Goal: Information Seeking & Learning: Learn about a topic

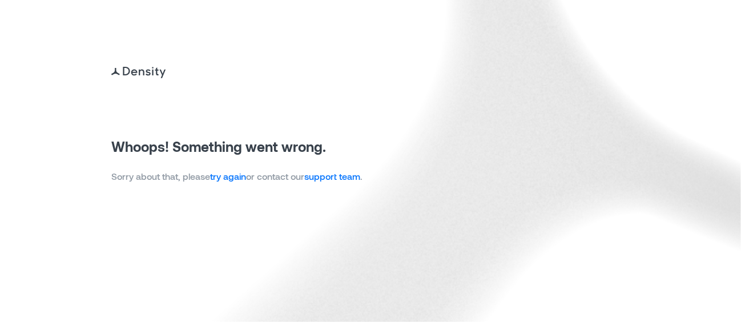
click at [244, 179] on link "try again" at bounding box center [228, 176] width 36 height 11
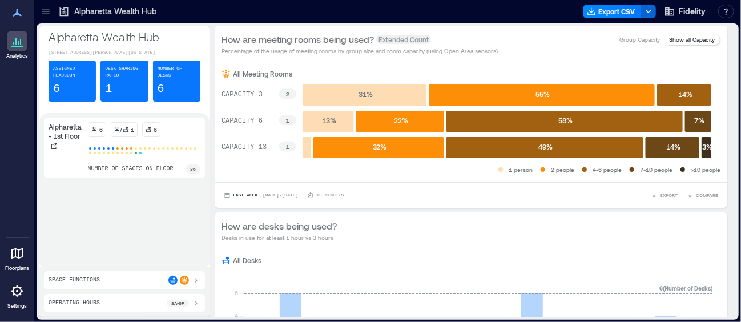
click at [50, 12] on icon at bounding box center [45, 11] width 11 height 11
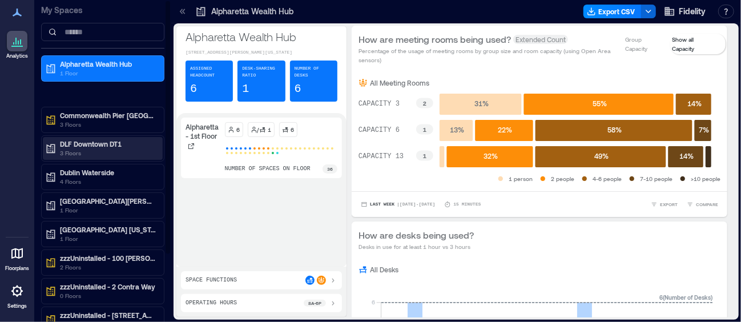
click at [72, 149] on p "3 Floors" at bounding box center [108, 152] width 96 height 9
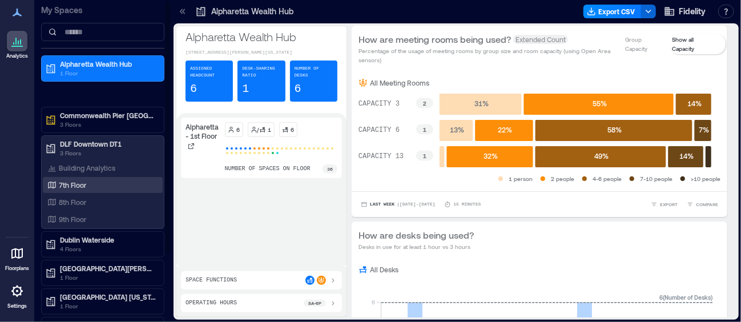
click at [78, 186] on p "7th Floor" at bounding box center [72, 184] width 27 height 9
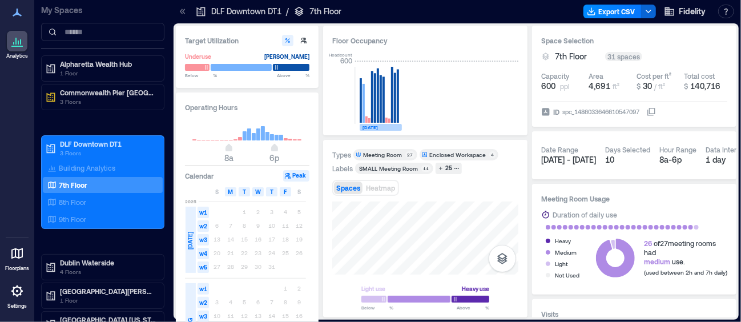
click at [372, 128] on text "[DATE]" at bounding box center [369, 127] width 15 height 6
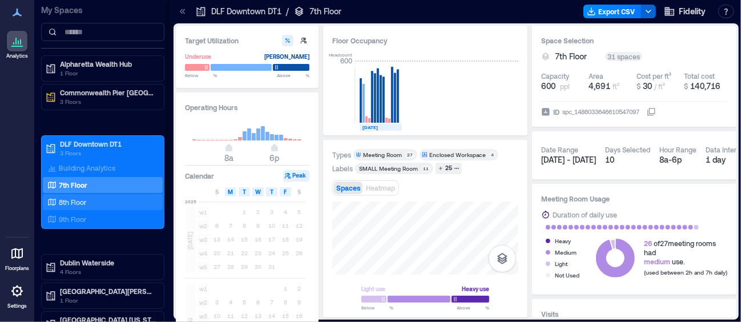
click at [101, 194] on div "8th Floor" at bounding box center [103, 202] width 120 height 16
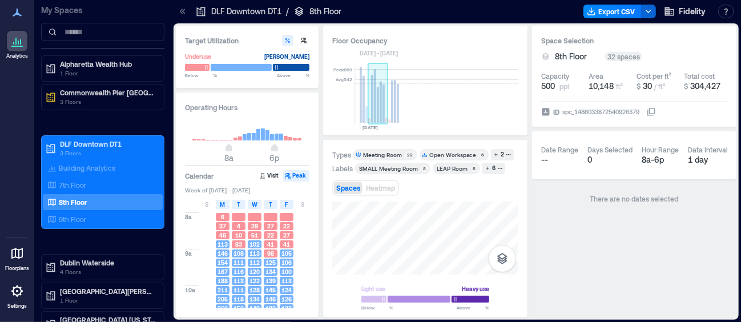
click at [375, 88] on rect at bounding box center [375, 96] width 2 height 54
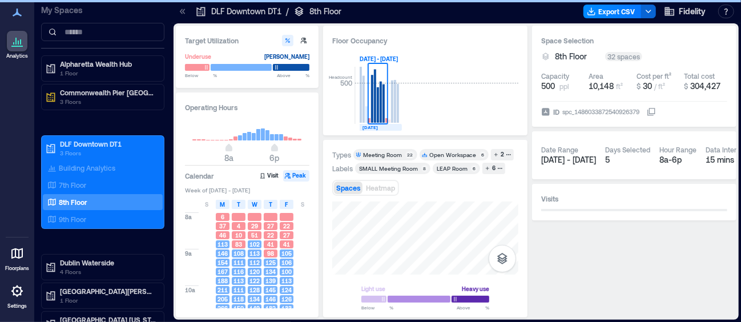
click at [361, 127] on rect at bounding box center [381, 127] width 42 height 7
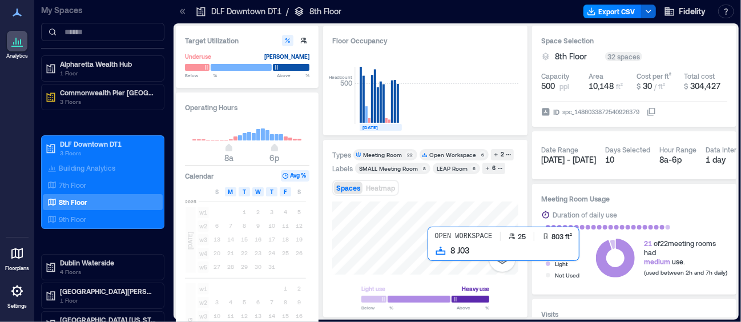
click at [436, 255] on div at bounding box center [425, 238] width 186 height 73
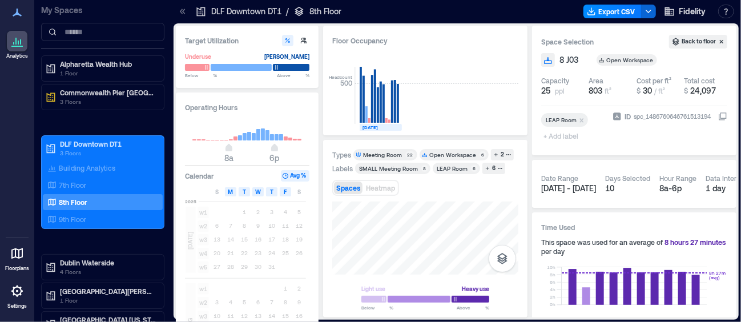
click at [526, 203] on div "Types Meeting Room 22 Open Workspace 6 2 Labels SMALL Meeting Room​ 8 LEAP Room…" at bounding box center [425, 229] width 204 height 178
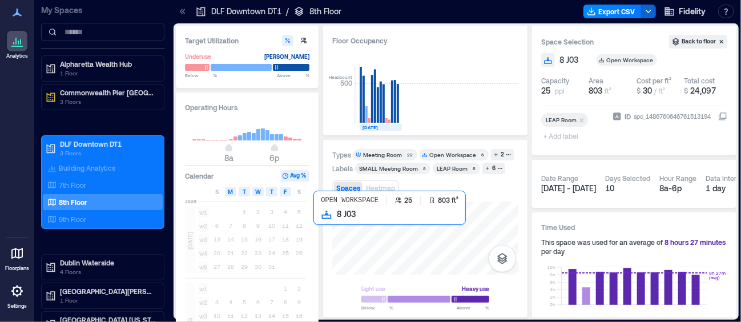
click at [363, 235] on div at bounding box center [425, 238] width 186 height 73
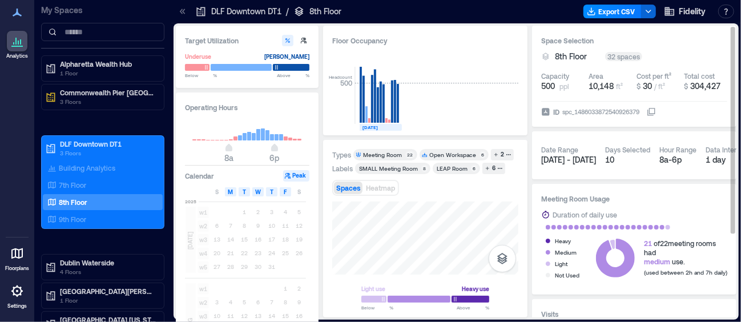
click at [615, 55] on div "32 spaces" at bounding box center [623, 56] width 37 height 9
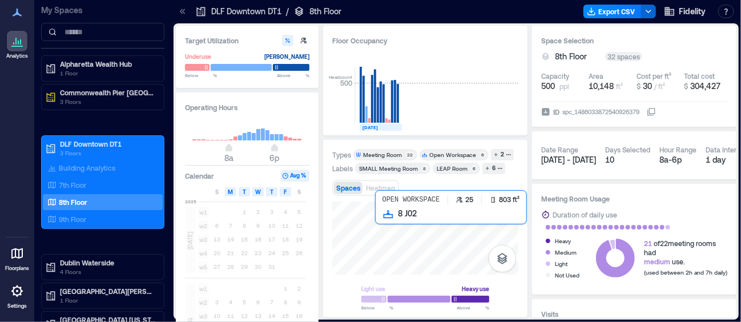
click at [409, 228] on div at bounding box center [425, 238] width 186 height 73
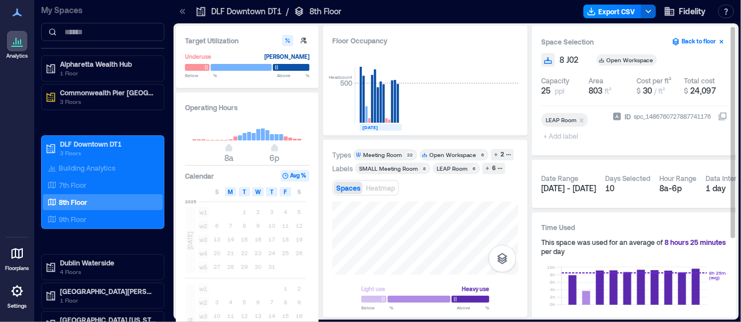
click at [707, 35] on button "Back to floor" at bounding box center [698, 42] width 58 height 14
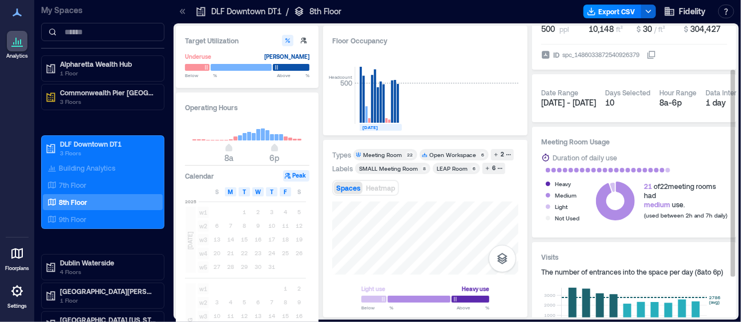
scroll to position [114, 0]
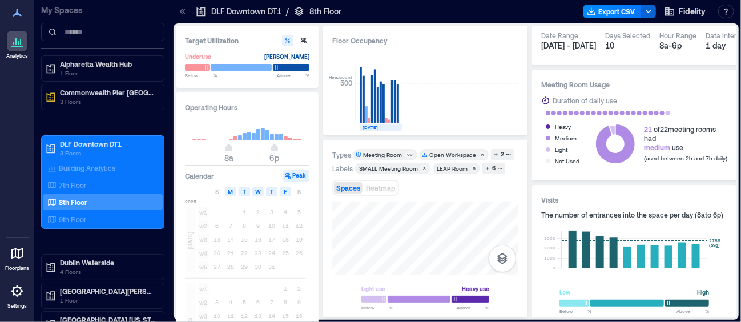
click at [331, 14] on p "8th Floor" at bounding box center [325, 11] width 32 height 11
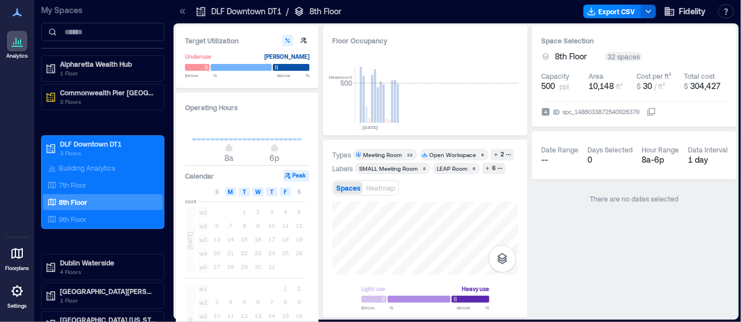
click at [625, 112] on div "spc_1486033872540926379" at bounding box center [600, 111] width 79 height 11
click at [647, 112] on button "ID spc_1486033872540926379" at bounding box center [651, 111] width 9 height 9
click at [689, 13] on span "Fidelity" at bounding box center [692, 11] width 27 height 11
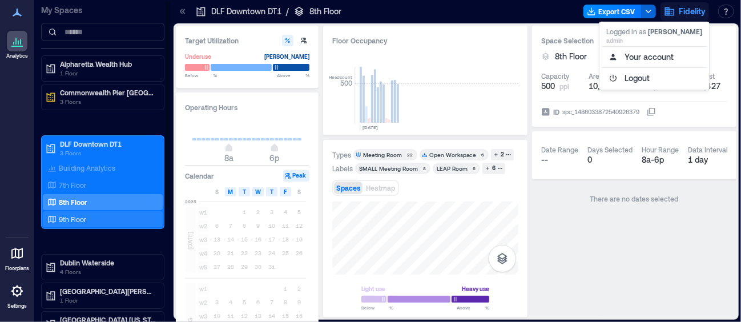
click at [86, 222] on div "9th Floor" at bounding box center [100, 218] width 111 height 11
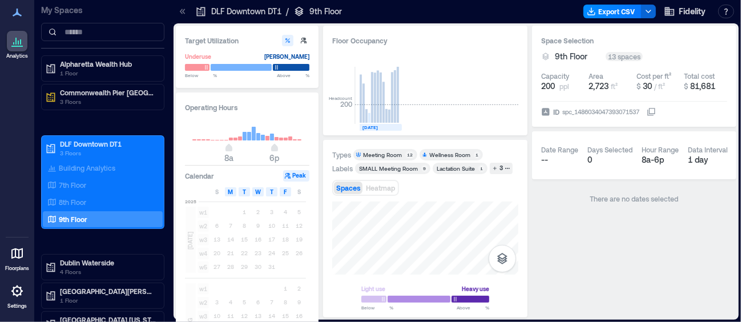
click at [372, 128] on text "[DATE]" at bounding box center [369, 127] width 15 height 6
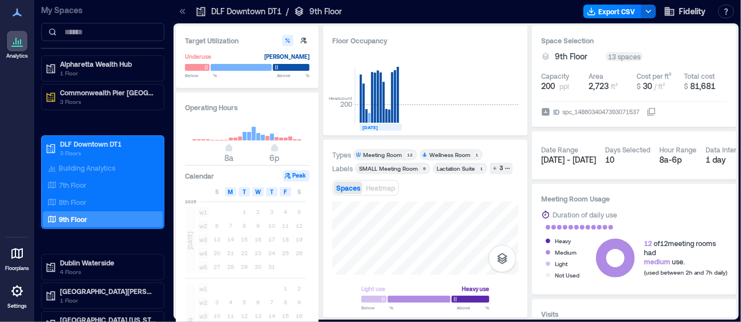
click at [309, 97] on div "Operating Hours 8a 6p Calendar Peak S M T W T F S 2025 JUL w1 1 2 3 4 5 w2 6 7 …" at bounding box center [247, 238] width 143 height 292
click at [295, 176] on button "Peak" at bounding box center [296, 175] width 26 height 11
click at [300, 172] on button "Peak" at bounding box center [296, 175] width 26 height 11
click at [286, 40] on icon "button" at bounding box center [287, 40] width 7 height 7
click at [303, 37] on icon "button" at bounding box center [303, 40] width 7 height 7
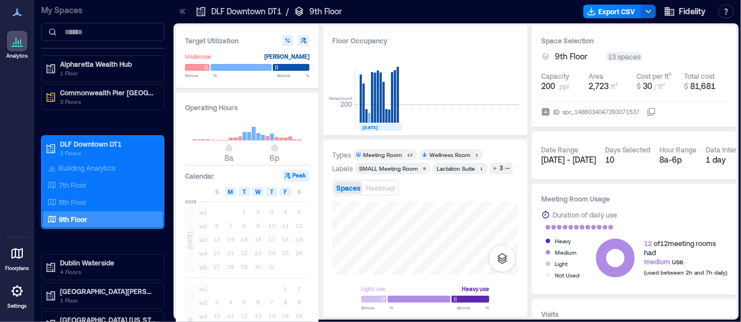
type input "**"
type input "***"
click at [303, 40] on icon "button" at bounding box center [304, 41] width 6 height 6
click at [291, 40] on button "button" at bounding box center [287, 40] width 11 height 11
type input "**"
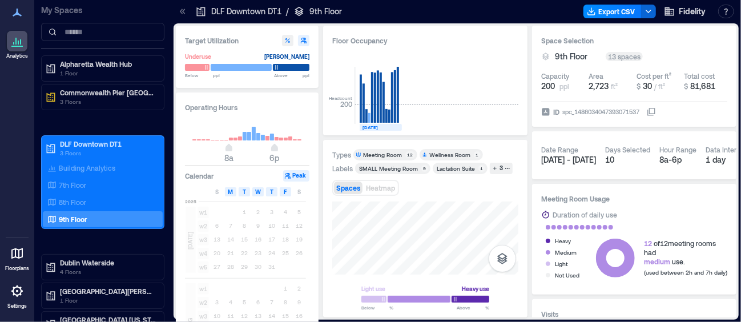
type input "**"
drag, startPoint x: 229, startPoint y: 148, endPoint x: 240, endPoint y: 150, distance: 11.0
click at [240, 150] on span "11a" at bounding box center [242, 149] width 7 height 5
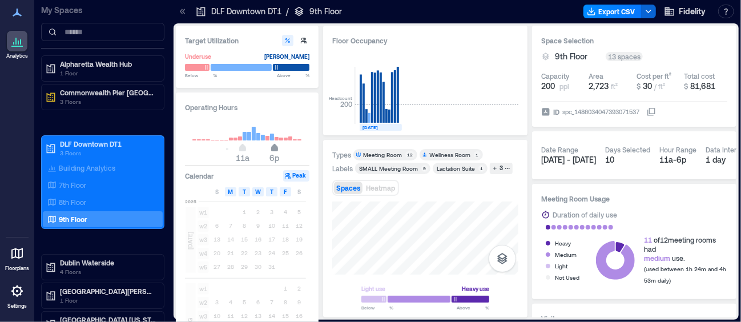
type input "**"
click at [280, 147] on span "7p" at bounding box center [279, 149] width 7 height 5
click at [68, 198] on p "8th Floor" at bounding box center [72, 202] width 27 height 9
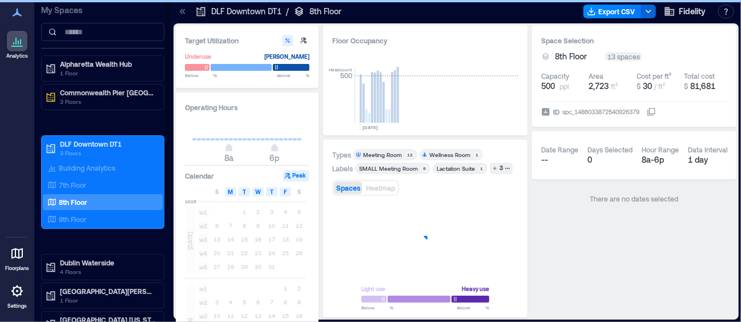
type input "*"
type input "**"
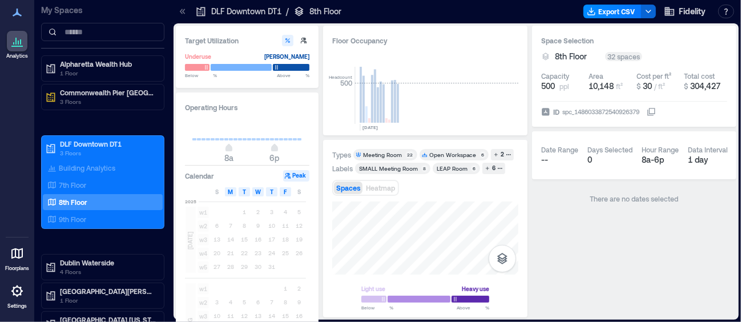
click at [636, 212] on div "There are no dates selected" at bounding box center [634, 199] width 204 height 30
click at [378, 128] on text "[DATE]" at bounding box center [369, 127] width 15 height 6
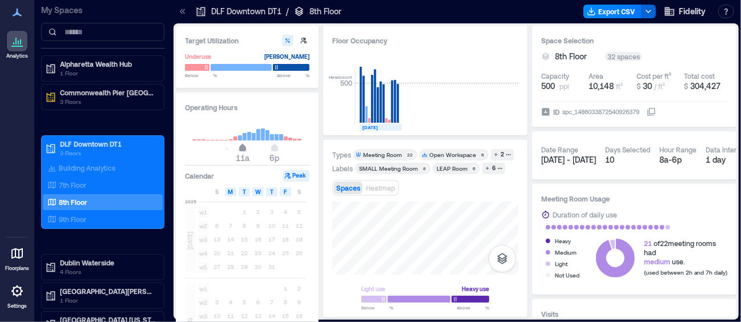
drag, startPoint x: 231, startPoint y: 148, endPoint x: 241, endPoint y: 150, distance: 9.9
click at [241, 150] on span "11a" at bounding box center [242, 149] width 7 height 5
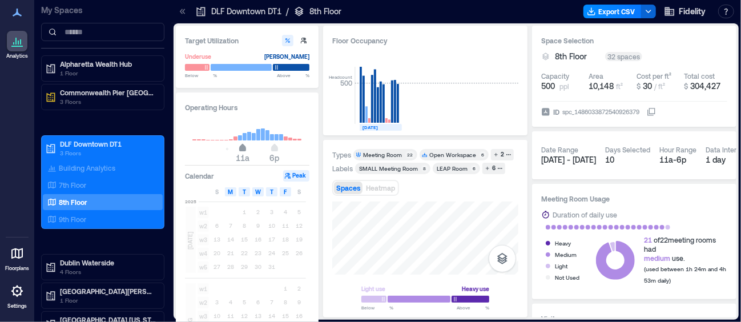
type input "**"
click at [239, 147] on span "10a" at bounding box center [238, 149] width 7 height 5
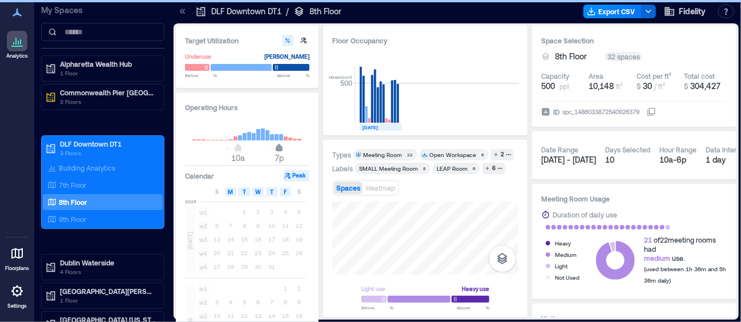
type input "**"
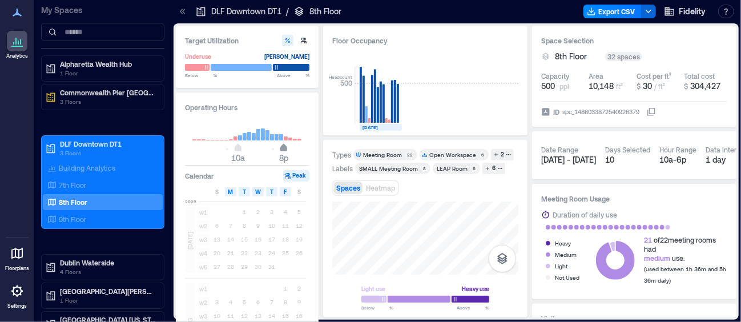
drag, startPoint x: 273, startPoint y: 148, endPoint x: 283, endPoint y: 147, distance: 9.7
click at [283, 147] on span "8p" at bounding box center [283, 149] width 7 height 5
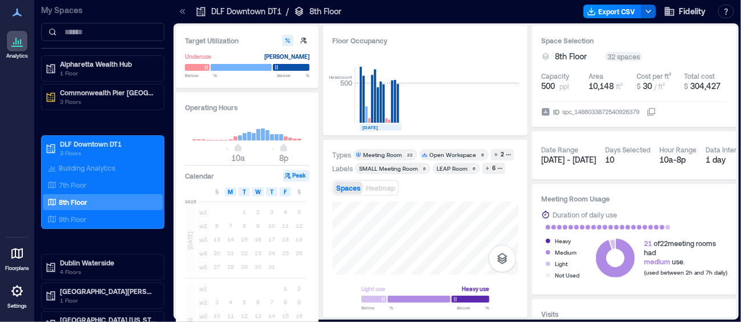
click at [301, 176] on button "Peak" at bounding box center [296, 175] width 26 height 11
click at [291, 171] on button "Peak" at bounding box center [296, 175] width 26 height 11
click at [203, 178] on h3 "Calendar" at bounding box center [199, 175] width 29 height 11
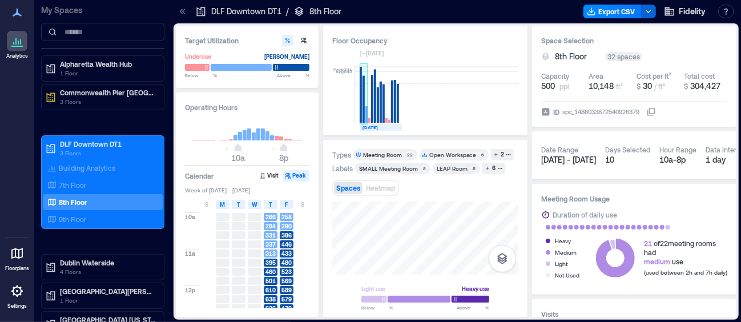
click at [362, 119] on rect at bounding box center [363, 99] width 2 height 47
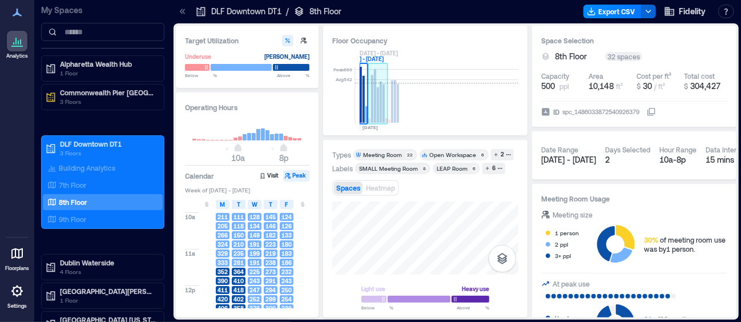
click at [377, 119] on rect at bounding box center [378, 104] width 2 height 35
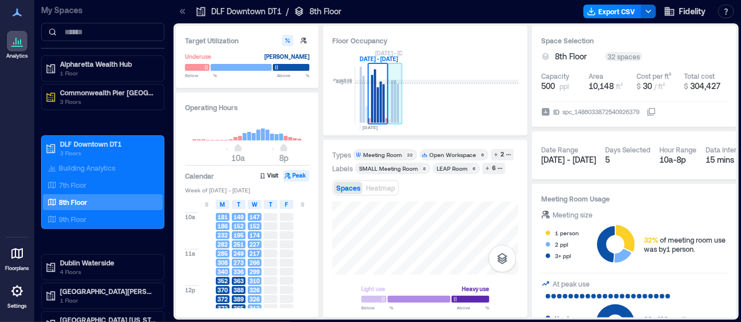
click at [393, 106] on rect at bounding box center [395, 95] width 14 height 57
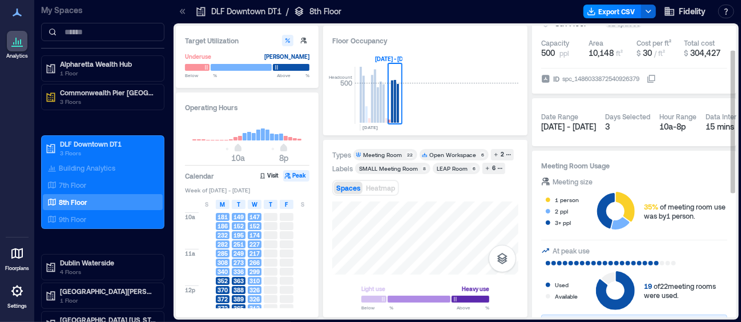
scroll to position [57, 0]
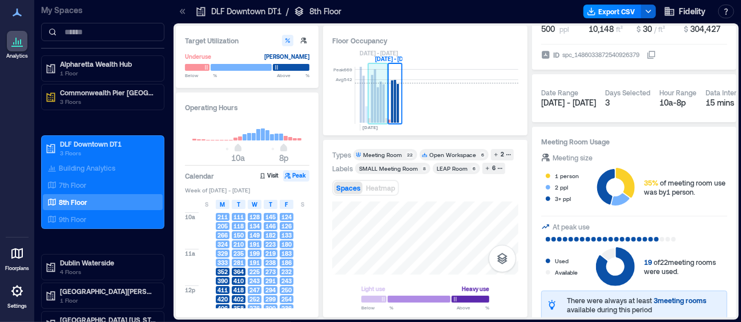
click at [382, 107] on rect at bounding box center [383, 103] width 2 height 38
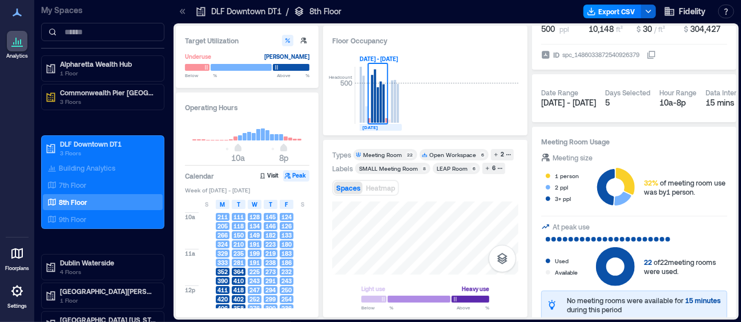
click at [364, 124] on text "[DATE]" at bounding box center [369, 127] width 15 height 6
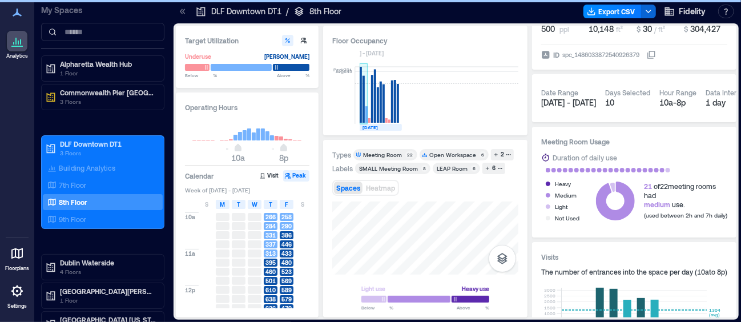
click at [365, 118] on rect at bounding box center [366, 114] width 2 height 17
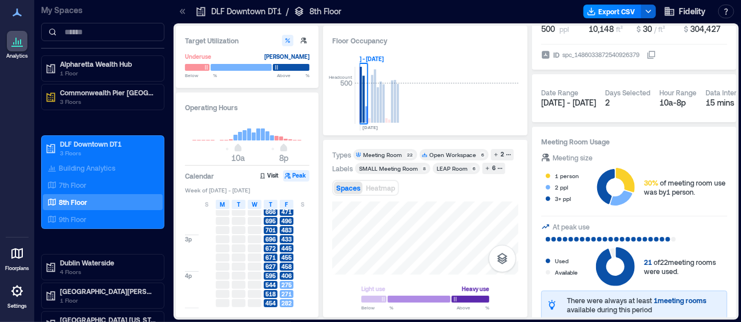
scroll to position [171, 0]
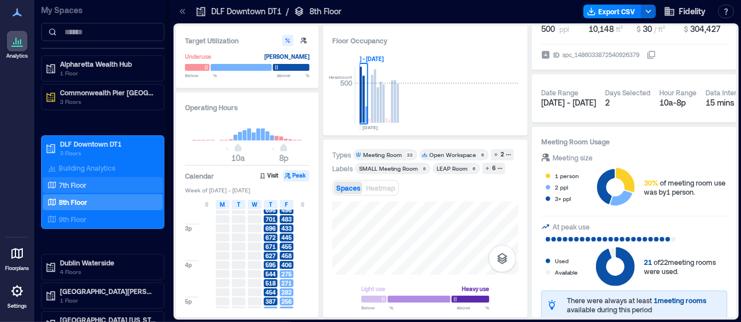
click at [84, 180] on p "7th Floor" at bounding box center [72, 184] width 27 height 9
type input "*"
type input "**"
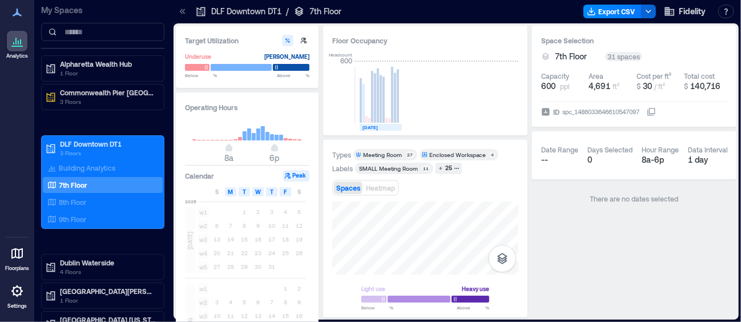
click at [374, 128] on text "[DATE]" at bounding box center [369, 127] width 15 height 6
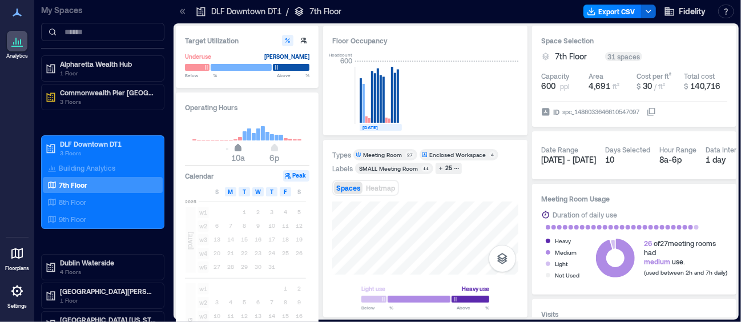
type input "**"
drag, startPoint x: 228, startPoint y: 150, endPoint x: 243, endPoint y: 148, distance: 14.5
click at [243, 148] on span "11a" at bounding box center [242, 149] width 7 height 5
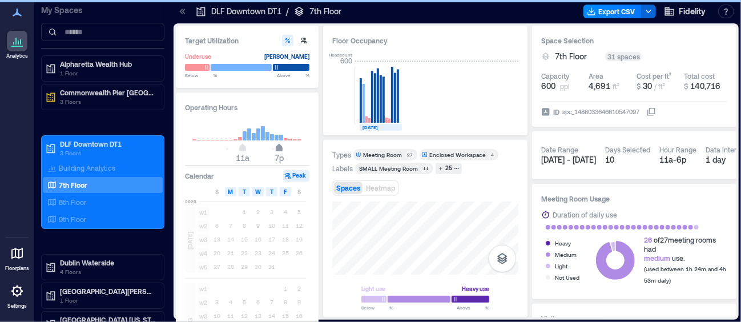
type input "**"
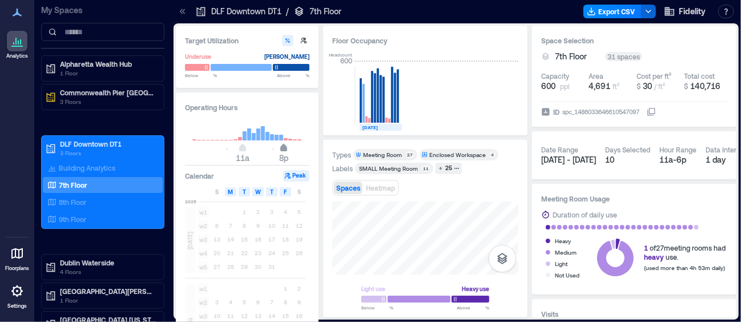
drag, startPoint x: 275, startPoint y: 147, endPoint x: 285, endPoint y: 147, distance: 10.3
click at [285, 147] on span "8p" at bounding box center [283, 149] width 7 height 5
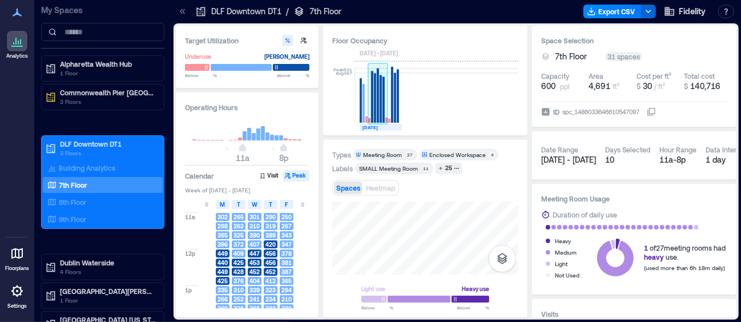
click at [377, 116] on rect at bounding box center [378, 95] width 2 height 54
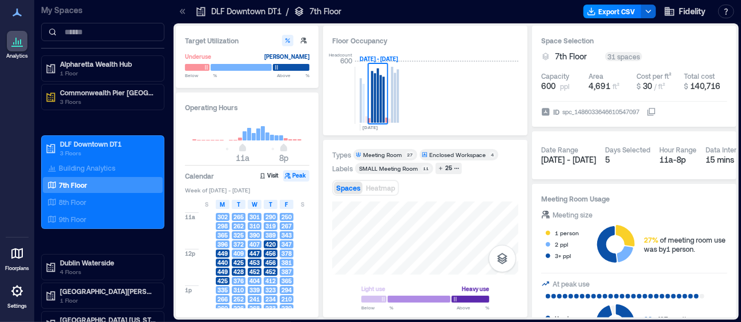
click at [438, 154] on div "Enclosed Workspace" at bounding box center [457, 155] width 57 height 8
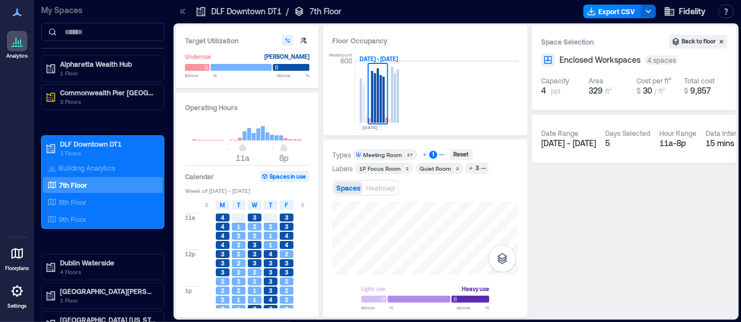
click at [429, 154] on div "1" at bounding box center [433, 155] width 8 height 8
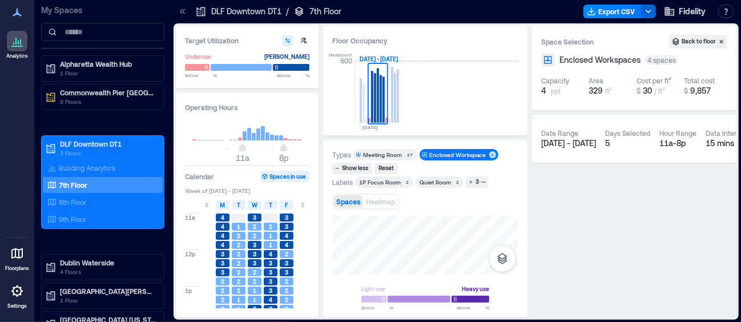
click at [379, 157] on div "Meeting Room" at bounding box center [382, 155] width 39 height 8
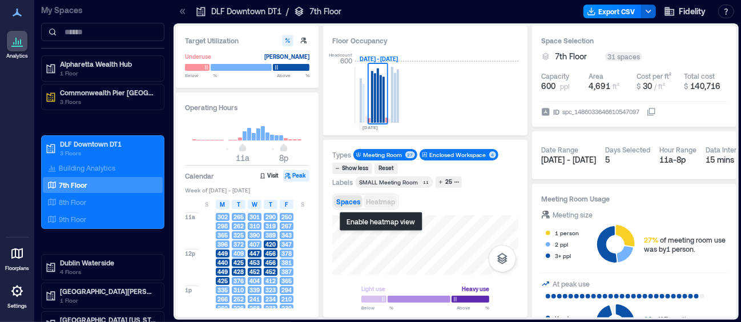
click at [382, 199] on span "Heatmap" at bounding box center [380, 202] width 29 height 8
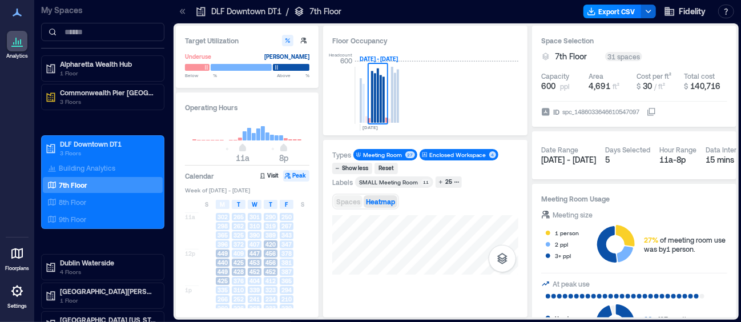
click at [346, 200] on span "Spaces" at bounding box center [348, 202] width 24 height 8
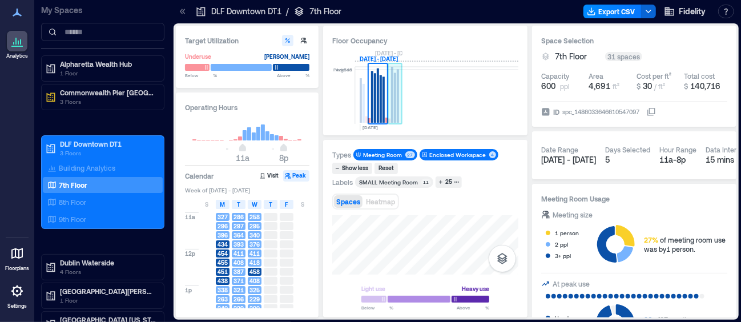
click at [397, 115] on rect at bounding box center [398, 96] width 2 height 54
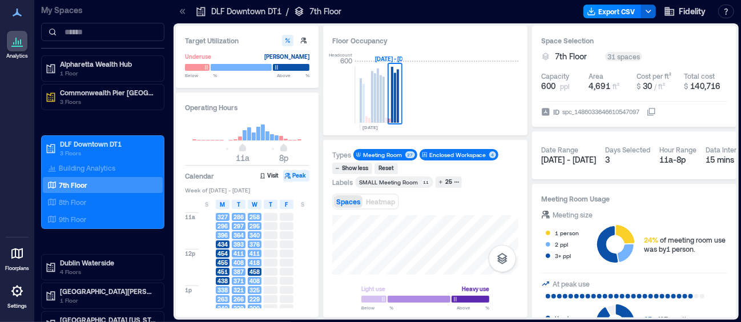
click at [452, 152] on div "Enclosed Workspace" at bounding box center [457, 155] width 57 height 8
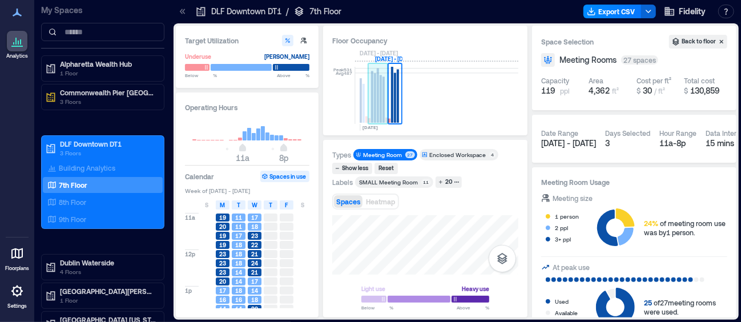
click at [376, 121] on rect at bounding box center [375, 98] width 2 height 50
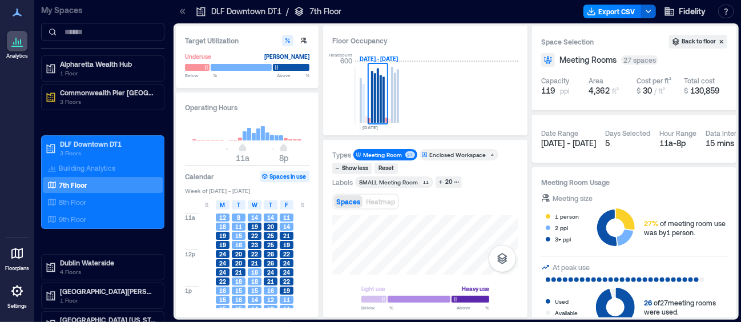
click at [407, 168] on div "Types Meeting Room 27 Enclosed Workspace 4 Show less Reset" at bounding box center [425, 161] width 186 height 25
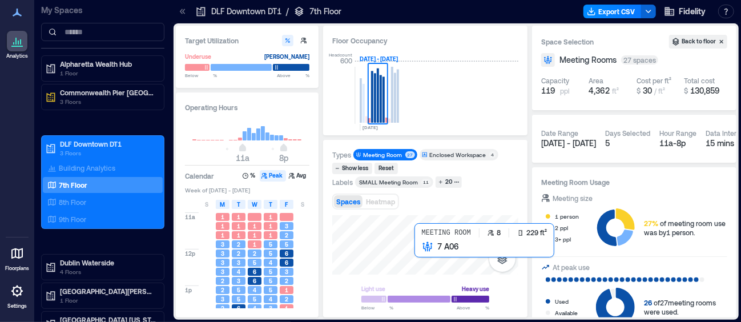
click at [415, 248] on div at bounding box center [425, 244] width 186 height 59
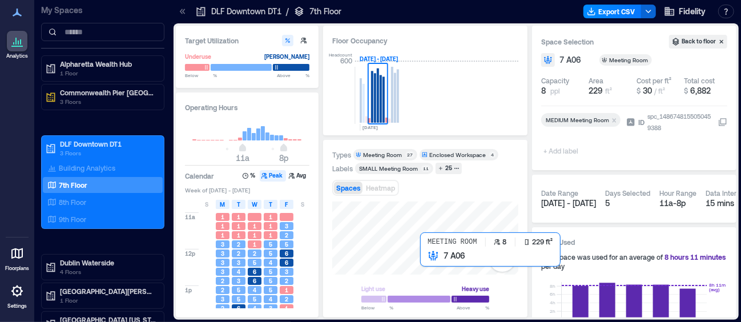
click at [421, 256] on div at bounding box center [425, 238] width 186 height 73
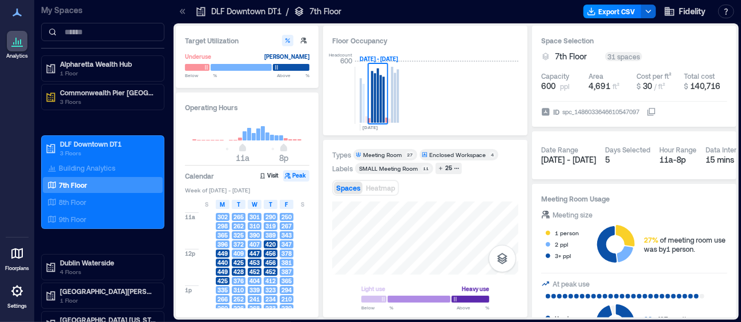
click at [496, 182] on div "Spaces Heatmap" at bounding box center [425, 187] width 186 height 23
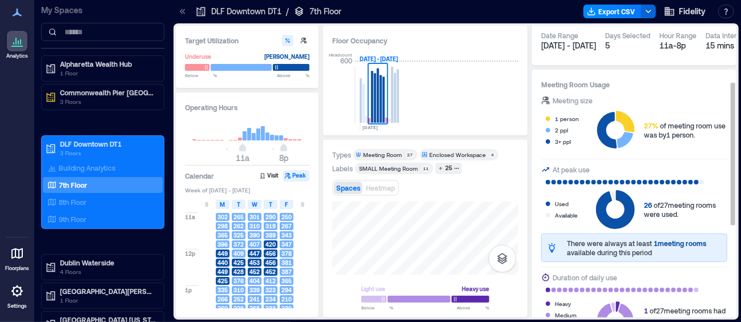
scroll to position [171, 0]
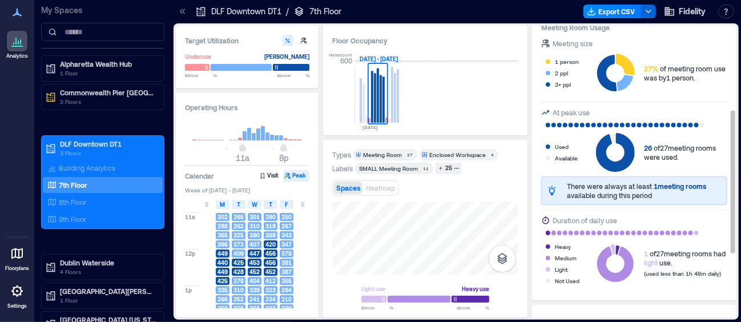
click at [614, 249] on icon at bounding box center [613, 249] width 4 height 10
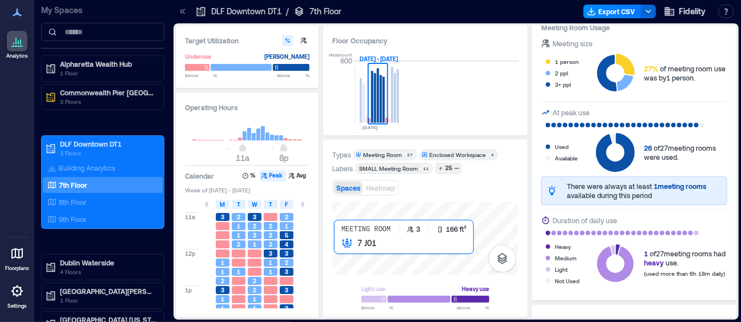
click at [337, 245] on div at bounding box center [425, 238] width 186 height 73
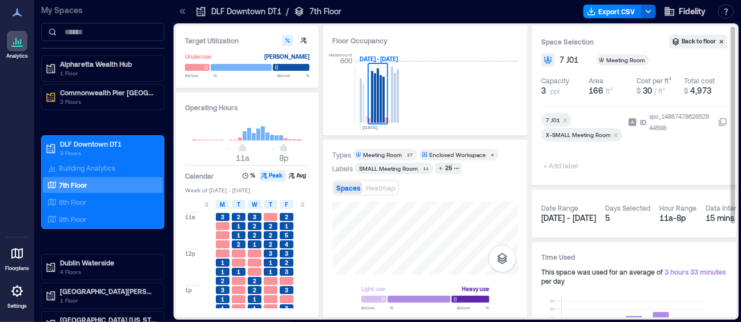
click at [614, 135] on icon "Remove X-SMALL Meeting Room" at bounding box center [616, 135] width 4 height 4
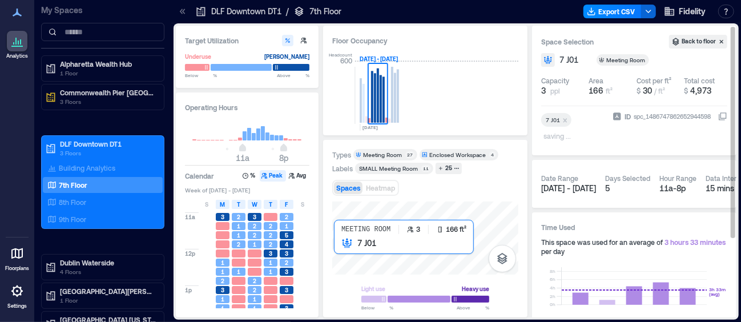
click at [340, 249] on div at bounding box center [425, 238] width 186 height 73
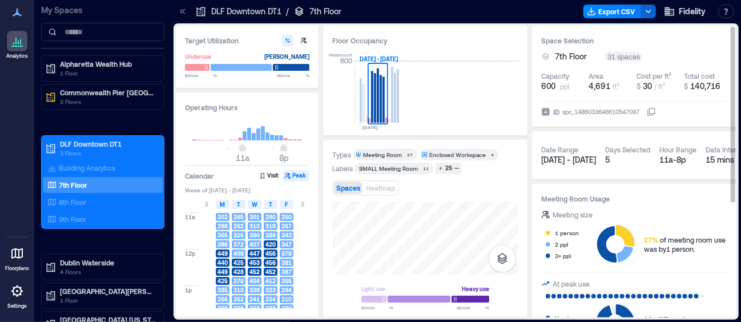
click at [601, 108] on div "spc_1486033646610547097" at bounding box center [600, 111] width 79 height 11
click at [647, 108] on button "ID spc_1486033646610547097" at bounding box center [651, 111] width 9 height 9
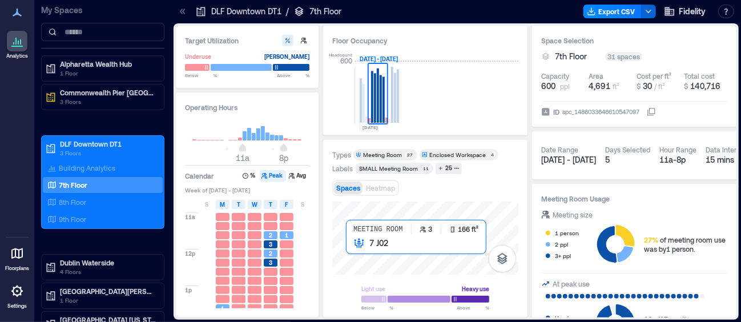
click at [354, 247] on div at bounding box center [425, 238] width 186 height 73
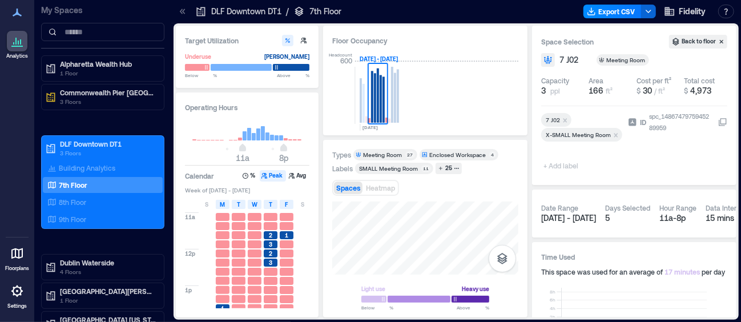
click at [339, 287] on div "Light use Heavy use Below ** % Above ** %" at bounding box center [425, 255] width 186 height 107
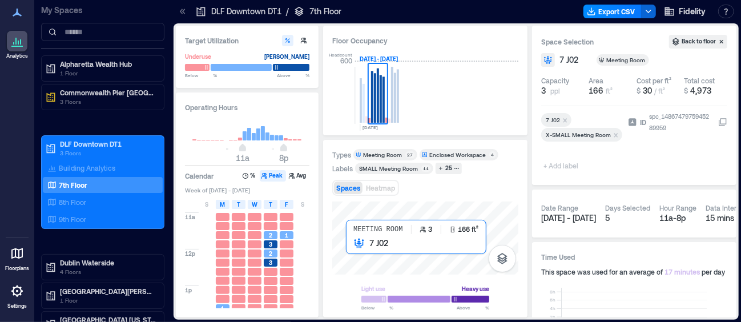
click at [352, 247] on div at bounding box center [425, 238] width 186 height 73
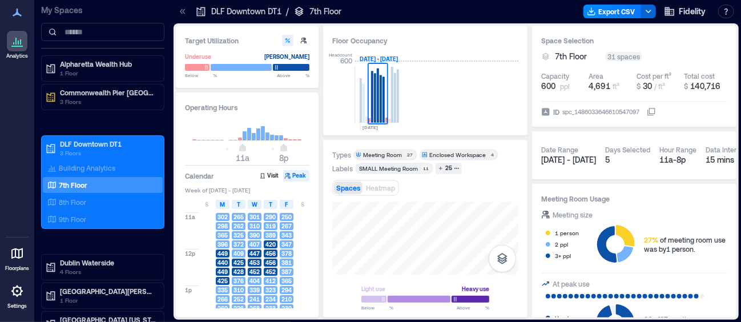
click at [387, 167] on div "SMALL Meeting Room​" at bounding box center [388, 168] width 59 height 8
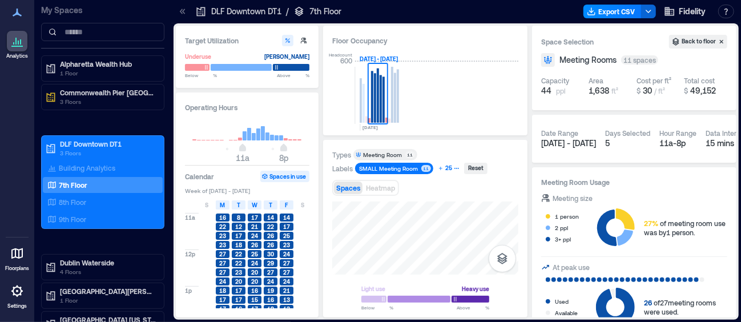
click at [439, 168] on icon "button" at bounding box center [440, 168] width 3 height 3
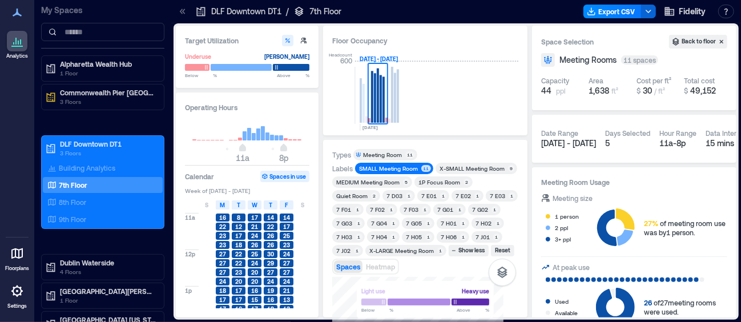
click at [433, 182] on div "1P Focus Room" at bounding box center [439, 182] width 42 height 8
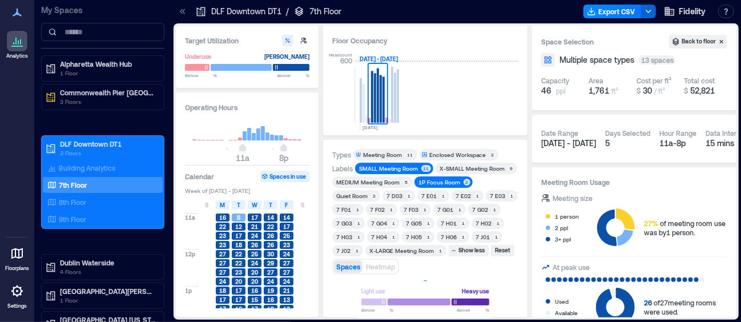
click at [405, 166] on div "SMALL Meeting Room​" at bounding box center [388, 168] width 59 height 8
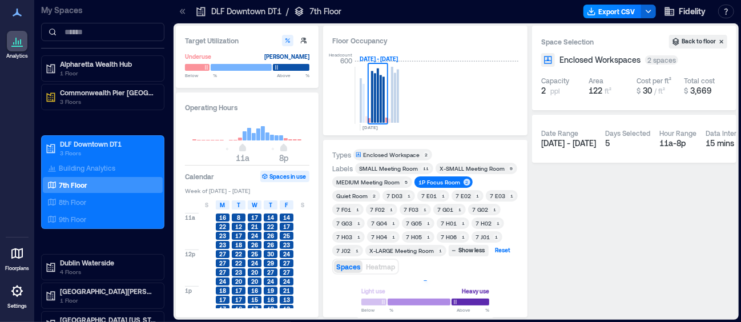
click at [499, 248] on div "Reset" at bounding box center [502, 250] width 19 height 10
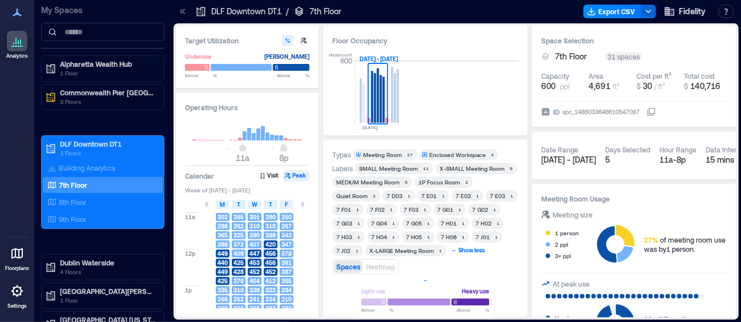
click at [468, 253] on div "Show less" at bounding box center [472, 250] width 30 height 10
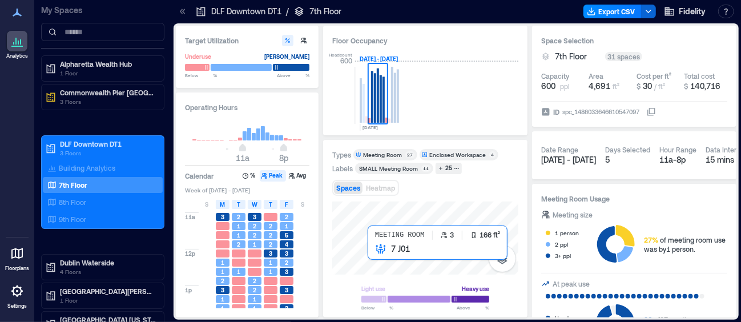
click at [369, 252] on div at bounding box center [425, 238] width 186 height 73
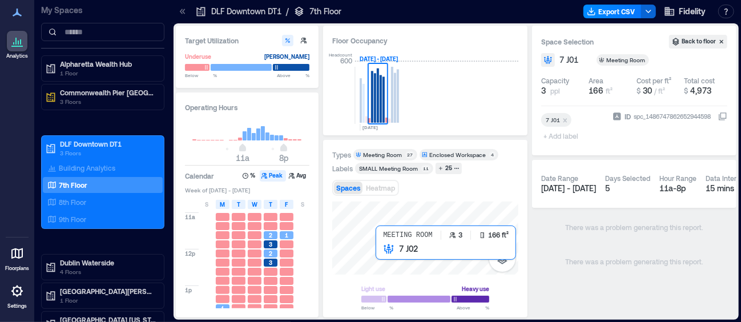
click at [380, 251] on div at bounding box center [425, 238] width 186 height 73
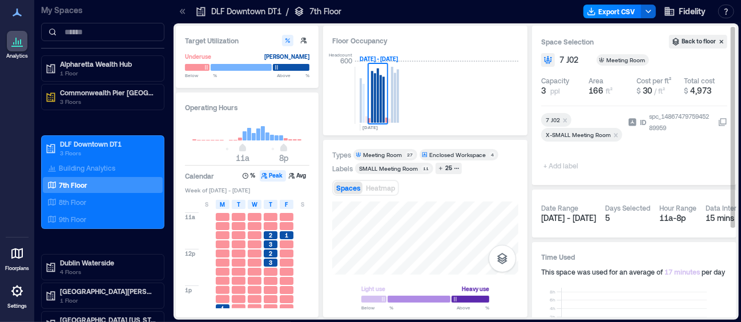
click at [614, 133] on icon "Remove X-SMALL Meeting Room" at bounding box center [616, 135] width 4 height 4
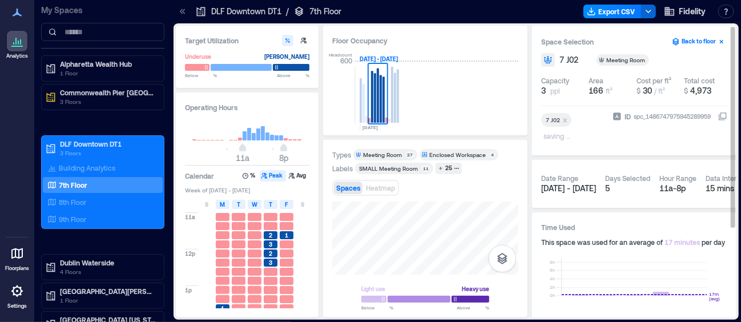
click at [696, 39] on button "Back to floor" at bounding box center [698, 42] width 58 height 14
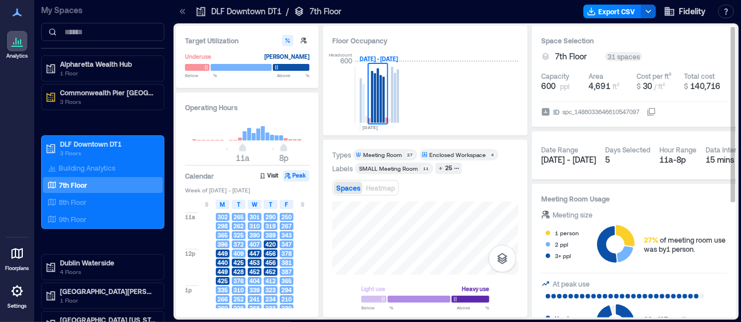
click at [494, 184] on div "Spaces Heatmap" at bounding box center [425, 187] width 186 height 23
click at [396, 152] on div "Meeting Room" at bounding box center [382, 155] width 39 height 8
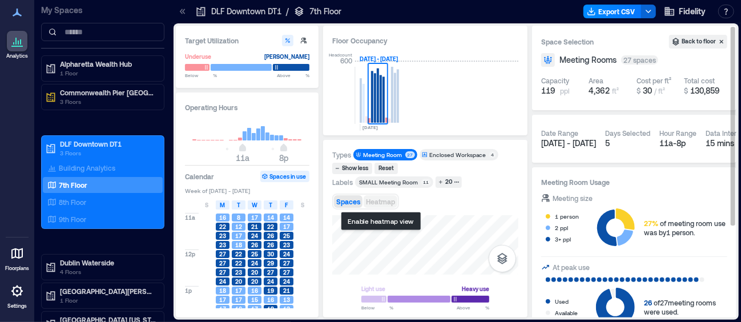
click at [392, 204] on div "Types Meeting Room 27 Enclosed Workspace 4 Show less Reset Labels SMALL Meeting…" at bounding box center [425, 229] width 186 height 160
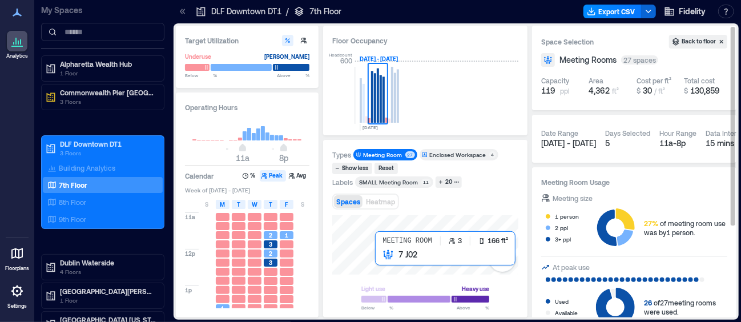
click at [377, 255] on div at bounding box center [425, 244] width 186 height 59
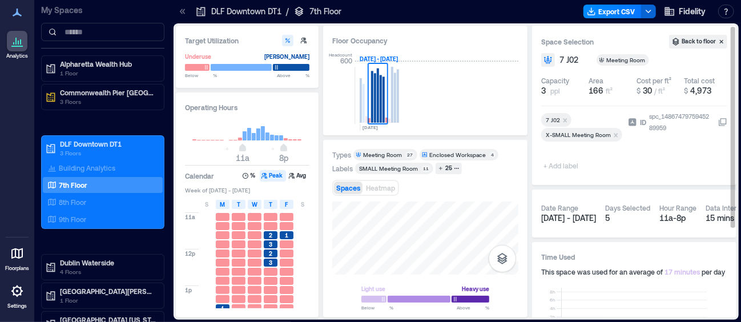
click at [614, 138] on icon "Remove X-SMALL Meeting Room" at bounding box center [616, 135] width 8 height 8
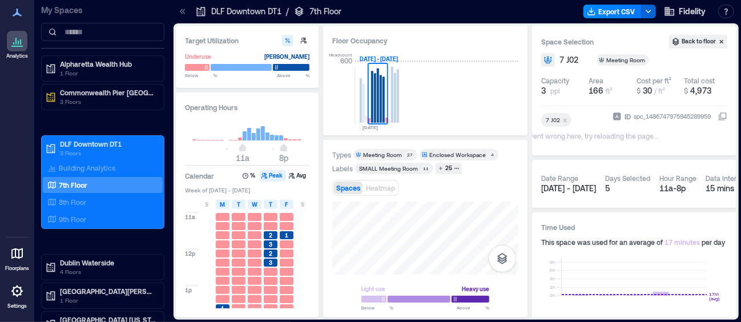
click at [588, 143] on div "7 J02 + Add label Whoops, something went wrong here, try reloading the page..." at bounding box center [574, 128] width 67 height 35
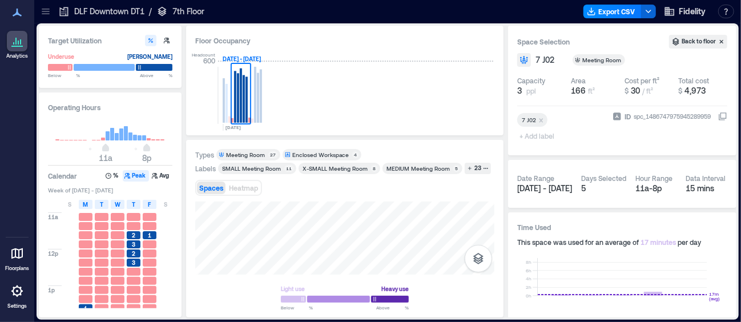
click at [454, 75] on div "Headcount 600 SEP, [DATE] - [DATE]" at bounding box center [344, 88] width 299 height 75
click at [421, 191] on div "Types Meeting Room 27 Enclosed Workspace 4 Labels SMALL Meeting Room​ 11 X-SMAL…" at bounding box center [344, 229] width 299 height 160
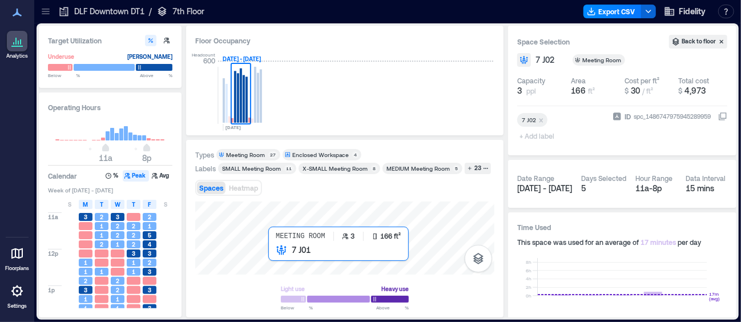
click at [272, 255] on div at bounding box center [344, 238] width 299 height 73
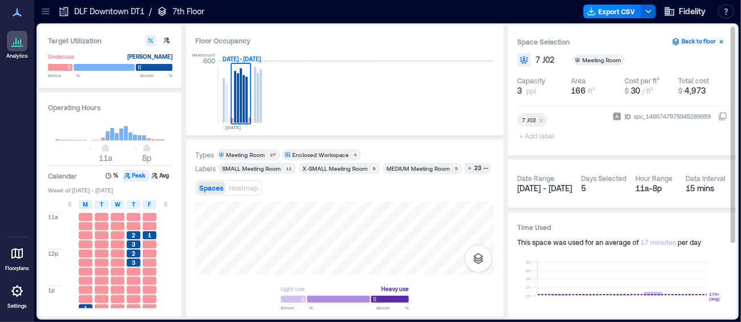
click at [698, 39] on button "Back to floor" at bounding box center [698, 42] width 58 height 14
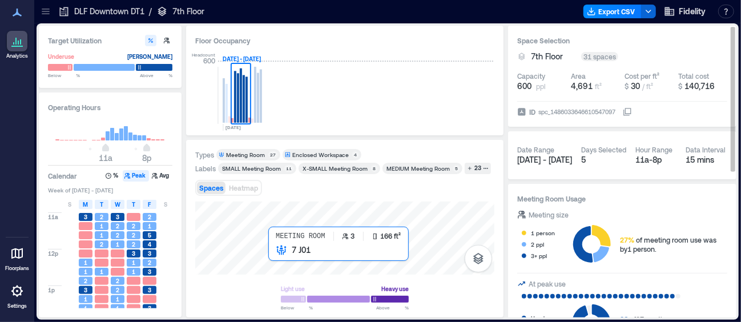
click at [271, 253] on div at bounding box center [344, 238] width 299 height 73
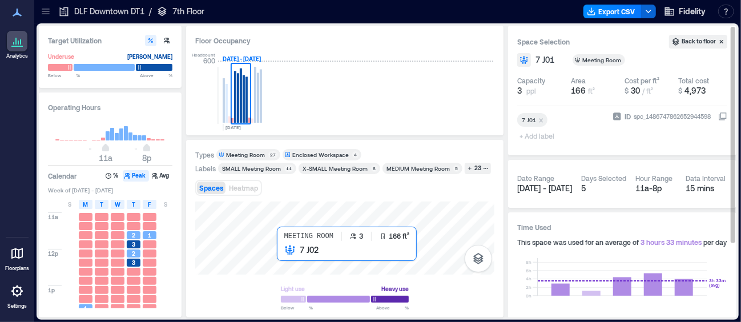
click at [280, 253] on div at bounding box center [344, 238] width 299 height 73
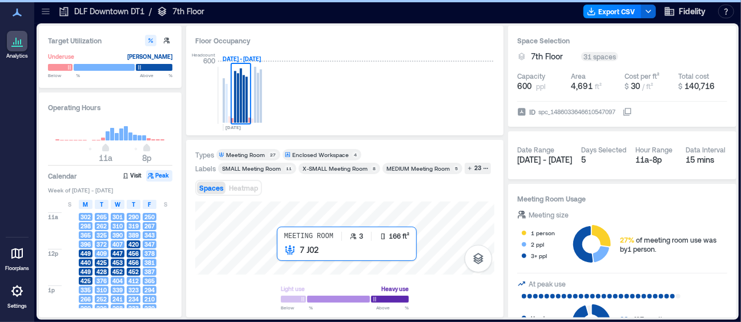
click at [280, 253] on div at bounding box center [344, 238] width 299 height 73
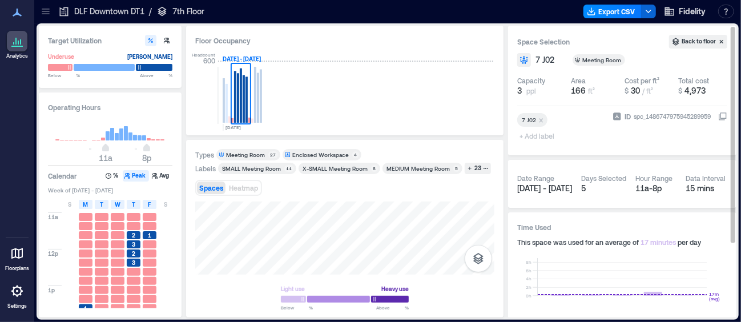
click at [699, 140] on div "ID spc_1486747975945289959" at bounding box center [669, 128] width 115 height 35
click at [535, 135] on span "+ Add label" at bounding box center [538, 136] width 42 height 16
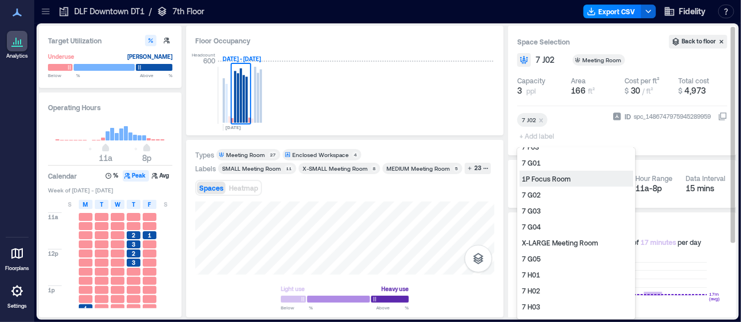
scroll to position [232, 0]
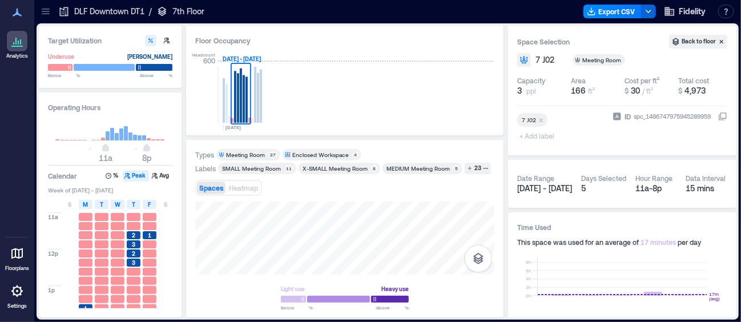
click at [395, 130] on div "Floor Occupancy Headcount 600 SEP, [DATE] - [DATE]" at bounding box center [344, 81] width 317 height 110
click at [343, 152] on div "Enclosed Workspace" at bounding box center [320, 155] width 57 height 8
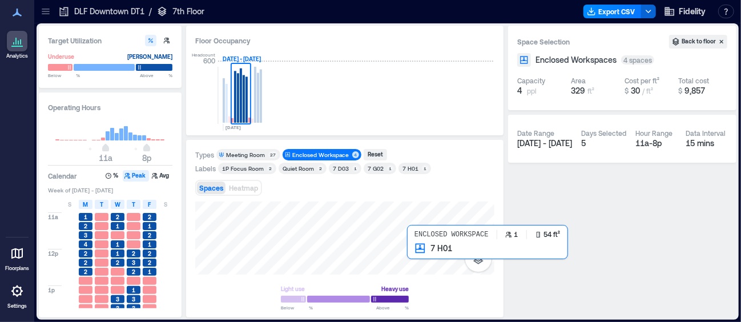
click at [409, 250] on div at bounding box center [344, 238] width 299 height 73
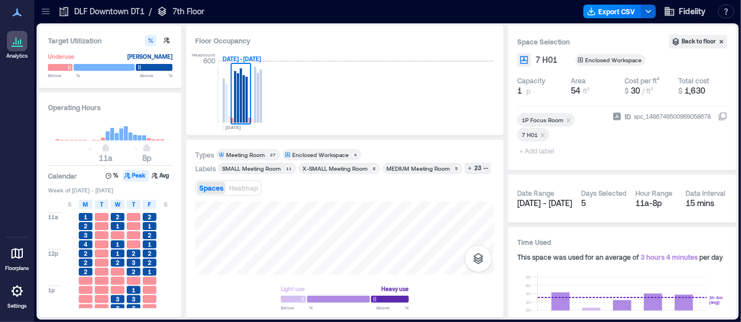
click at [310, 153] on div "Enclosed Workspace" at bounding box center [320, 155] width 57 height 8
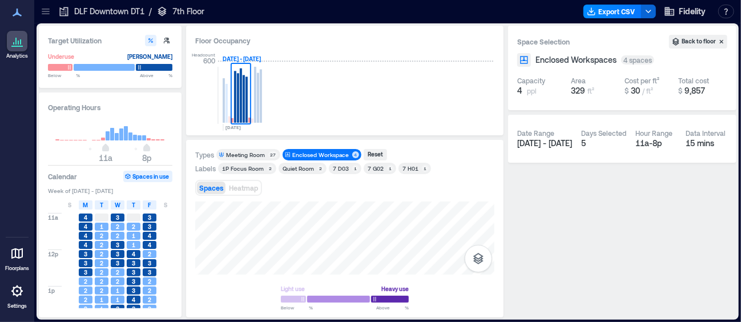
click at [310, 153] on div "Enclosed Workspace" at bounding box center [320, 155] width 57 height 8
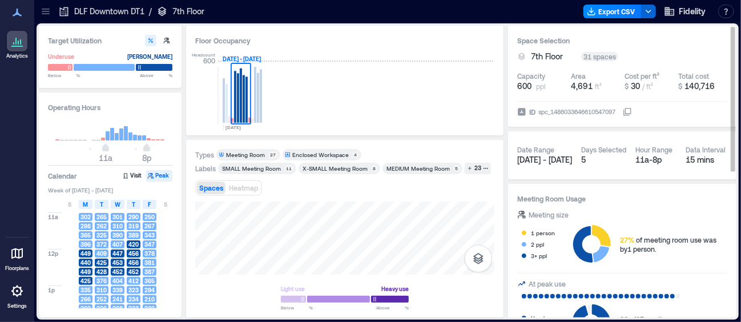
click at [650, 49] on div "Space Selection 7th Floor 31 spaces Capacity 600 ppl Area 4,691 ft² Cost per ft…" at bounding box center [622, 76] width 228 height 101
click at [351, 168] on div "X-SMALL Meeting Room" at bounding box center [335, 168] width 65 height 8
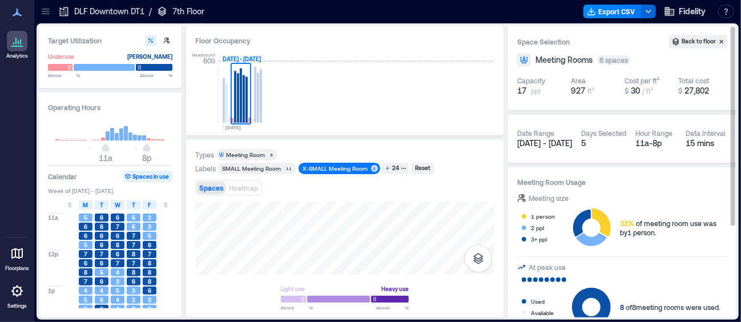
click at [578, 61] on span "Meeting Rooms" at bounding box center [563, 59] width 57 height 11
click at [263, 166] on div "SMALL Meeting Room​" at bounding box center [251, 168] width 59 height 8
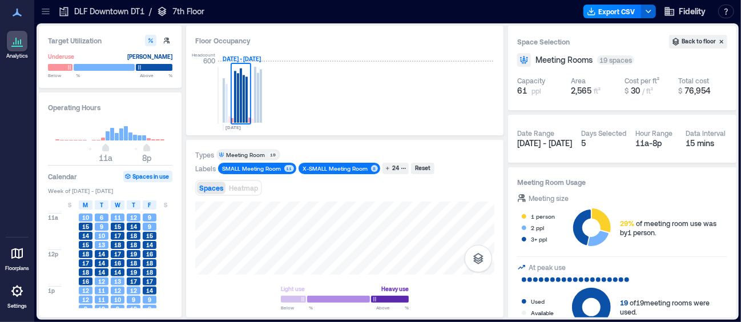
click at [249, 152] on div "Meeting Room" at bounding box center [245, 155] width 39 height 8
click at [424, 172] on div "Reset" at bounding box center [421, 168] width 19 height 10
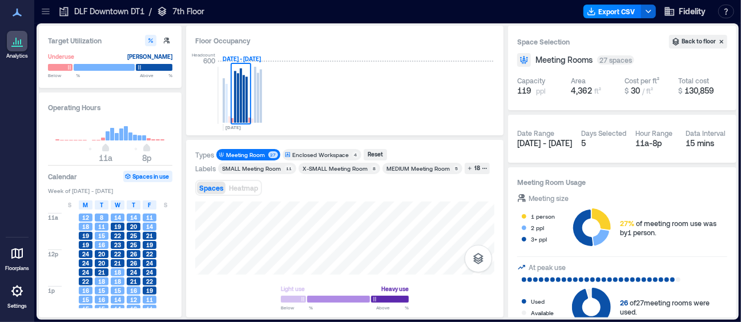
click at [409, 170] on div "MEDIUM Meeting Room" at bounding box center [417, 168] width 63 height 8
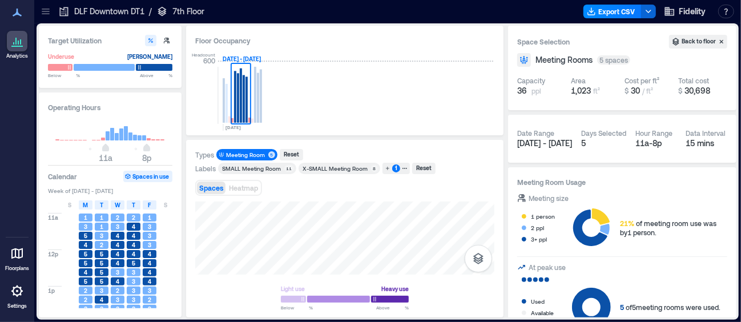
click at [337, 171] on div "X-SMALL Meeting Room" at bounding box center [335, 168] width 65 height 8
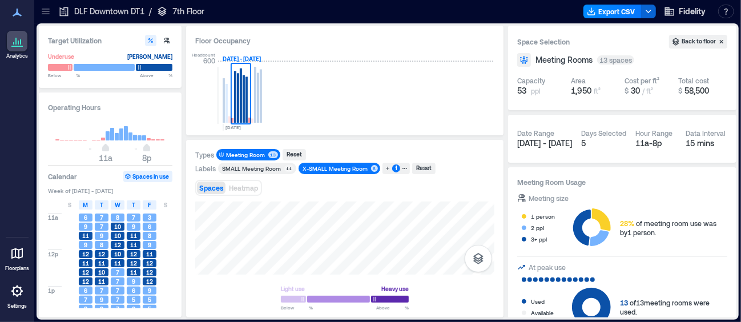
click at [251, 169] on div "SMALL Meeting Room​" at bounding box center [251, 168] width 59 height 8
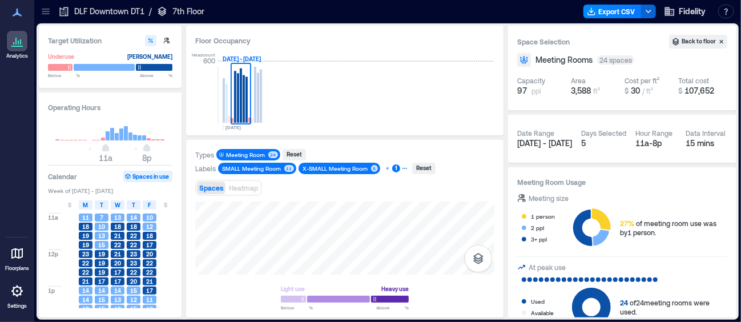
click at [384, 171] on button "1" at bounding box center [395, 168] width 27 height 11
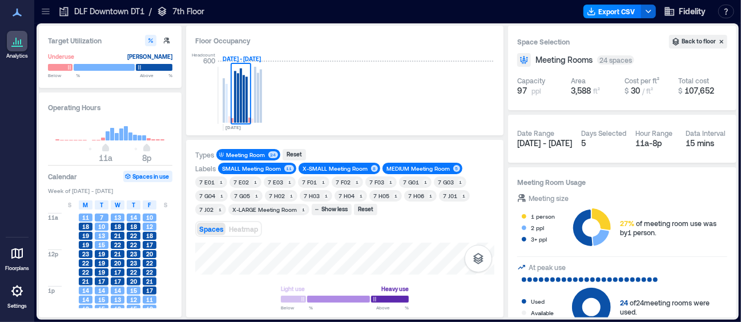
click at [232, 211] on div "X-LARGE Meeting Room" at bounding box center [264, 209] width 65 height 8
click at [320, 208] on div "Show less" at bounding box center [335, 209] width 30 height 10
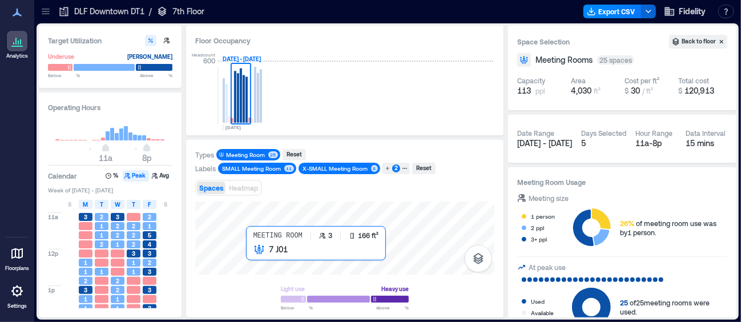
click at [249, 253] on div at bounding box center [344, 238] width 299 height 73
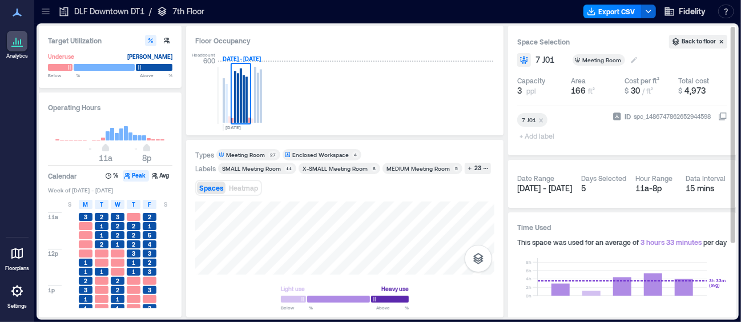
click at [632, 61] on icon at bounding box center [634, 60] width 6 height 6
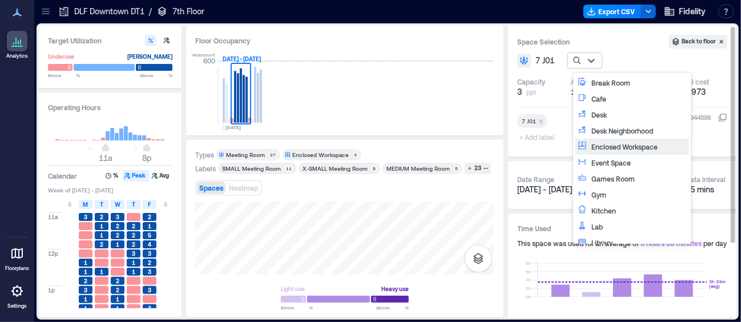
click at [601, 148] on div "Enclosed Workspace" at bounding box center [638, 146] width 95 height 11
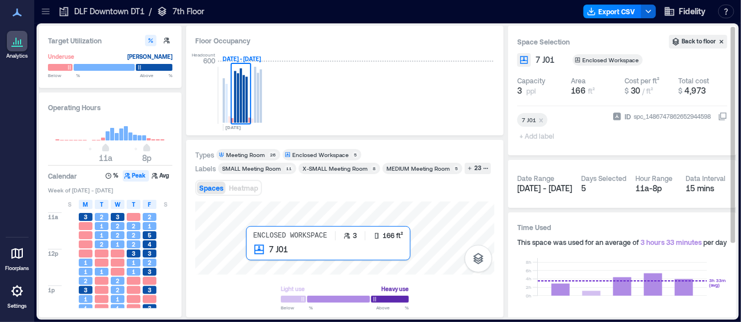
click at [247, 252] on div at bounding box center [344, 238] width 299 height 73
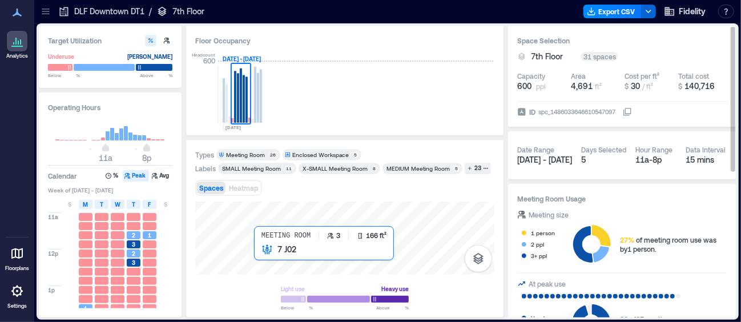
click at [258, 253] on div at bounding box center [344, 238] width 299 height 73
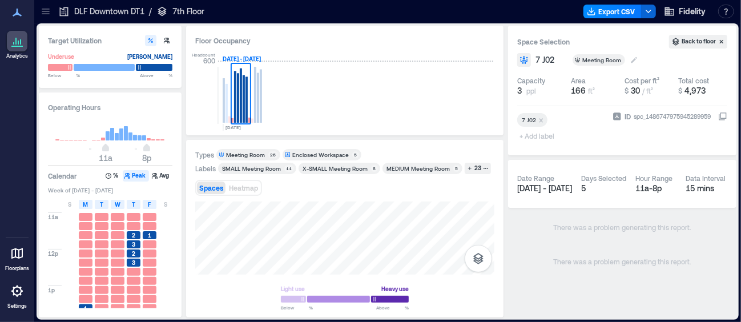
click at [630, 57] on icon at bounding box center [634, 59] width 9 height 9
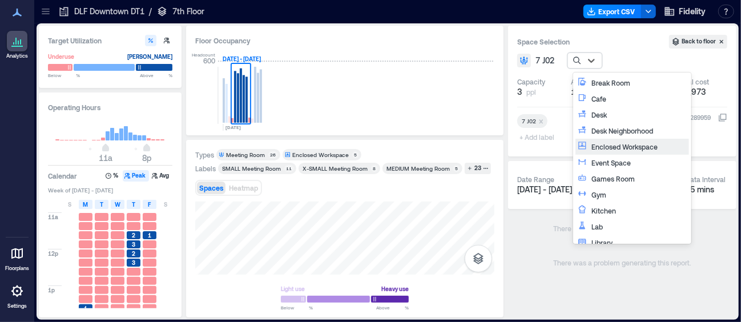
click at [611, 146] on div "Enclosed Workspace" at bounding box center [638, 146] width 95 height 11
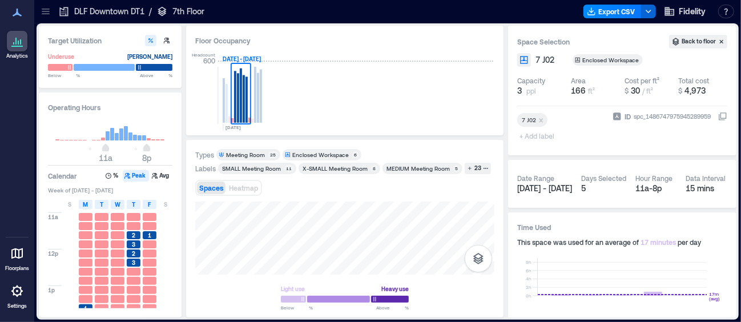
click at [474, 192] on div "Spaces Heatmap" at bounding box center [344, 187] width 299 height 23
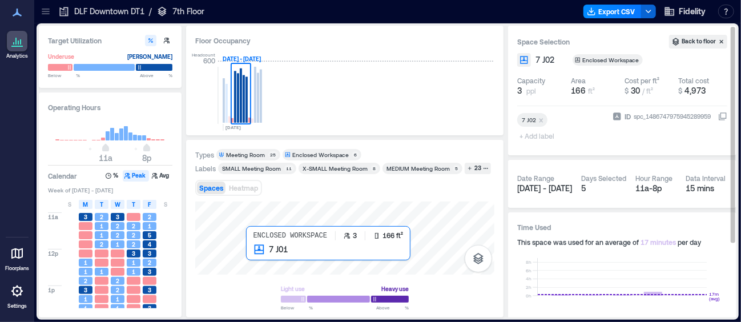
click at [249, 253] on div at bounding box center [344, 238] width 299 height 73
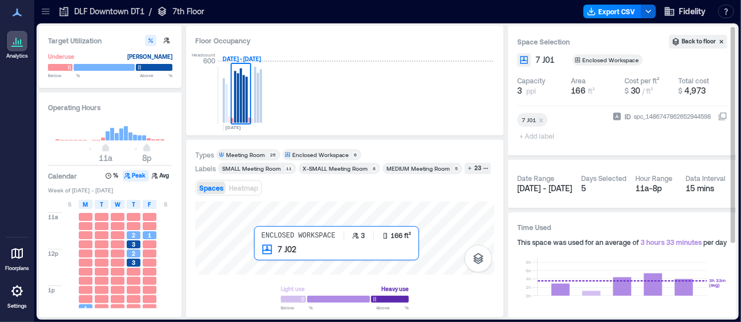
click at [259, 251] on div at bounding box center [344, 238] width 299 height 73
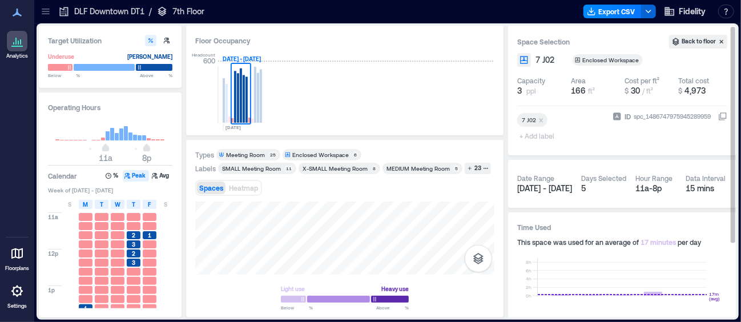
click at [334, 156] on div "Enclosed Workspace" at bounding box center [320, 155] width 57 height 8
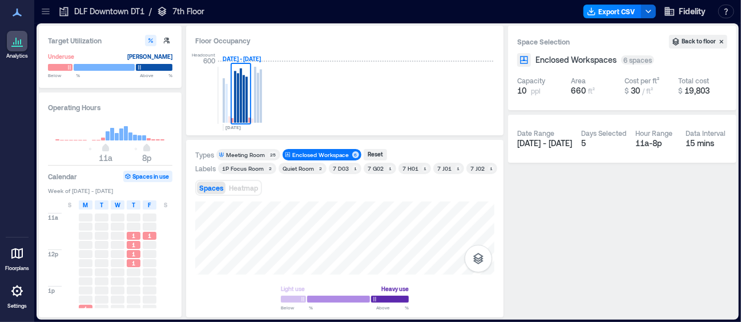
click at [461, 184] on div "Types Meeting Room 25 Enclosed Workspace 6 Reset Labels 1P Focus Room 2 Quiet R…" at bounding box center [344, 229] width 299 height 160
click at [508, 214] on div "Target Utilization Underuse [PERSON_NAME] Below ** % Above ** % Operating Hours…" at bounding box center [388, 172] width 698 height 292
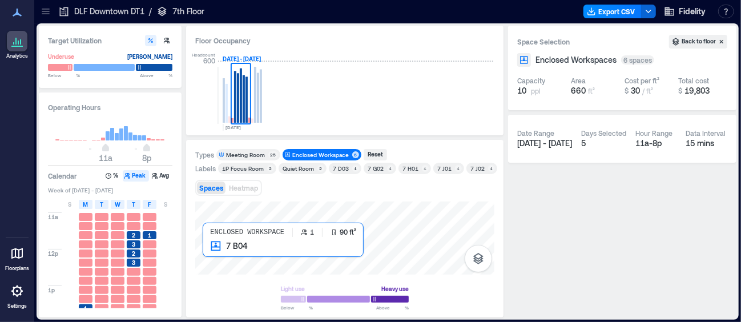
click at [211, 248] on div at bounding box center [344, 238] width 299 height 73
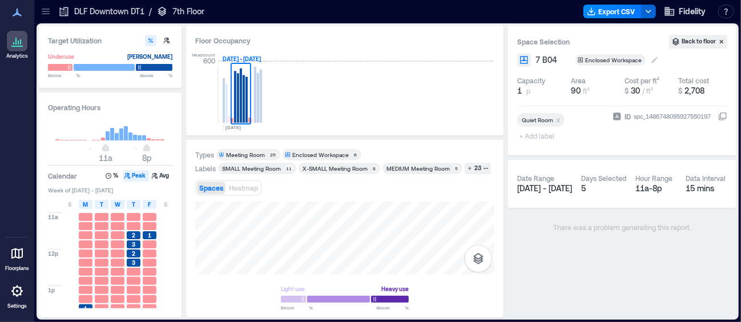
click at [653, 59] on icon at bounding box center [655, 60] width 6 height 6
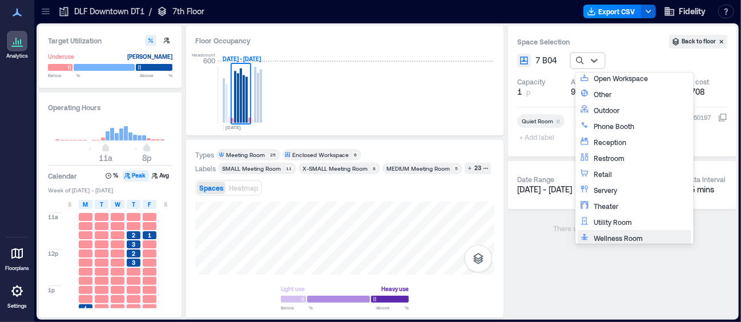
scroll to position [264, 0]
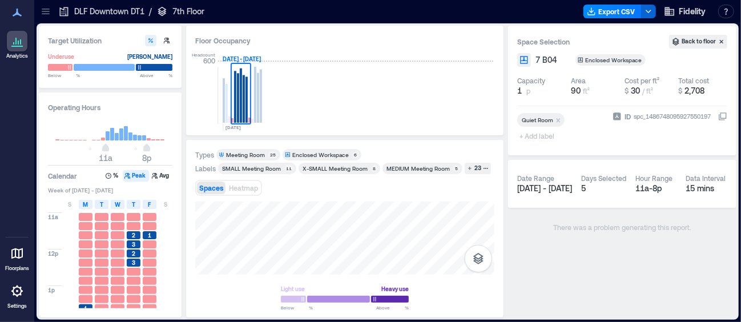
click at [410, 279] on div "Light use Heavy use Below ** % Above ** %" at bounding box center [344, 297] width 137 height 37
click at [390, 294] on div "Light use Heavy use Below ** % Above ** %" at bounding box center [344, 255] width 299 height 107
click at [320, 154] on div "Enclosed Workspace" at bounding box center [320, 155] width 57 height 8
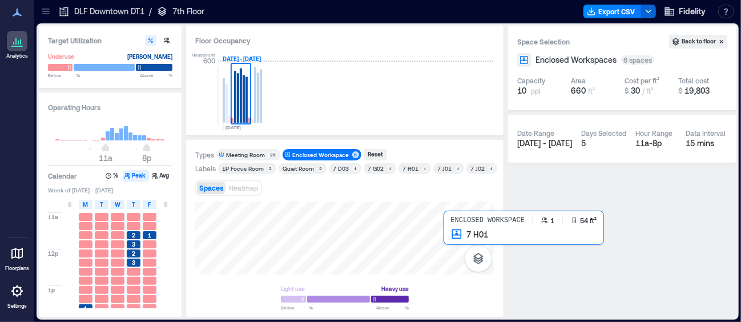
click at [444, 242] on div at bounding box center [344, 238] width 299 height 73
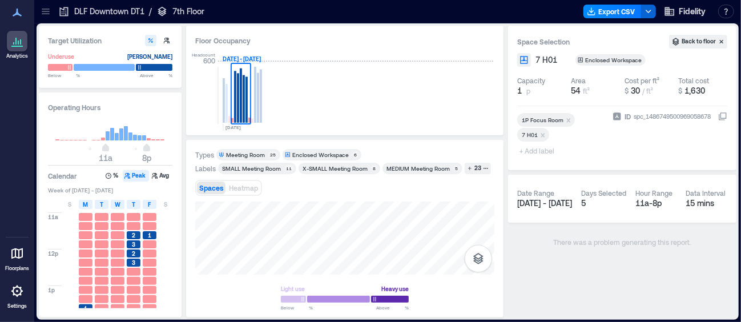
click at [650, 57] on icon at bounding box center [654, 59] width 9 height 9
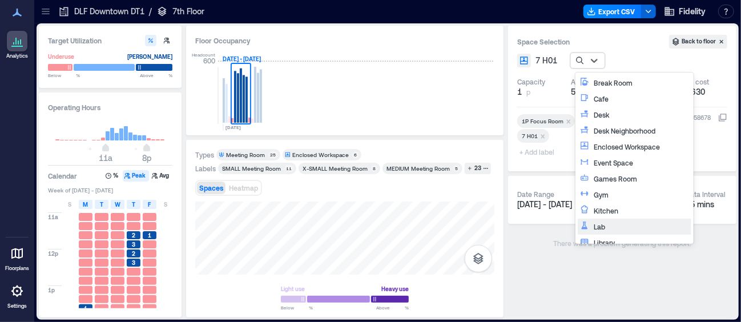
scroll to position [57, 0]
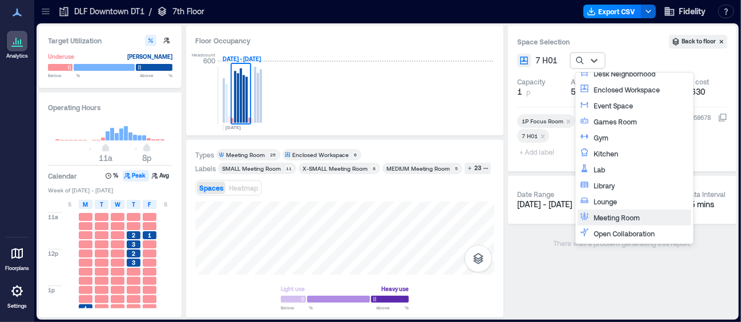
click at [603, 222] on div "Meeting Room" at bounding box center [641, 217] width 95 height 11
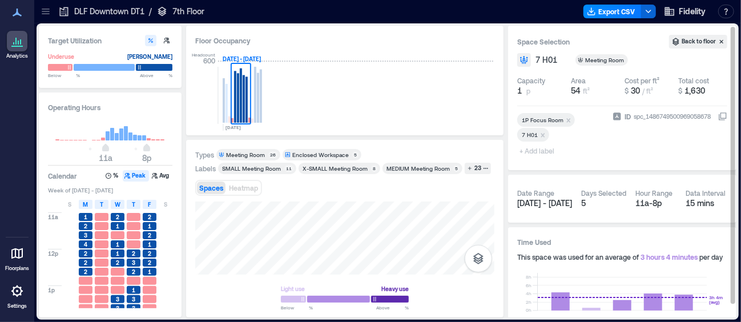
click at [332, 154] on div "Enclosed Workspace" at bounding box center [320, 155] width 57 height 8
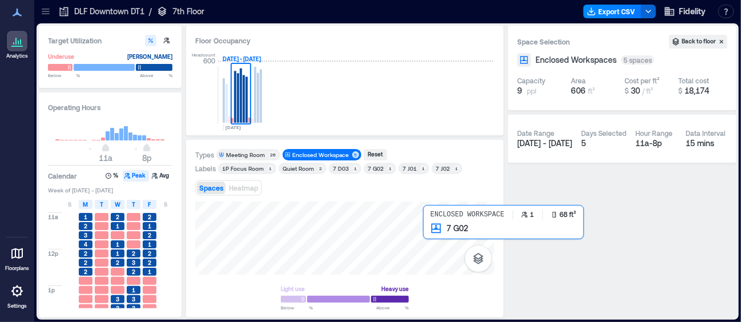
click at [423, 231] on div at bounding box center [344, 238] width 299 height 73
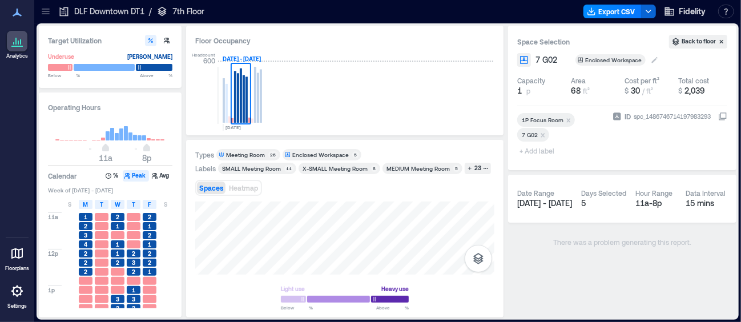
click at [652, 62] on icon at bounding box center [655, 60] width 6 height 6
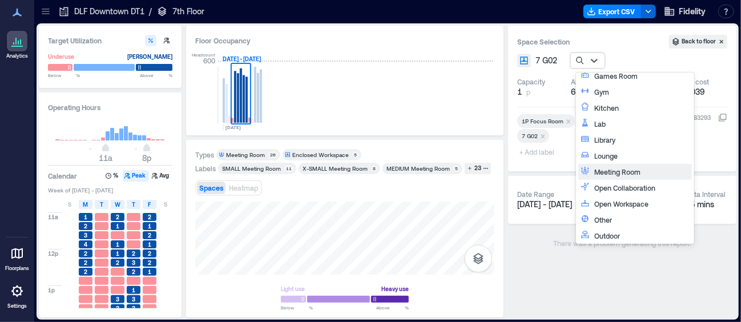
scroll to position [114, 0]
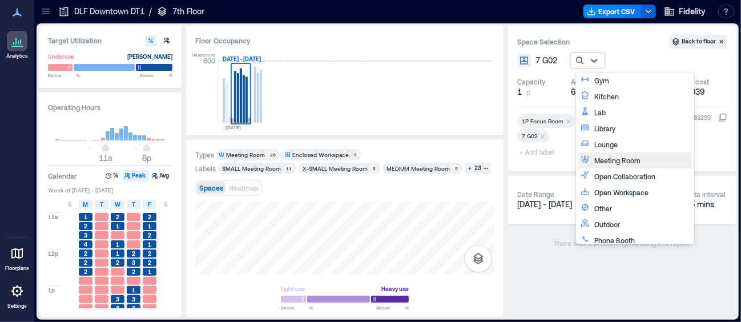
click at [611, 158] on div "Meeting Room" at bounding box center [641, 160] width 95 height 11
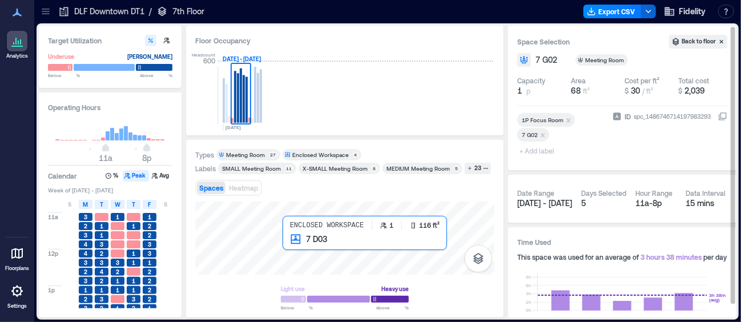
click at [290, 243] on div at bounding box center [344, 238] width 299 height 73
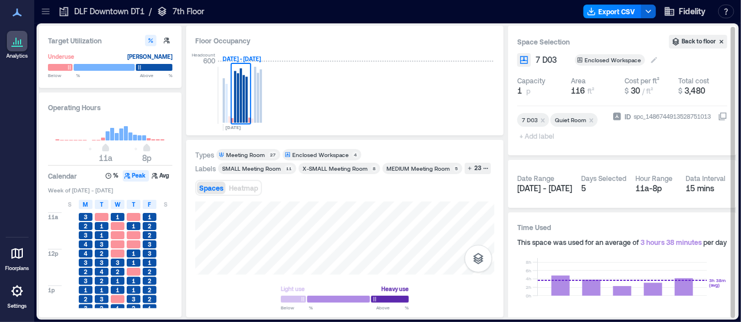
click at [654, 61] on icon at bounding box center [654, 59] width 9 height 9
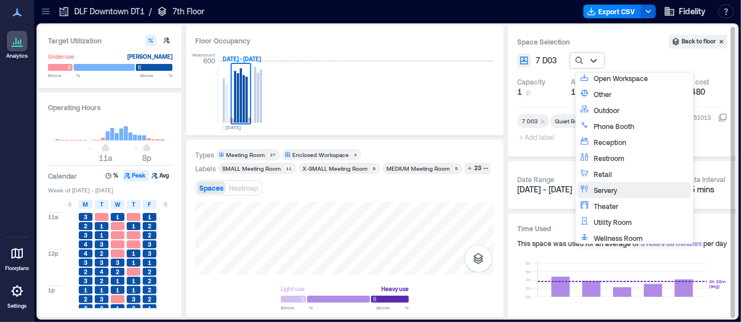
scroll to position [264, 0]
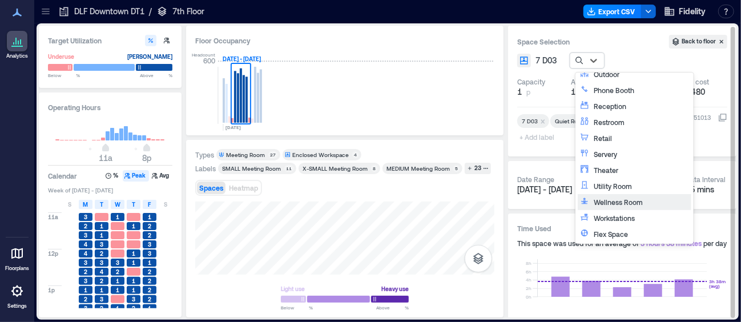
click at [605, 199] on div "Wellness Room" at bounding box center [641, 201] width 95 height 11
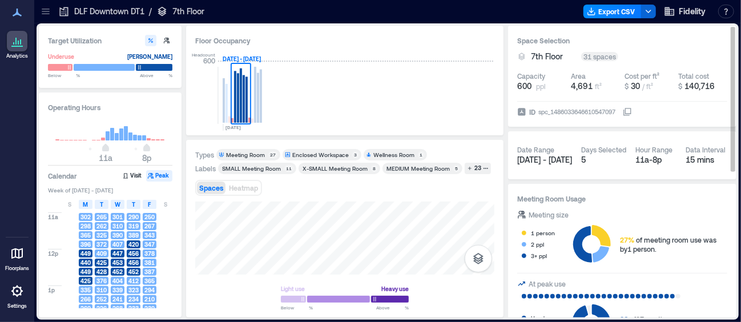
click at [294, 200] on div "Types Meeting Room 27 Enclosed Workspace 3 Wellness Room 1 Labels SMALL Meeting…" at bounding box center [344, 229] width 299 height 160
click at [248, 152] on div "Meeting Room" at bounding box center [245, 155] width 39 height 8
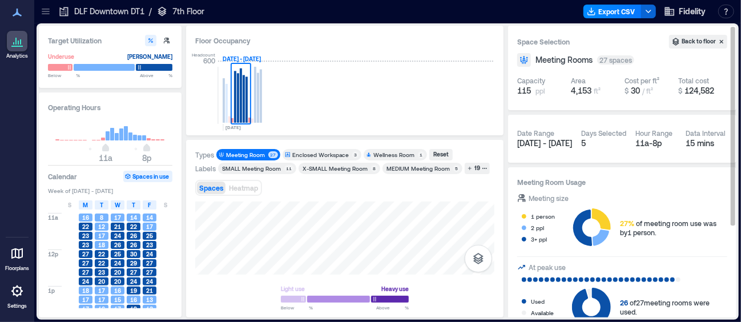
click at [372, 191] on div "Types Meeting Room 27 Enclosed Workspace 3 Wellness Room 1 Reset Labels SMALL M…" at bounding box center [344, 229] width 299 height 160
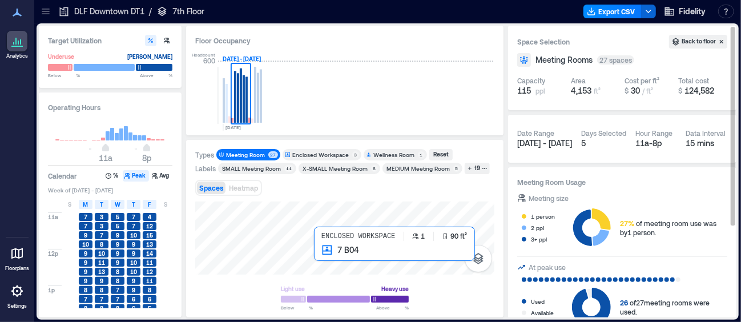
click at [320, 252] on div at bounding box center [344, 238] width 299 height 73
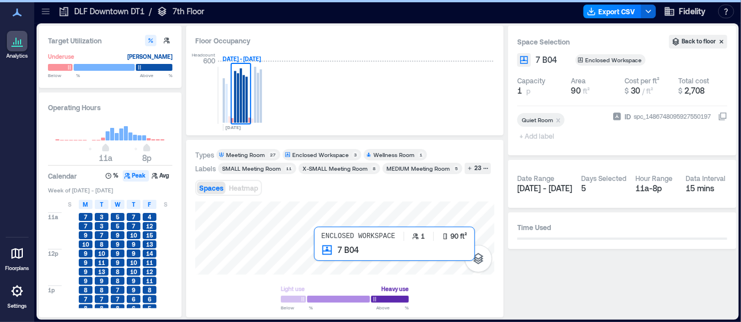
click at [317, 253] on div at bounding box center [344, 238] width 299 height 73
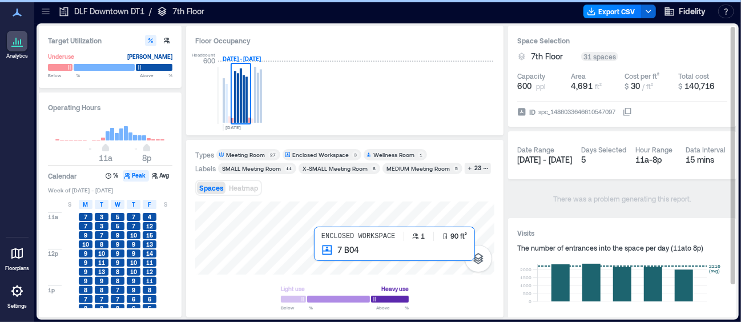
click at [319, 253] on div at bounding box center [344, 238] width 299 height 73
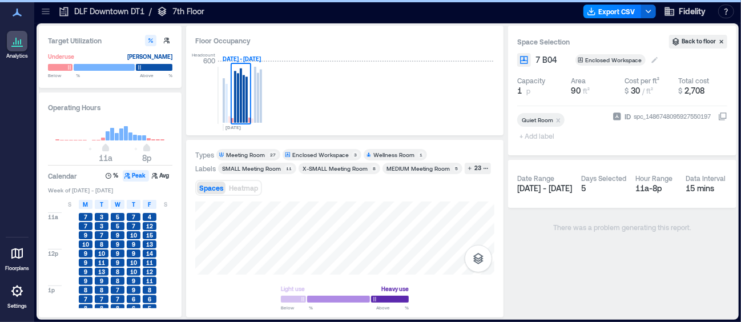
click at [652, 59] on icon at bounding box center [654, 59] width 9 height 9
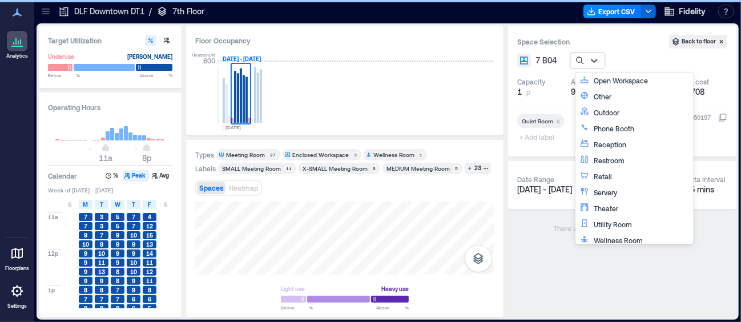
scroll to position [228, 0]
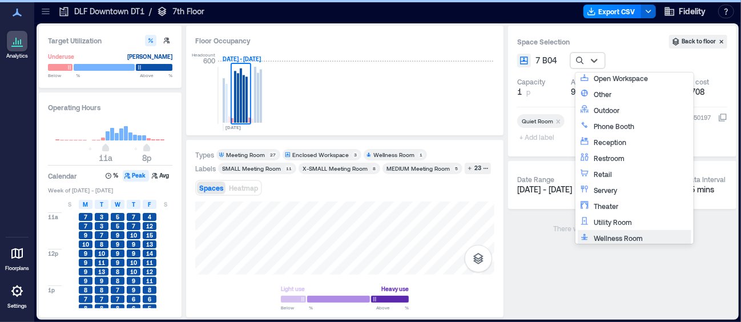
click at [594, 235] on div "Wellness Room" at bounding box center [641, 237] width 95 height 11
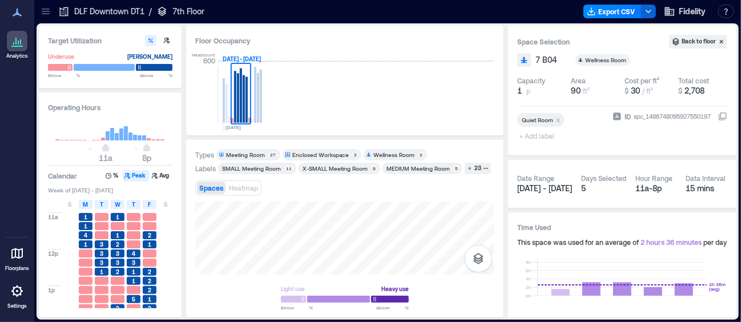
click at [582, 135] on div "Quiet Room + Add label" at bounding box center [562, 128] width 91 height 35
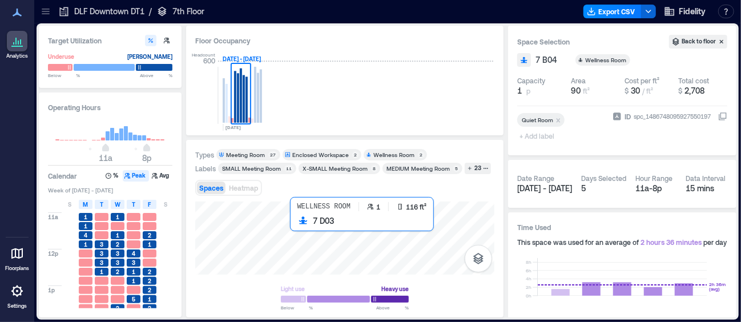
click at [292, 222] on div at bounding box center [344, 238] width 299 height 73
click at [295, 226] on div at bounding box center [344, 238] width 299 height 73
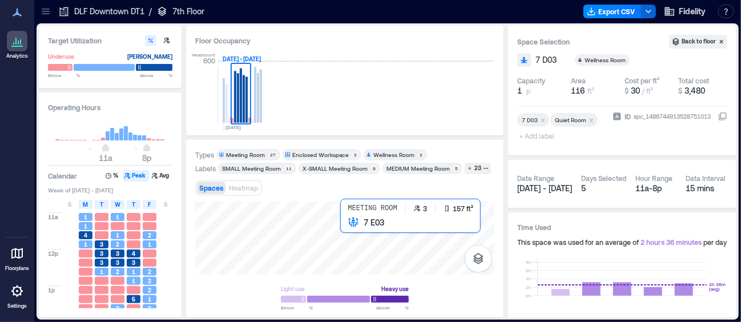
click at [347, 227] on div at bounding box center [344, 238] width 299 height 73
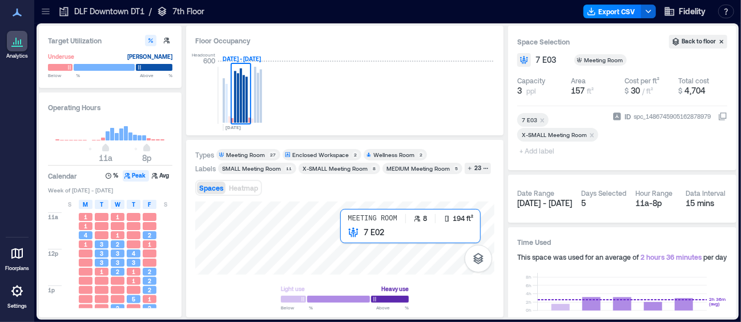
click at [347, 239] on div at bounding box center [344, 238] width 299 height 73
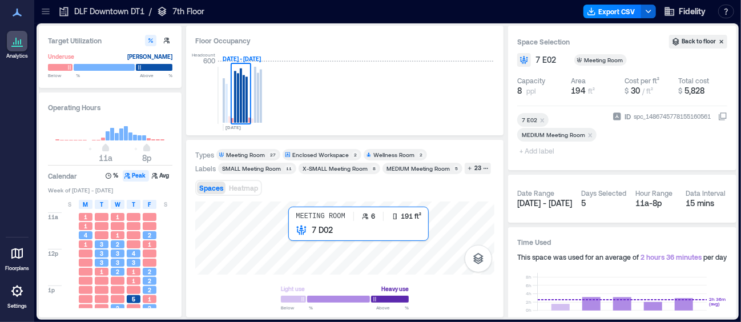
click at [296, 236] on div at bounding box center [344, 238] width 299 height 73
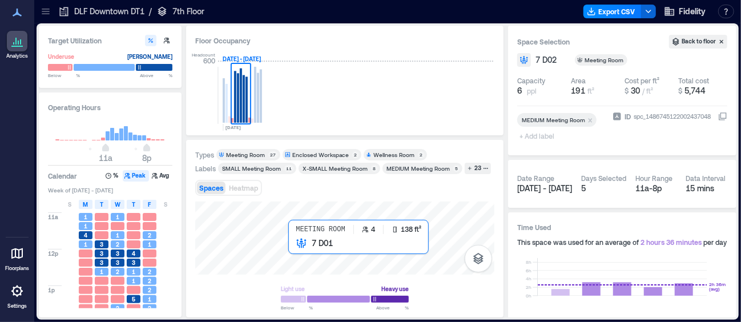
click at [292, 247] on div at bounding box center [344, 238] width 299 height 73
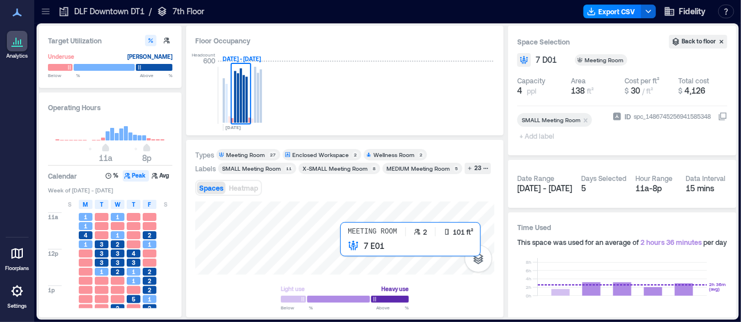
click at [346, 246] on div at bounding box center [344, 238] width 299 height 73
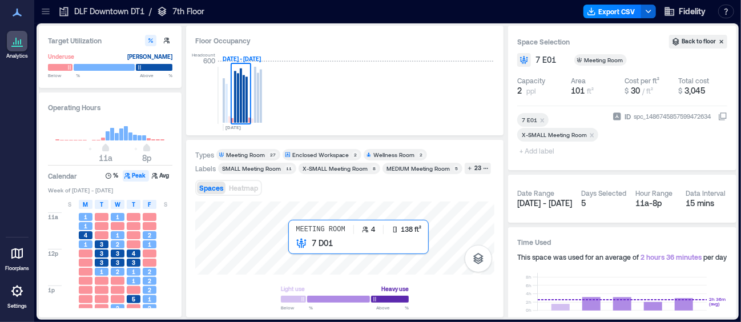
click at [295, 247] on div at bounding box center [344, 238] width 299 height 73
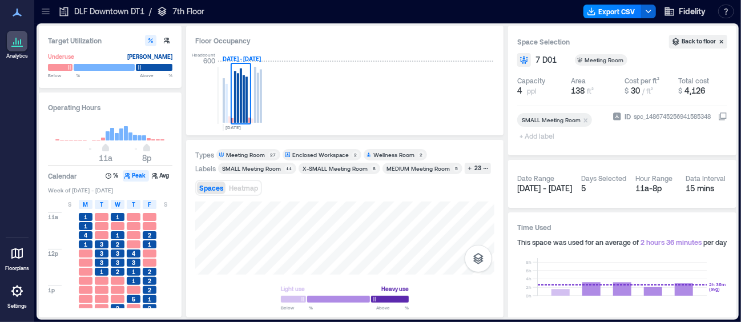
click at [325, 149] on div "Enclosed Workspace 2" at bounding box center [322, 154] width 79 height 11
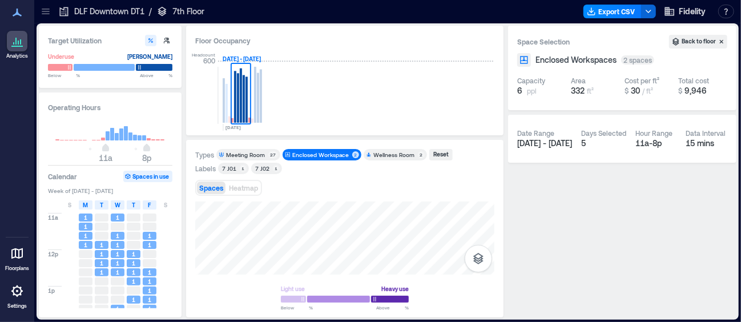
click at [328, 141] on div "Types Meeting Room 27 Enclosed Workspace 2 Wellness Room 2 Reset Labels 7 J01 1…" at bounding box center [344, 229] width 317 height 178
drag, startPoint x: 354, startPoint y: 275, endPoint x: 340, endPoint y: 200, distance: 76.2
click at [340, 200] on div "Types Meeting Room 27 Enclosed Workspace 2 Wellness Room 2 Reset Labels 7 J01 1…" at bounding box center [344, 229] width 299 height 160
click at [317, 189] on div "Types Meeting Room 27 Enclosed Workspace 2 Wellness Room 2 Reset Labels 7 J01 1…" at bounding box center [344, 229] width 299 height 160
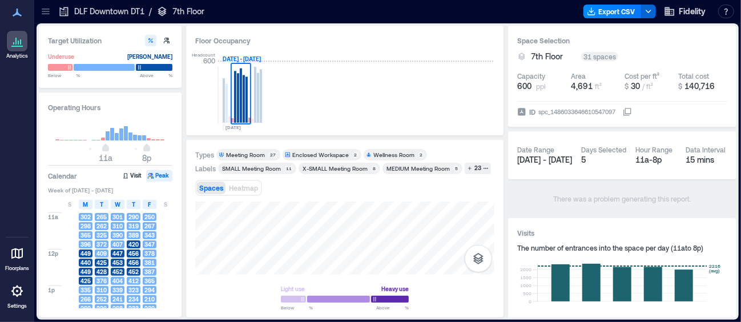
click at [179, 9] on p "7th Floor" at bounding box center [188, 11] width 32 height 11
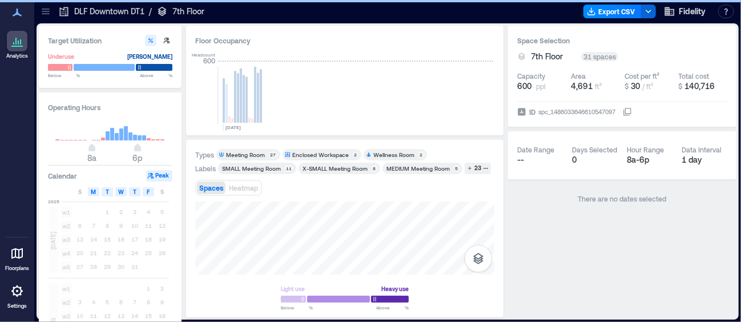
type input "*"
type input "**"
click at [186, 12] on p "7th Floor" at bounding box center [188, 11] width 32 height 11
click at [21, 256] on icon at bounding box center [17, 254] width 14 height 14
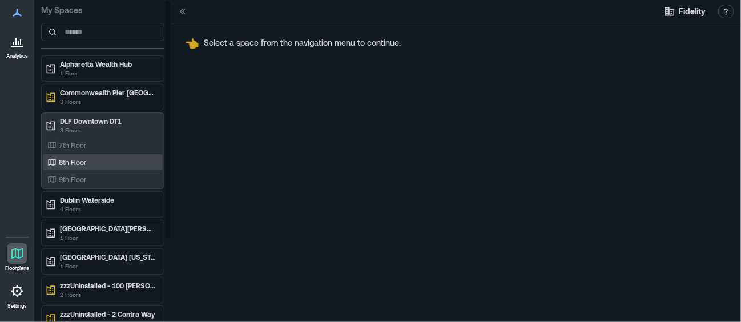
click at [77, 160] on p "8th Floor" at bounding box center [72, 162] width 27 height 9
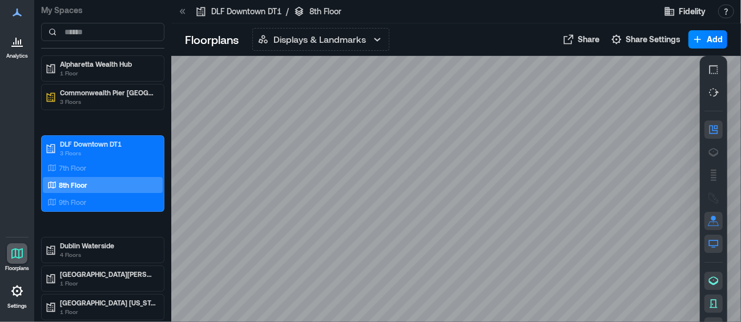
click at [239, 14] on p "DLF Downtown DT1" at bounding box center [246, 11] width 70 height 11
click at [185, 14] on icon at bounding box center [182, 11] width 11 height 11
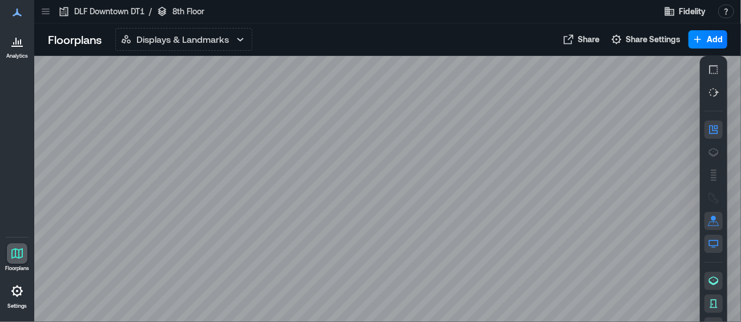
click at [18, 47] on icon at bounding box center [17, 41] width 14 height 14
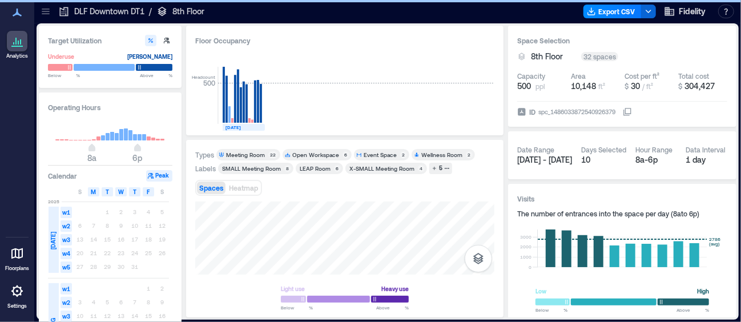
click at [186, 13] on p "8th Floor" at bounding box center [188, 11] width 32 height 11
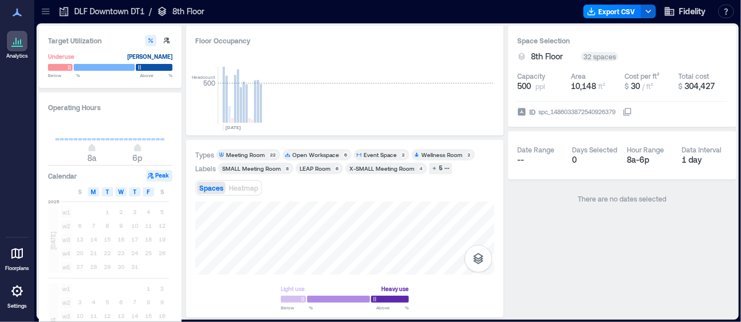
click at [421, 152] on div "Wellness Room" at bounding box center [441, 155] width 41 height 8
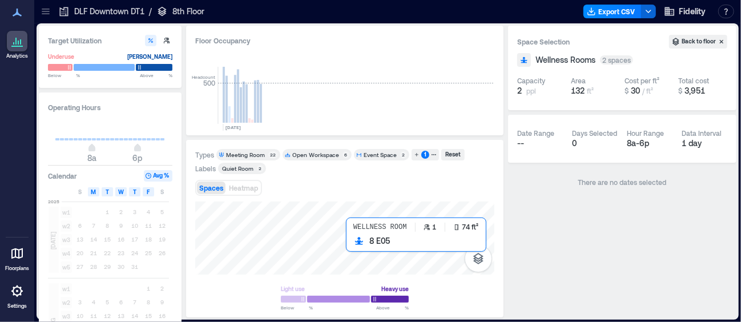
click at [350, 241] on div at bounding box center [344, 238] width 299 height 73
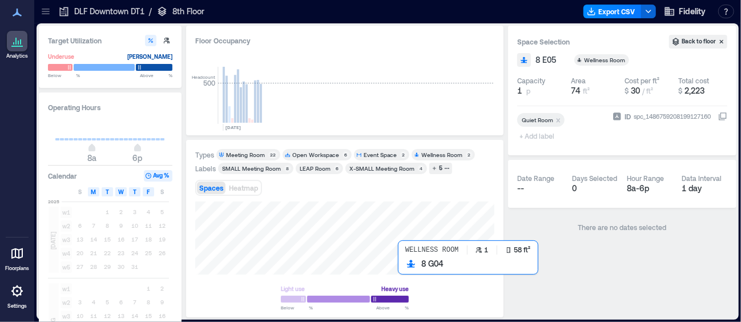
click at [403, 267] on div at bounding box center [344, 238] width 299 height 73
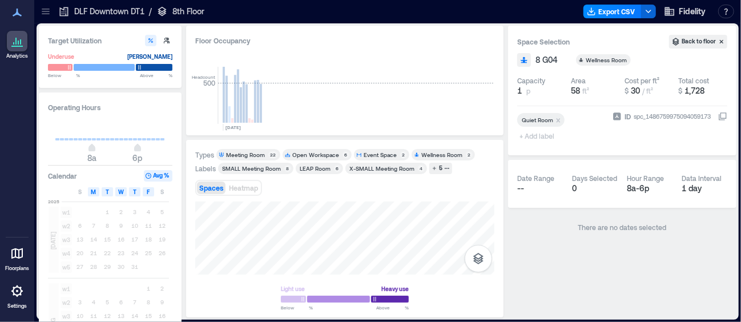
click at [380, 153] on div "Event Space" at bounding box center [380, 155] width 33 height 8
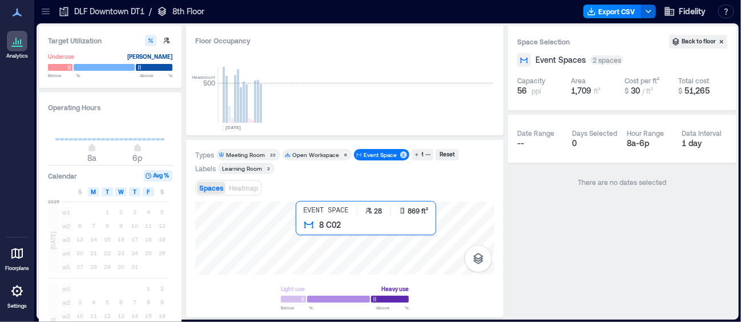
click at [303, 227] on div at bounding box center [344, 238] width 299 height 73
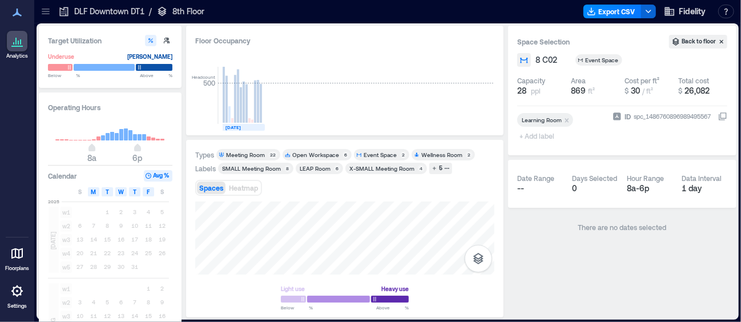
click at [238, 127] on text "[DATE]" at bounding box center [232, 127] width 15 height 6
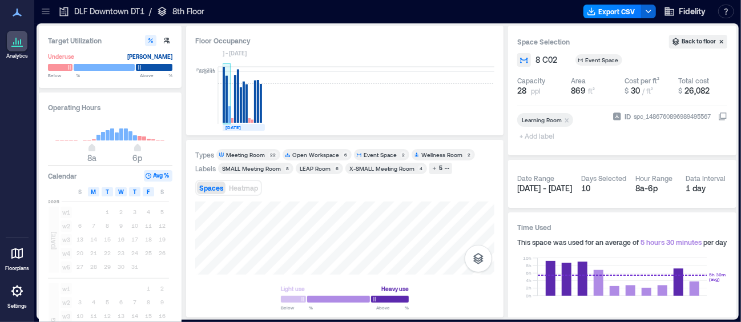
click at [223, 120] on rect at bounding box center [224, 95] width 2 height 56
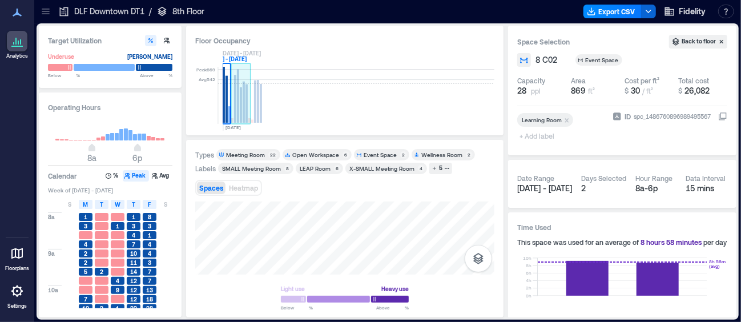
click at [246, 119] on rect at bounding box center [246, 103] width 2 height 38
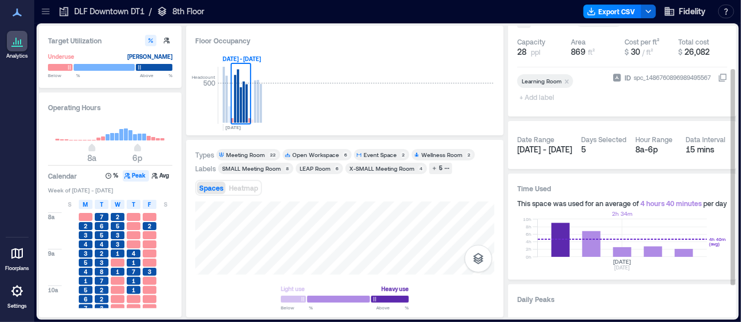
scroll to position [57, 0]
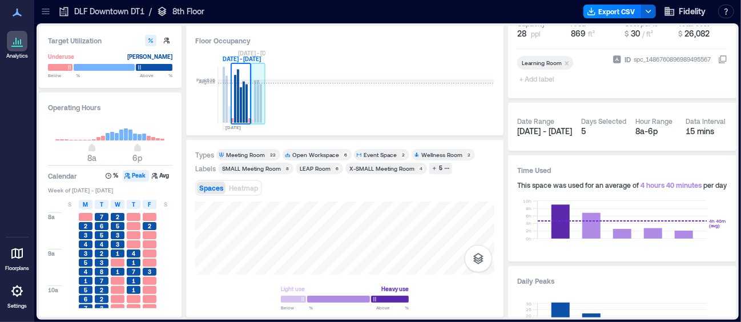
click at [257, 95] on rect at bounding box center [258, 101] width 2 height 43
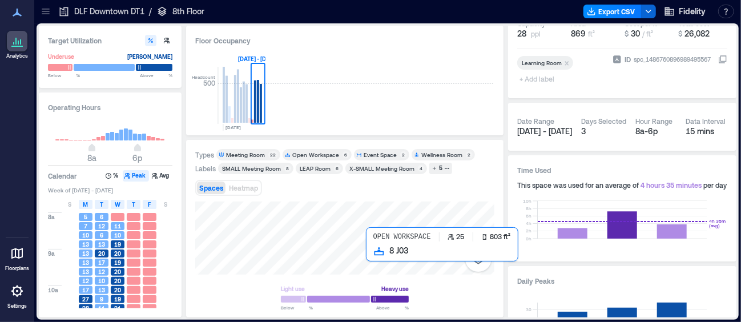
click at [372, 253] on div at bounding box center [344, 238] width 299 height 73
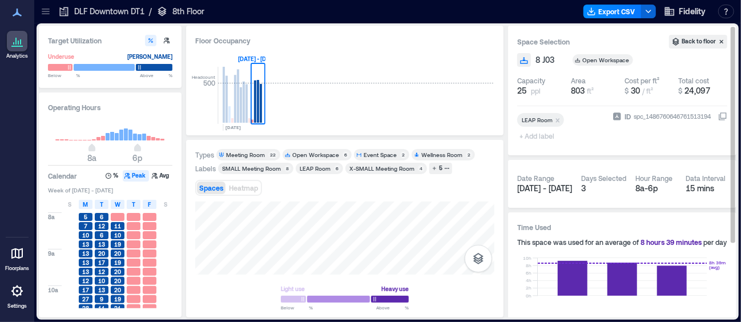
click at [639, 62] on icon at bounding box center [642, 60] width 6 height 6
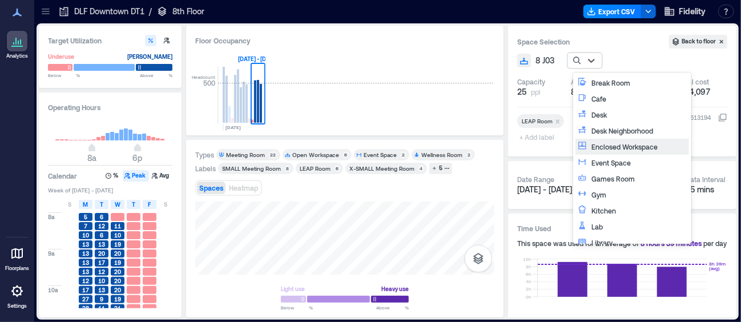
click at [436, 79] on div "Headcount 500 SEP, [DATE] - [DATE]" at bounding box center [344, 88] width 299 height 75
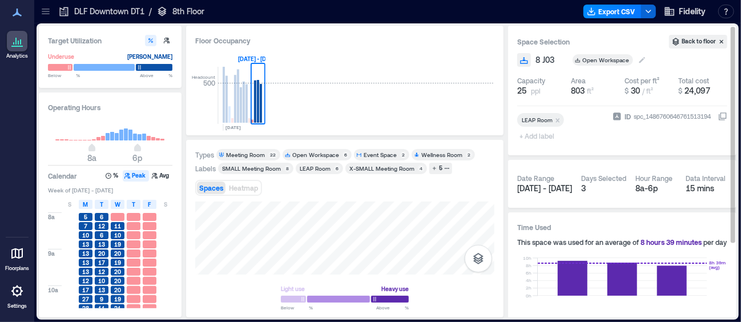
click at [618, 63] on div "Open Workspace" at bounding box center [606, 60] width 49 height 8
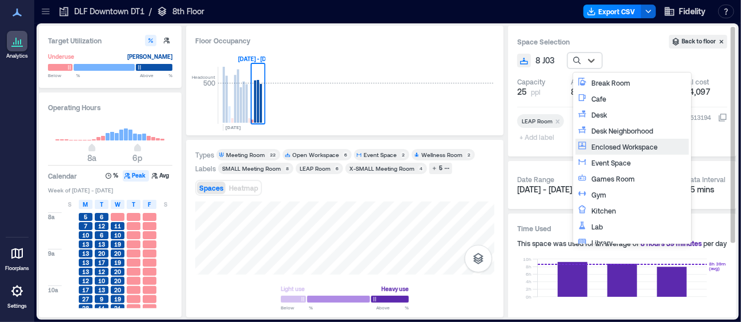
click at [584, 142] on icon at bounding box center [582, 145] width 9 height 9
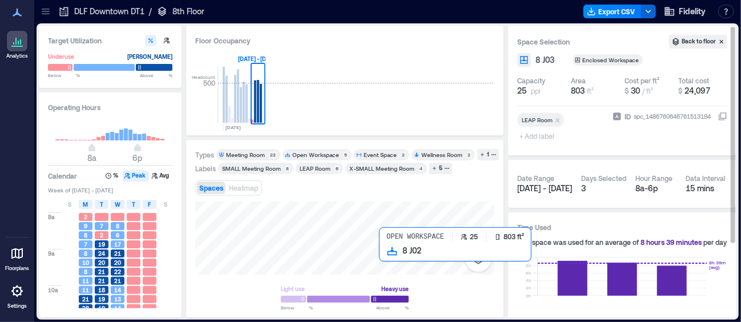
click at [388, 256] on div at bounding box center [344, 238] width 299 height 73
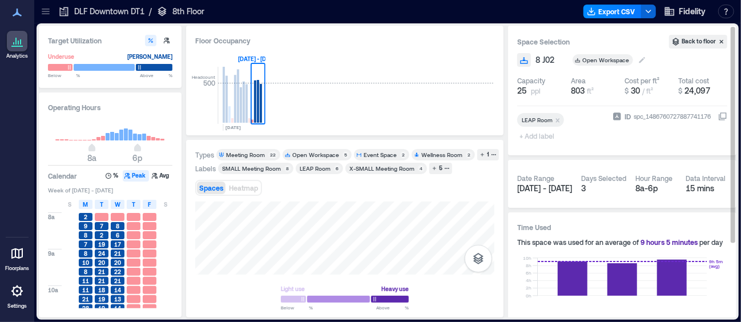
click at [640, 58] on icon at bounding box center [642, 59] width 9 height 9
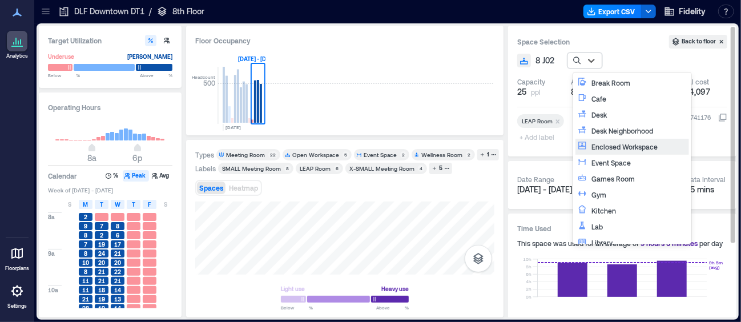
click at [615, 148] on div "Enclosed Workspace" at bounding box center [638, 146] width 95 height 11
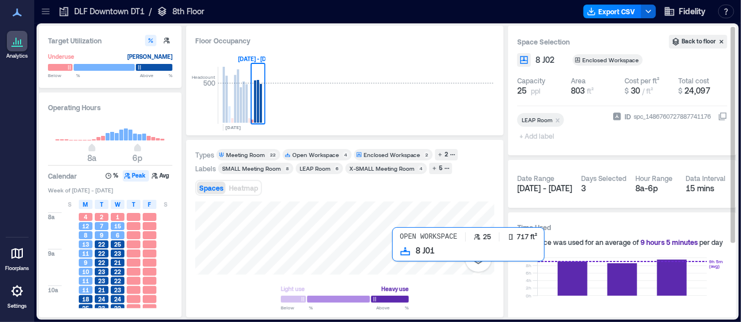
click at [398, 253] on div at bounding box center [344, 238] width 299 height 73
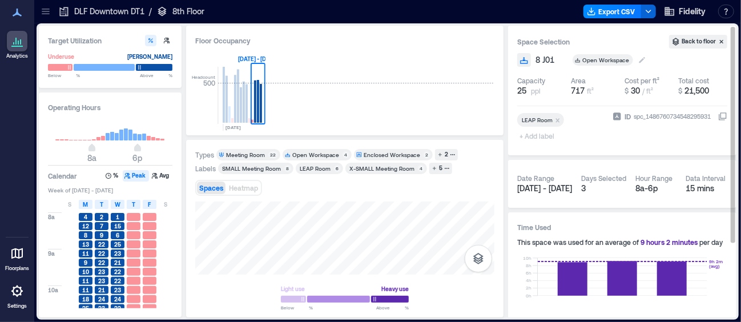
click at [638, 59] on icon at bounding box center [642, 59] width 9 height 9
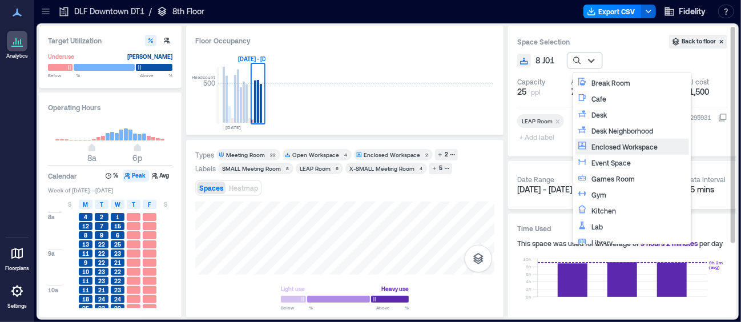
click at [598, 145] on div "Enclosed Workspace" at bounding box center [638, 146] width 95 height 11
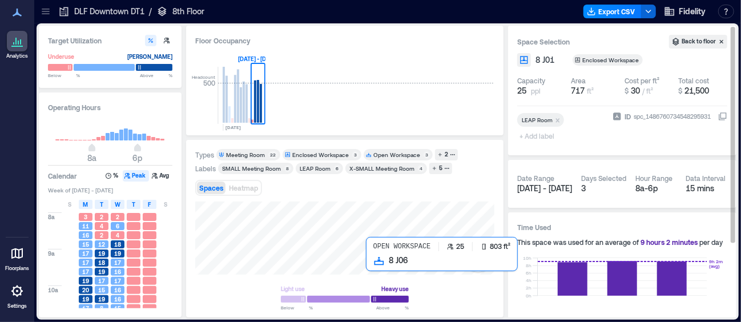
click at [372, 265] on div at bounding box center [344, 238] width 299 height 73
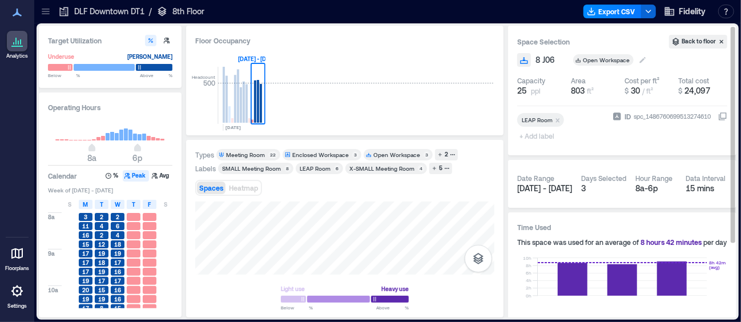
click at [638, 57] on icon at bounding box center [642, 59] width 9 height 9
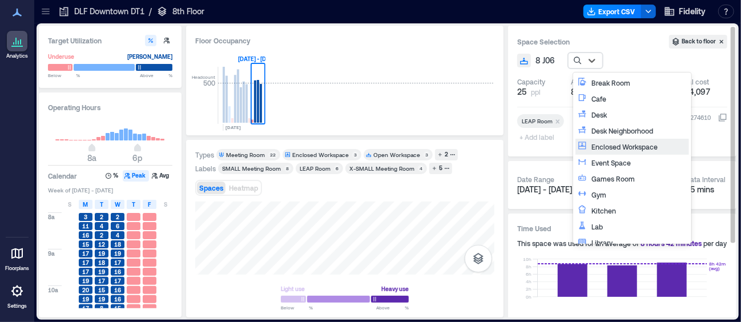
click at [601, 152] on div "Enclosed Workspace" at bounding box center [632, 147] width 114 height 16
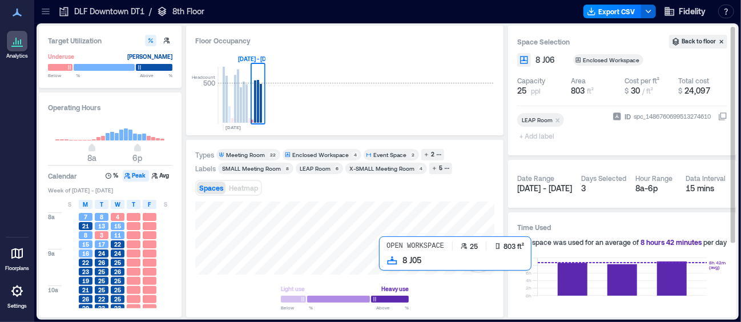
click at [389, 263] on div at bounding box center [344, 238] width 299 height 73
click at [383, 259] on div at bounding box center [344, 238] width 299 height 73
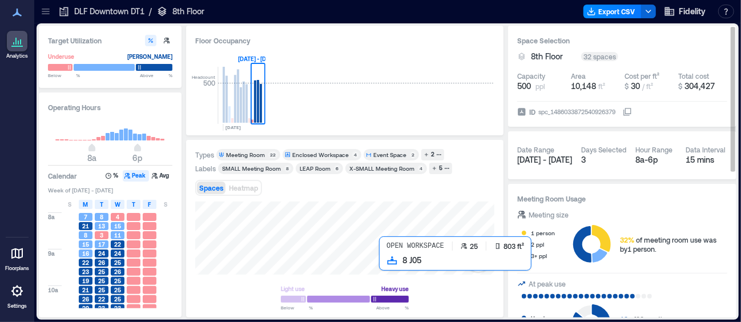
click at [385, 267] on div at bounding box center [344, 238] width 299 height 73
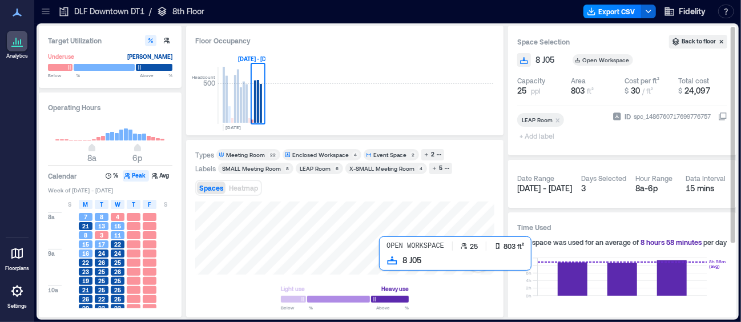
click at [388, 264] on div at bounding box center [344, 238] width 299 height 73
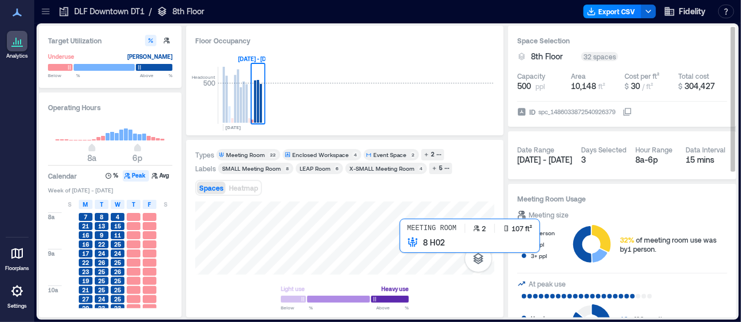
click at [401, 246] on div at bounding box center [344, 238] width 299 height 73
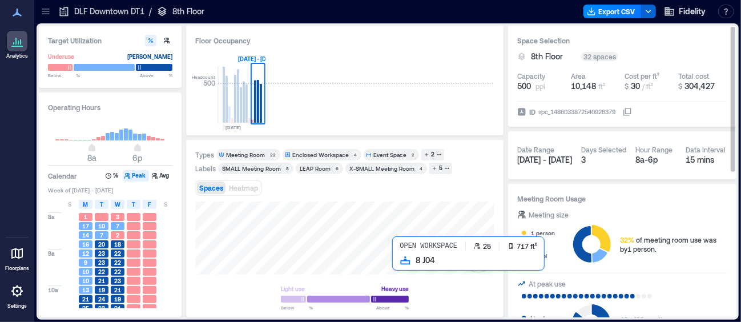
click at [394, 263] on div at bounding box center [344, 238] width 299 height 73
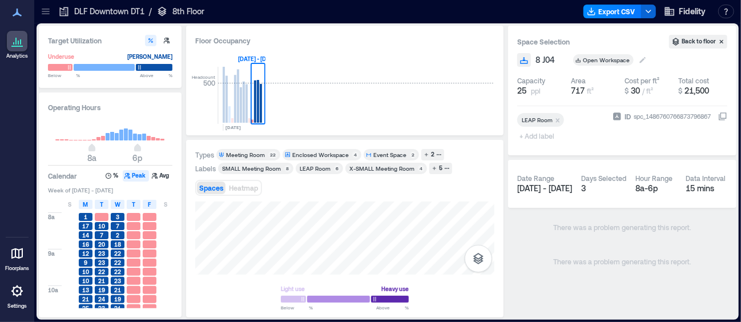
click at [644, 62] on icon at bounding box center [642, 59] width 9 height 9
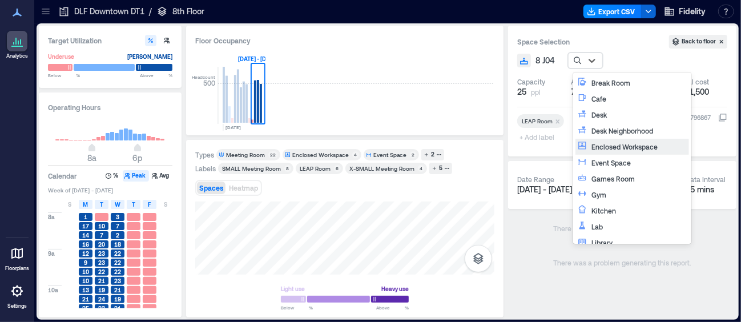
click at [601, 148] on div "Enclosed Workspace" at bounding box center [638, 146] width 95 height 11
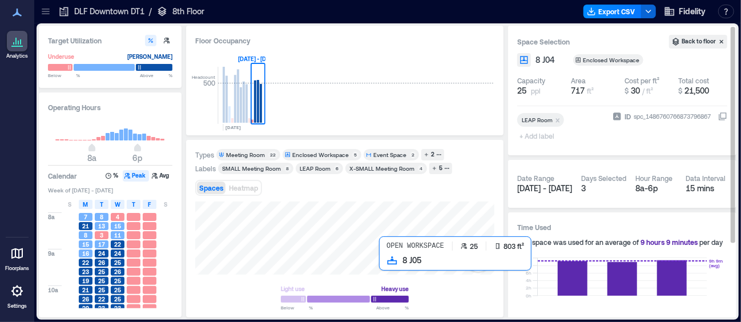
click at [388, 264] on div at bounding box center [344, 238] width 299 height 73
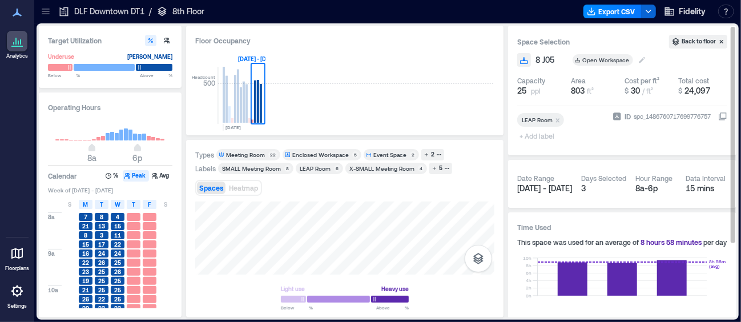
click at [638, 56] on icon at bounding box center [642, 59] width 9 height 9
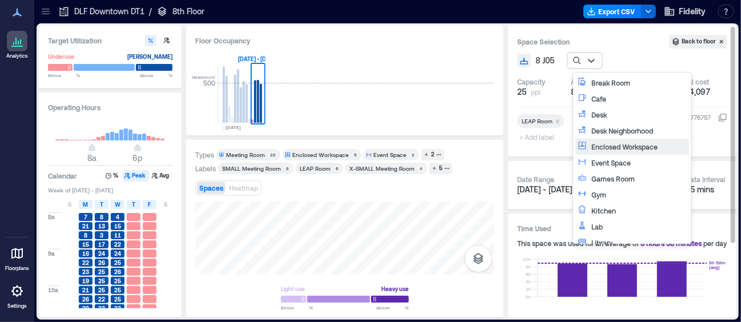
click at [602, 144] on div "Enclosed Workspace" at bounding box center [638, 146] width 95 height 11
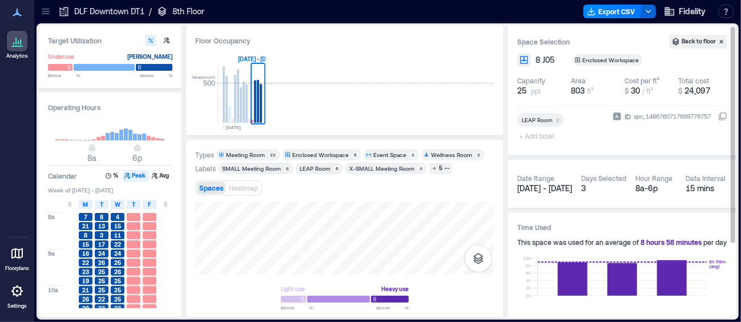
click at [454, 201] on div "Types Meeting Room 22 Enclosed Workspace 6 Event Space 2 Wellness Room 2 Labels…" at bounding box center [344, 229] width 299 height 160
click at [241, 124] on text "[DATE]" at bounding box center [232, 127] width 15 height 6
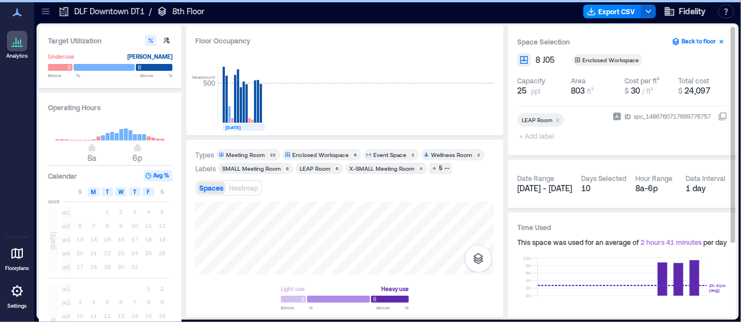
click at [683, 39] on button "Back to floor" at bounding box center [698, 42] width 58 height 14
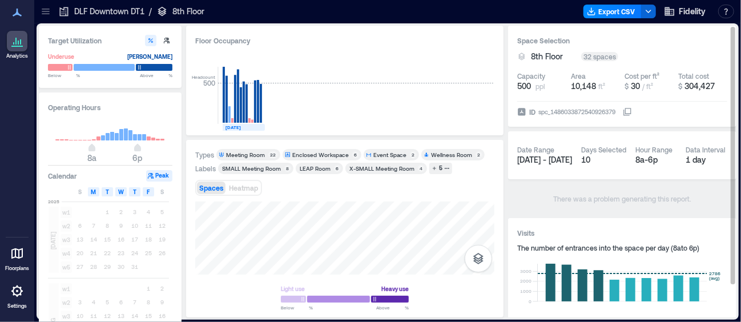
click at [491, 193] on div "Types Meeting Room 22 Enclosed Workspace 6 Event Space 2 Wellness Room 2 Labels…" at bounding box center [344, 229] width 299 height 160
click at [364, 191] on div "Types Meeting Room 22 Enclosed Workspace 6 Event Space 2 Wellness Room 2 Labels…" at bounding box center [344, 229] width 299 height 160
type input "**"
drag, startPoint x: 93, startPoint y: 146, endPoint x: 101, endPoint y: 148, distance: 8.2
click at [101, 148] on span "10a" at bounding box center [101, 149] width 7 height 5
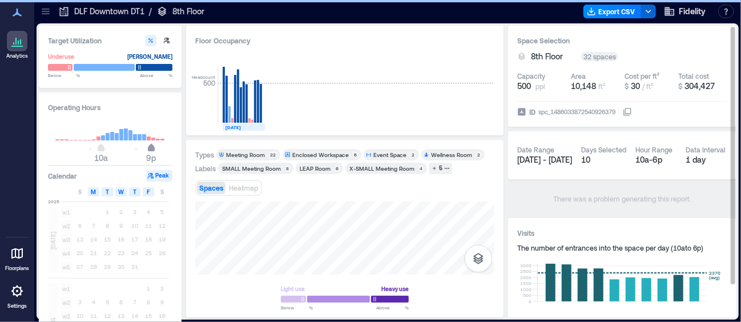
type input "**"
drag, startPoint x: 138, startPoint y: 149, endPoint x: 145, endPoint y: 149, distance: 7.4
click at [145, 149] on span "8p" at bounding box center [146, 149] width 7 height 5
click at [104, 150] on span "11a" at bounding box center [105, 149] width 7 height 5
click at [15, 43] on icon at bounding box center [15, 41] width 1 height 7
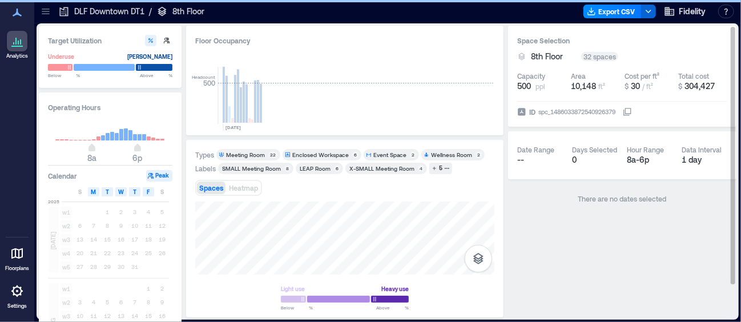
type input "*"
type input "**"
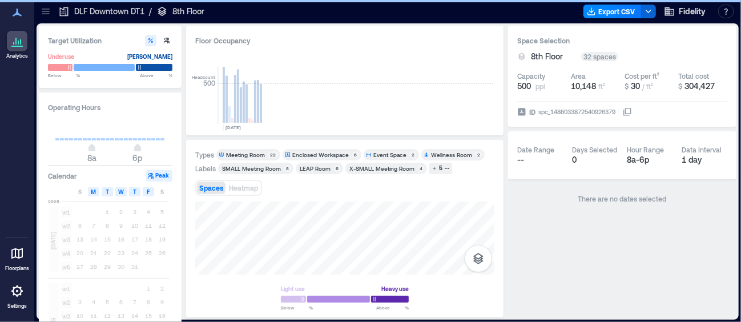
click at [20, 50] on div at bounding box center [17, 41] width 21 height 21
click at [187, 12] on p "8th Floor" at bounding box center [188, 11] width 32 height 11
click at [47, 11] on icon at bounding box center [45, 11] width 11 height 11
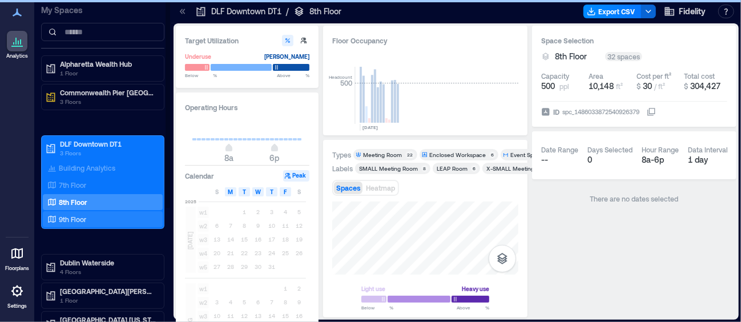
click at [67, 220] on p "9th Floor" at bounding box center [72, 219] width 27 height 9
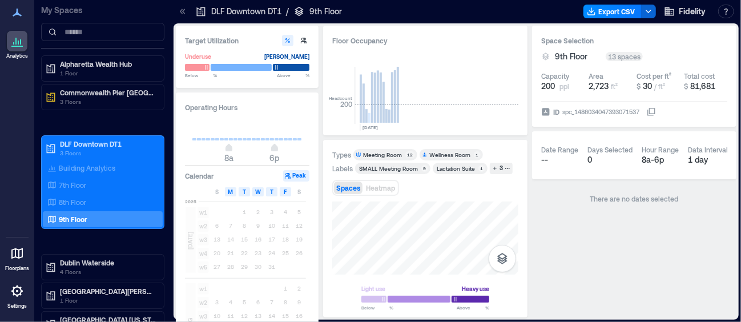
click at [458, 152] on div "Wellness Room" at bounding box center [449, 155] width 41 height 8
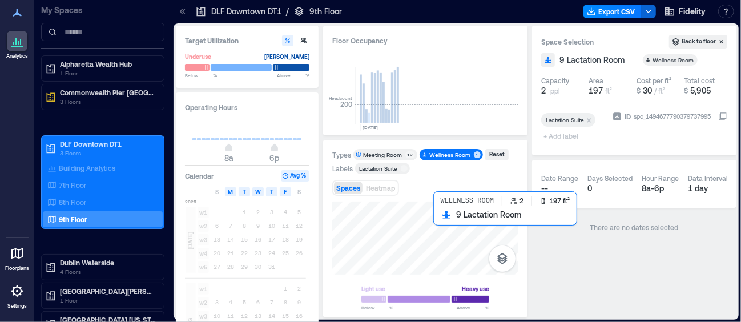
click at [434, 215] on div at bounding box center [425, 238] width 186 height 73
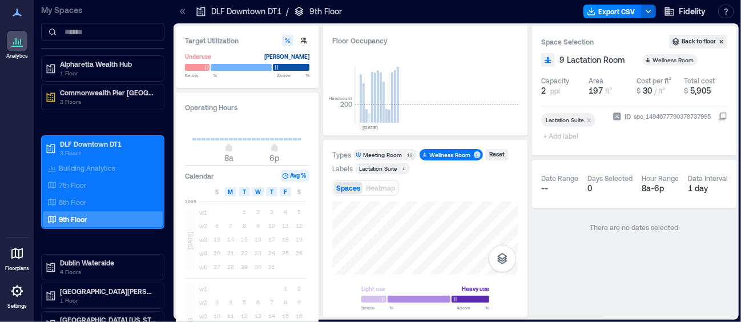
click at [393, 153] on div "Meeting Room" at bounding box center [382, 155] width 39 height 8
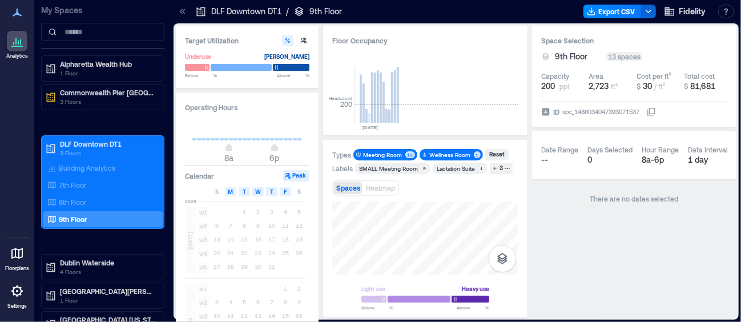
click at [436, 156] on div "Wellness Room" at bounding box center [449, 155] width 41 height 8
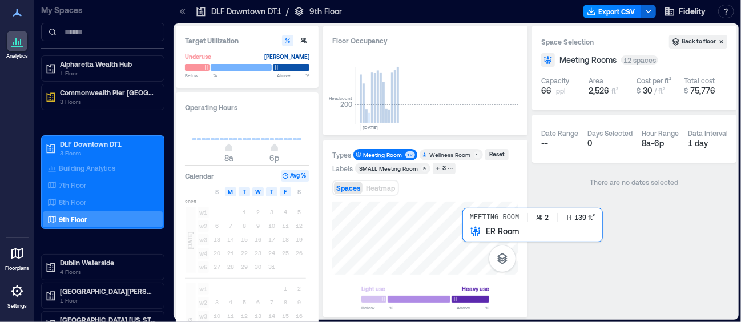
click at [469, 234] on div at bounding box center [425, 238] width 186 height 73
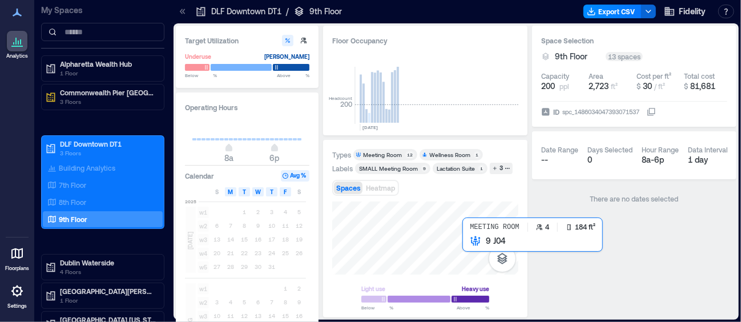
click at [468, 250] on div at bounding box center [425, 238] width 186 height 73
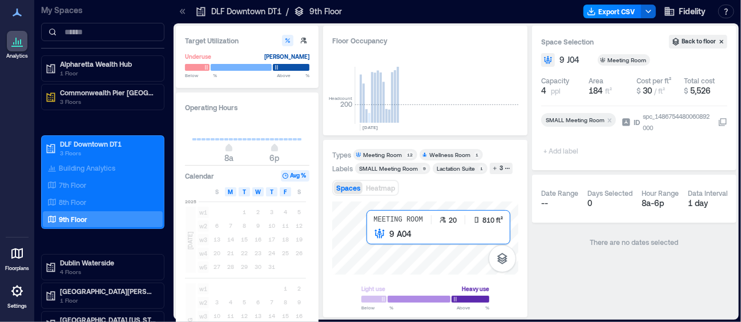
click at [377, 245] on div at bounding box center [425, 238] width 186 height 73
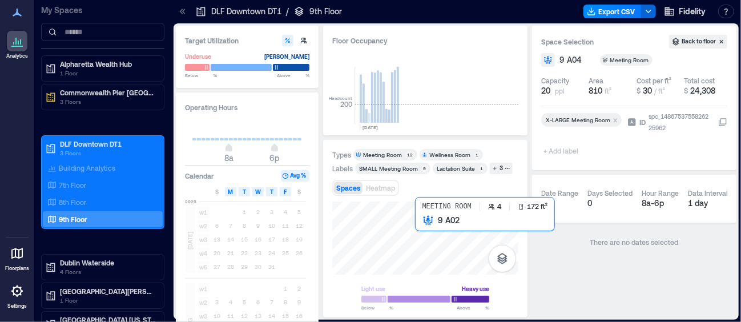
click at [418, 234] on div at bounding box center [425, 238] width 186 height 73
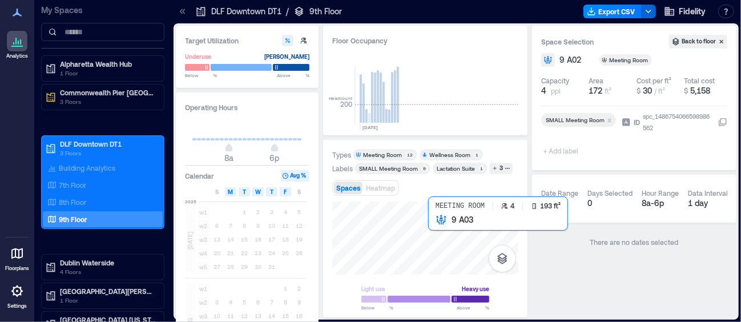
click at [437, 230] on div at bounding box center [425, 238] width 186 height 73
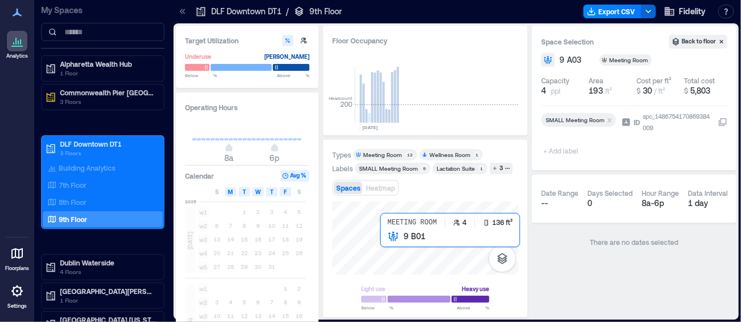
click at [382, 239] on div at bounding box center [425, 238] width 186 height 73
click at [374, 237] on div at bounding box center [425, 238] width 186 height 73
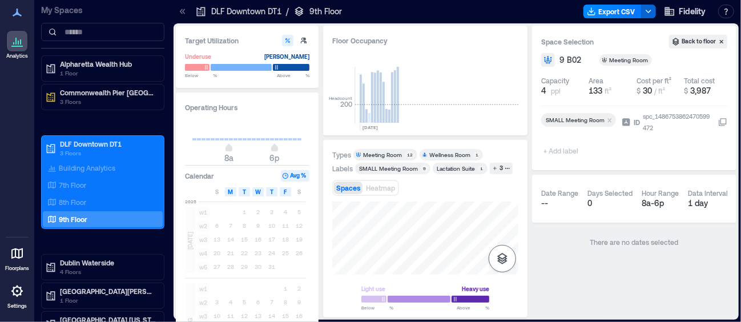
click at [497, 266] on div at bounding box center [425, 238] width 186 height 73
click at [405, 156] on div "12" at bounding box center [410, 154] width 10 height 7
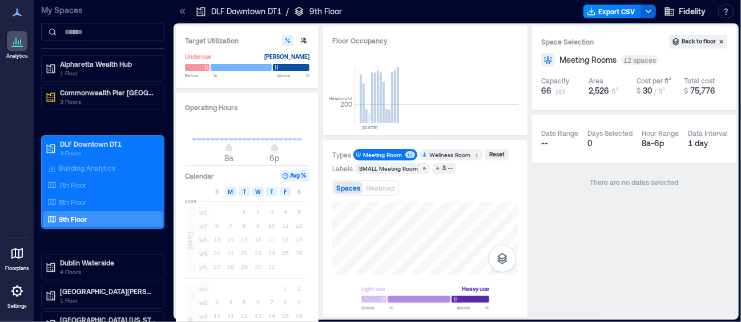
click at [667, 62] on div "Meeting Rooms 12 spaces" at bounding box center [634, 60] width 186 height 14
click at [433, 156] on div "Wellness Room" at bounding box center [449, 155] width 41 height 8
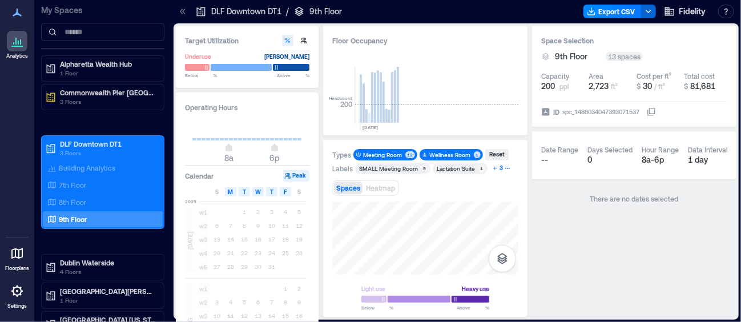
click at [498, 167] on div "3" at bounding box center [501, 168] width 7 height 10
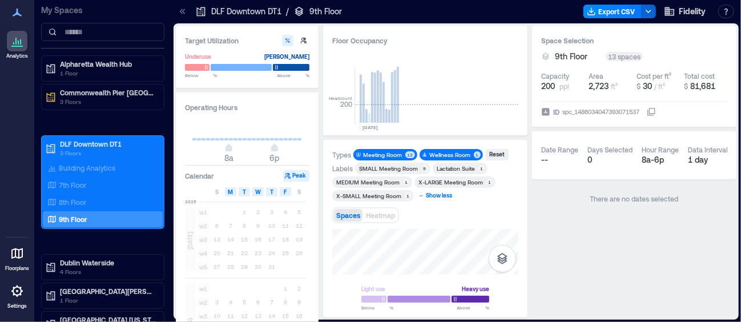
click at [438, 191] on div "Show less" at bounding box center [439, 196] width 30 height 10
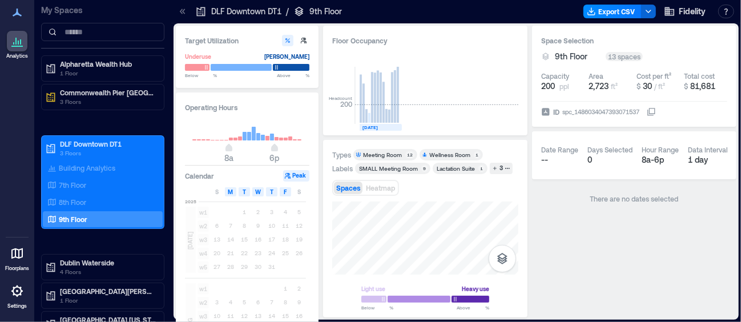
click at [370, 128] on text "[DATE]" at bounding box center [369, 127] width 15 height 6
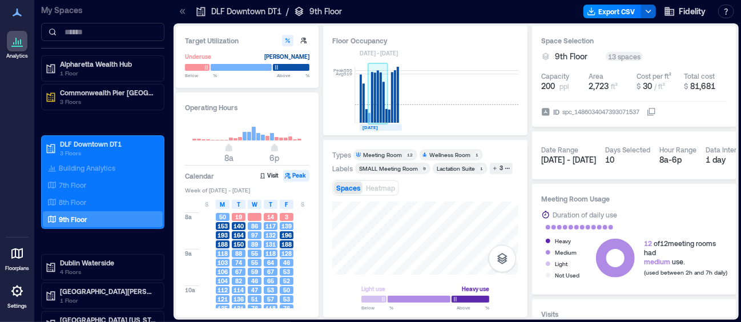
click at [378, 122] on rect at bounding box center [378, 96] width 2 height 53
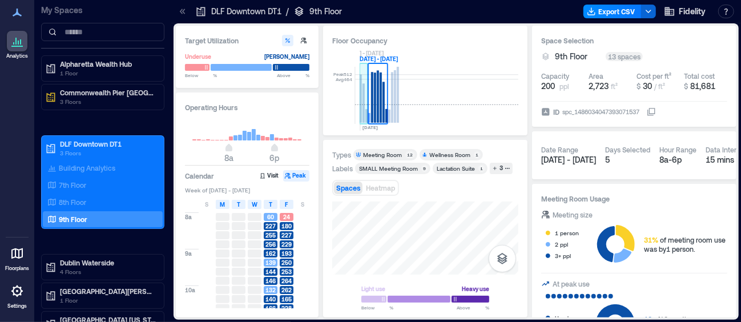
click at [362, 119] on rect at bounding box center [363, 102] width 2 height 39
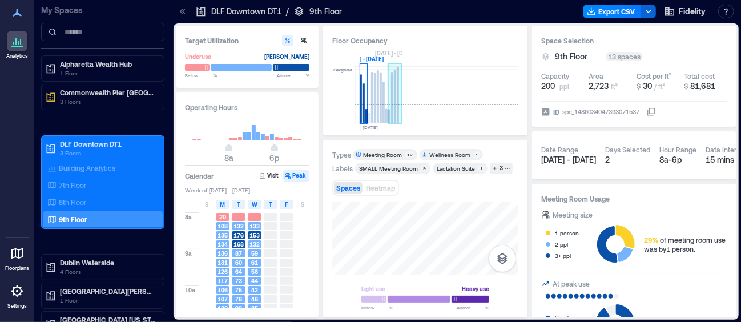
click at [393, 112] on rect at bounding box center [392, 97] width 2 height 51
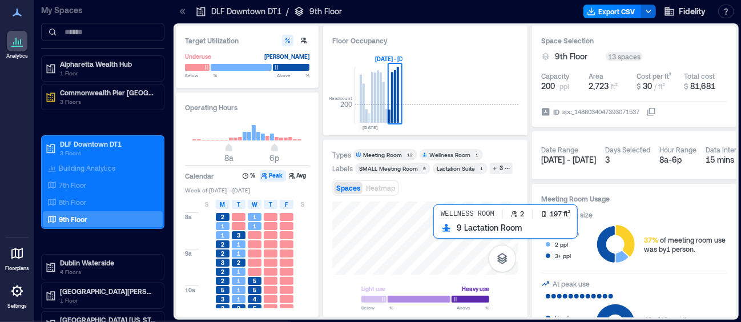
click at [435, 227] on div at bounding box center [425, 238] width 186 height 73
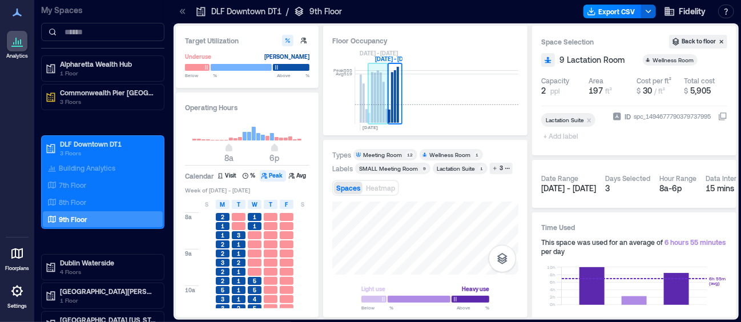
click at [377, 122] on rect at bounding box center [378, 96] width 2 height 53
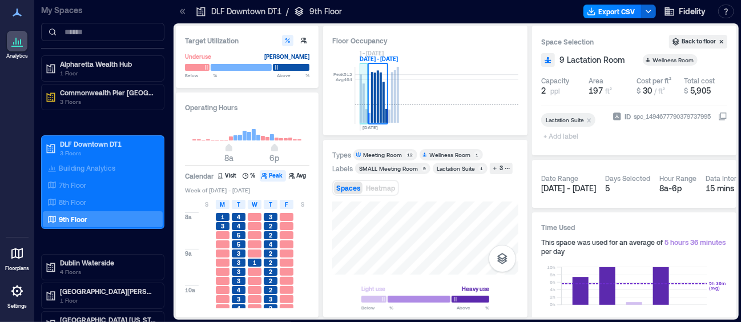
click at [360, 119] on rect at bounding box center [361, 99] width 2 height 48
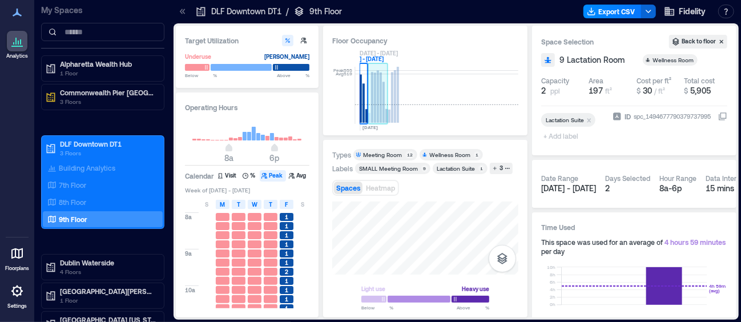
click at [376, 121] on rect at bounding box center [378, 95] width 20 height 57
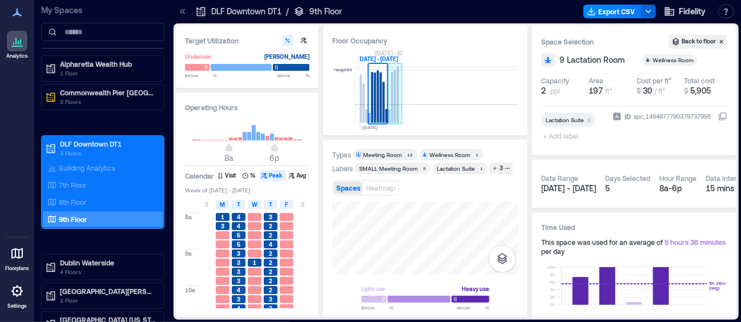
click at [390, 115] on rect at bounding box center [395, 95] width 14 height 57
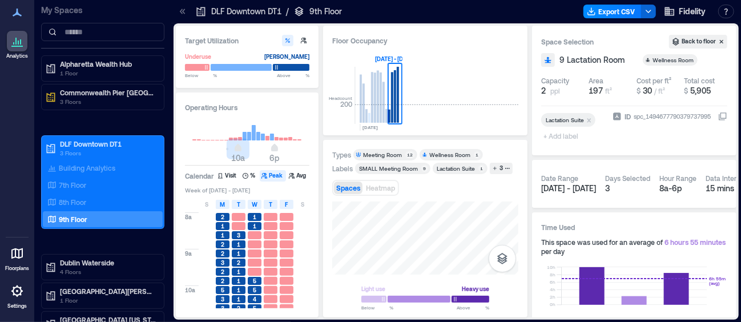
drag, startPoint x: 228, startPoint y: 147, endPoint x: 249, endPoint y: 150, distance: 21.2
click at [239, 148] on span "10a" at bounding box center [238, 149] width 7 height 5
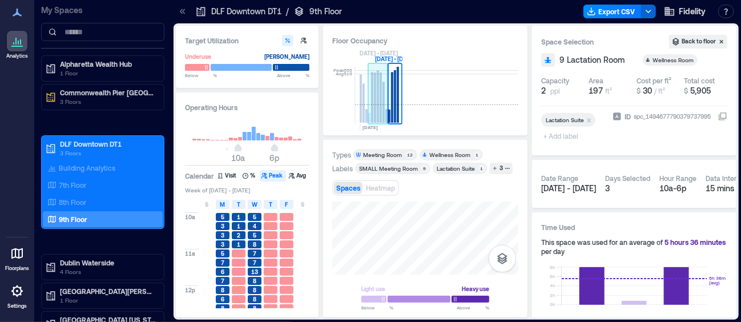
click at [373, 119] on rect at bounding box center [378, 95] width 20 height 57
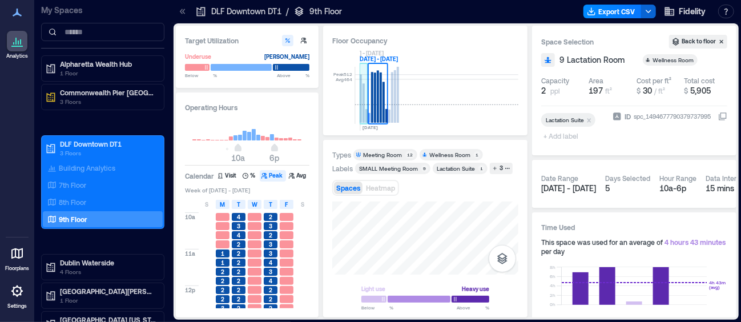
click at [360, 120] on rect at bounding box center [361, 99] width 2 height 48
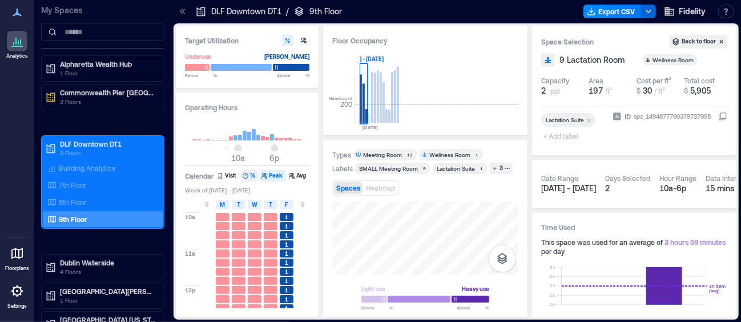
click at [247, 176] on icon "button" at bounding box center [245, 175] width 7 height 7
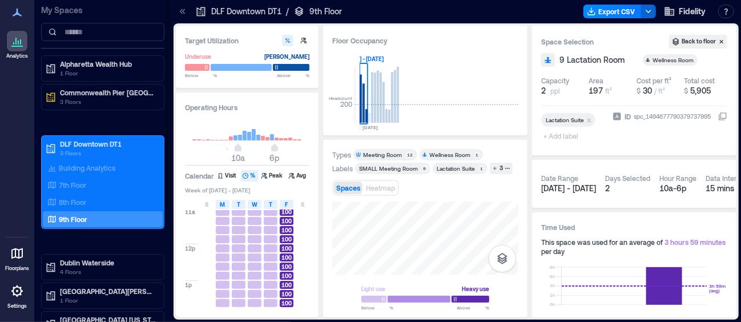
scroll to position [24, 0]
click at [110, 196] on div "8th Floor" at bounding box center [100, 201] width 111 height 11
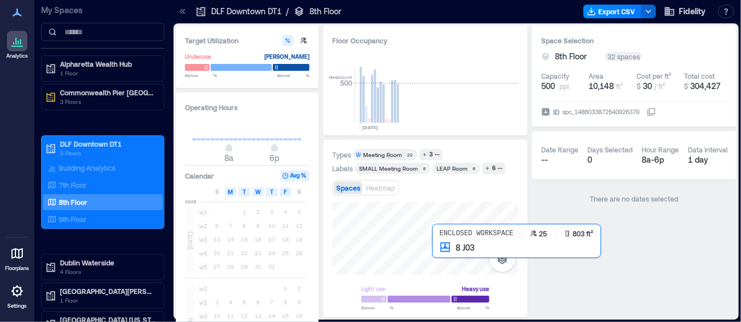
click at [436, 249] on div at bounding box center [425, 238] width 186 height 73
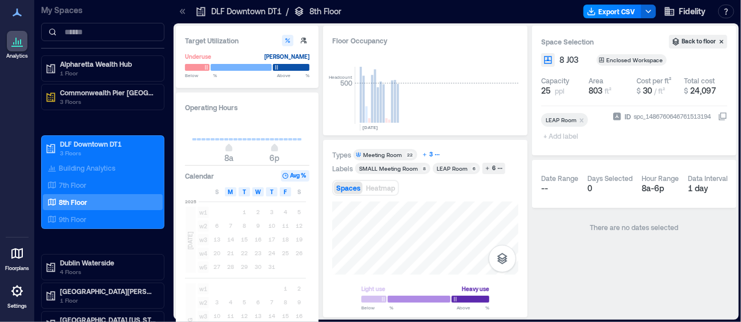
click at [422, 153] on icon "button" at bounding box center [425, 155] width 6 height 6
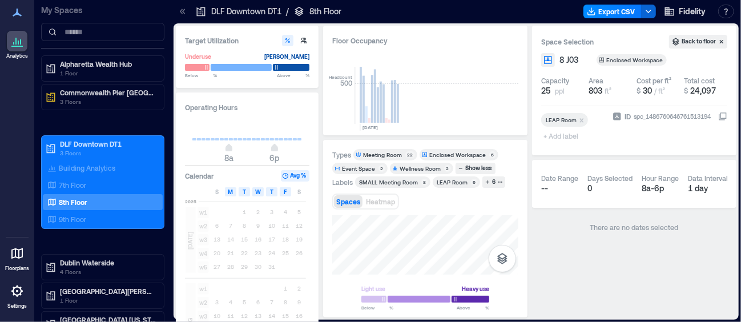
click at [457, 156] on div "Enclosed Workspace" at bounding box center [457, 155] width 57 height 8
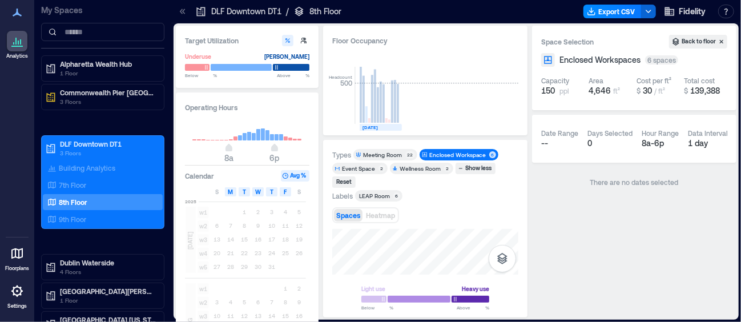
click at [362, 127] on text "[DATE]" at bounding box center [369, 127] width 15 height 6
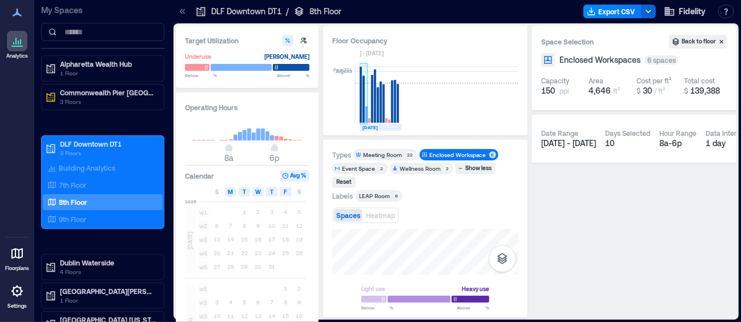
click at [362, 116] on rect at bounding box center [363, 99] width 2 height 47
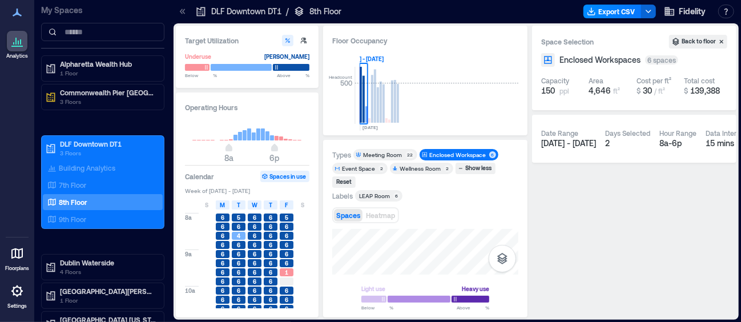
click at [282, 174] on button "Spaces in use" at bounding box center [284, 176] width 49 height 11
click at [373, 115] on rect at bounding box center [378, 95] width 20 height 57
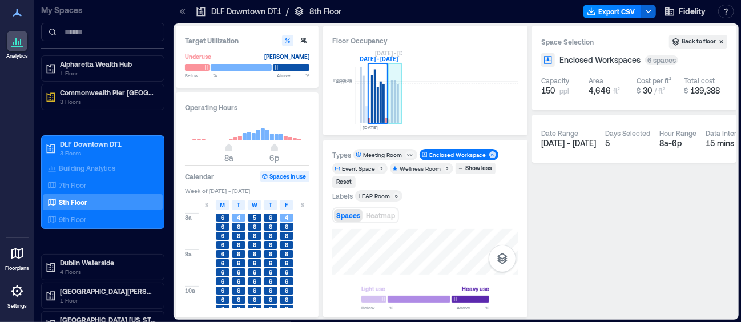
click at [390, 116] on rect at bounding box center [395, 95] width 14 height 57
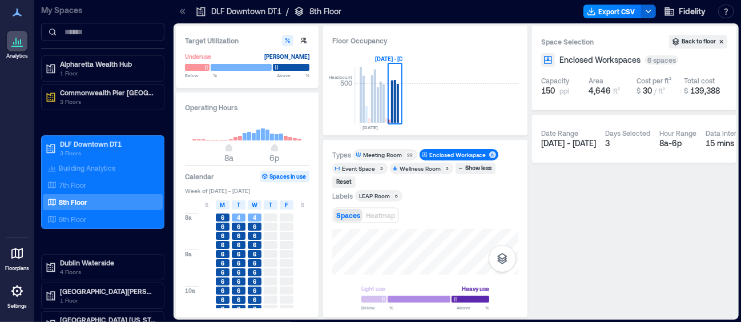
click at [312, 239] on div "8a 9a 10a 11a 12p 1p 2p 3p 4p 5p 6 6 6 6 6 6 6 6 6 6 6 6 6 6 6 6 6 6 6 6 5 6 6 …" at bounding box center [250, 260] width 131 height 98
click at [468, 158] on div "Enclosed Workspace" at bounding box center [457, 155] width 57 height 8
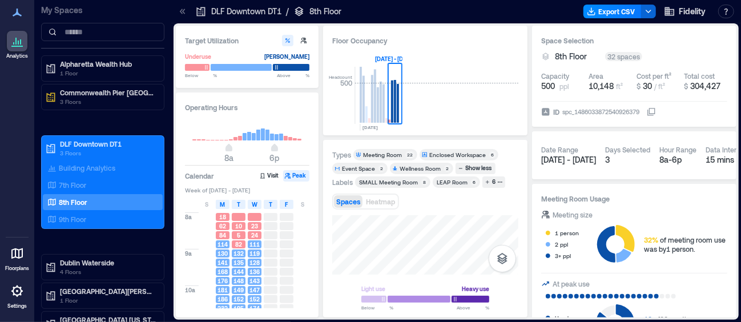
click at [365, 154] on div "Meeting Room" at bounding box center [382, 155] width 39 height 8
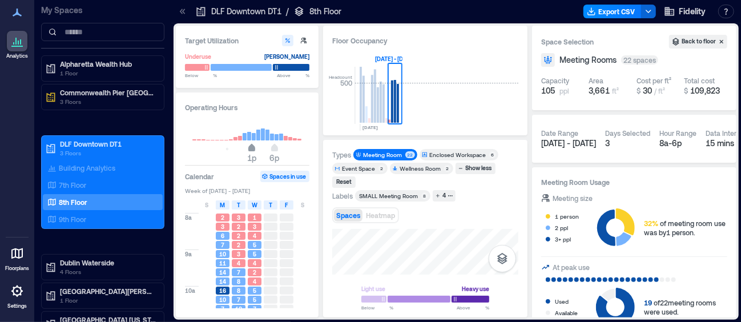
type input "**"
drag, startPoint x: 232, startPoint y: 150, endPoint x: 242, endPoint y: 150, distance: 10.3
click at [242, 150] on span "11a" at bounding box center [242, 149] width 7 height 5
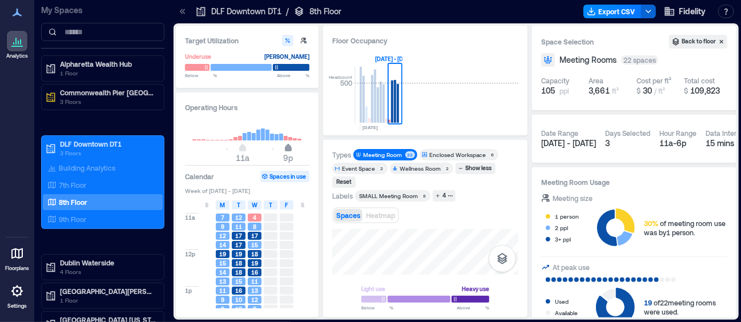
type input "**"
drag, startPoint x: 277, startPoint y: 148, endPoint x: 284, endPoint y: 148, distance: 7.4
click at [284, 148] on span "8p" at bounding box center [283, 149] width 7 height 5
click at [376, 128] on text "[DATE]" at bounding box center [369, 127] width 15 height 6
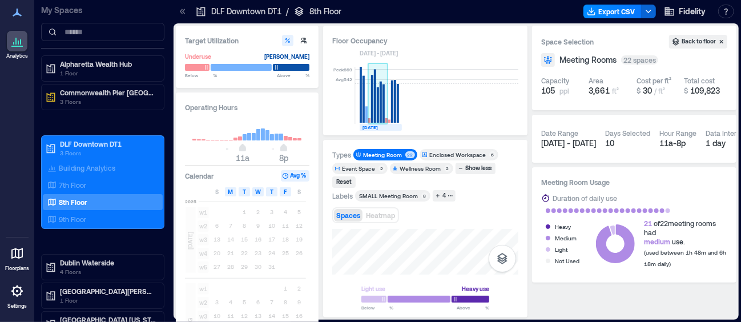
click at [375, 110] on rect at bounding box center [375, 96] width 2 height 54
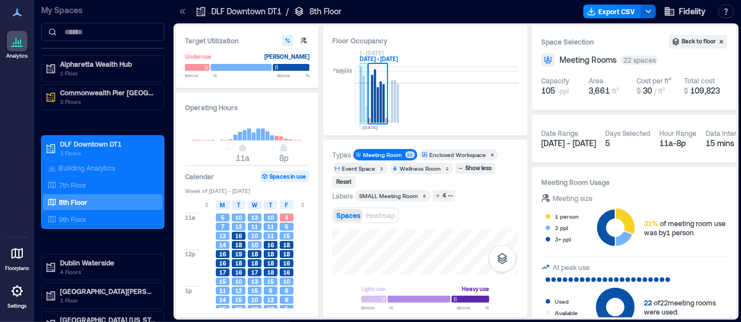
click at [364, 110] on rect at bounding box center [363, 99] width 2 height 47
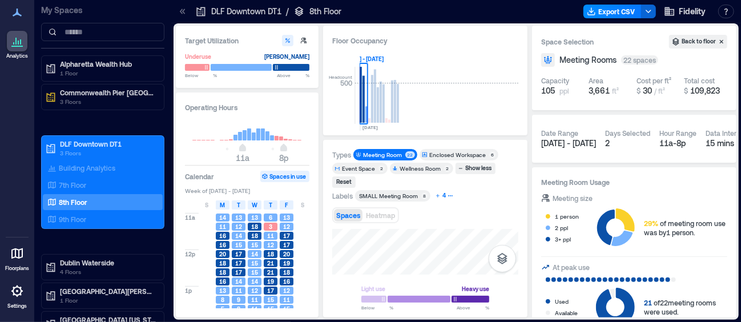
click at [448, 194] on icon "button" at bounding box center [451, 196] width 6 height 6
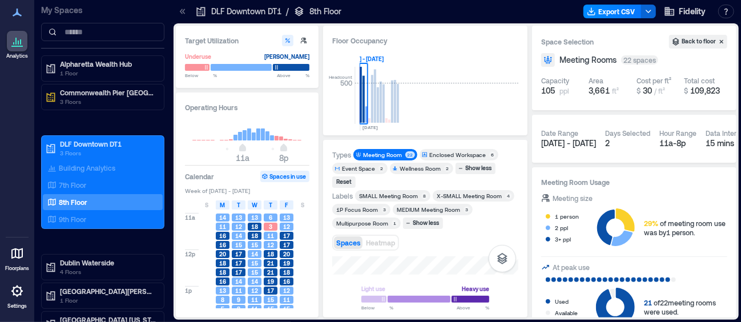
click at [370, 211] on div "1P Focus Room" at bounding box center [357, 209] width 42 height 8
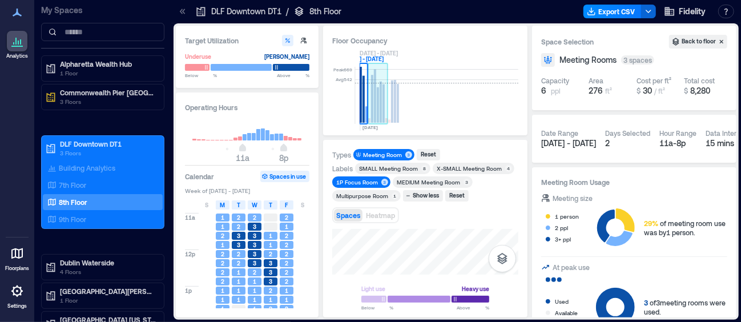
click at [376, 119] on rect at bounding box center [375, 96] width 2 height 54
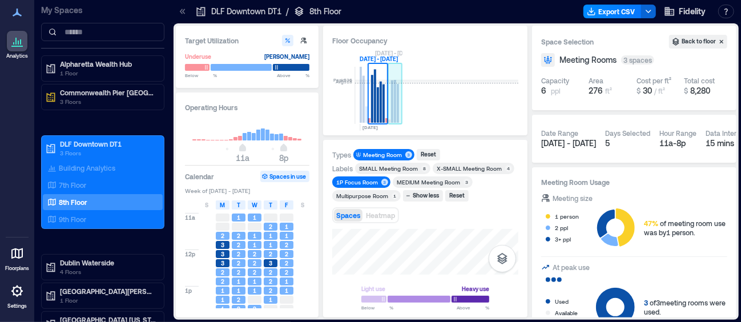
click at [397, 110] on rect at bounding box center [398, 103] width 2 height 39
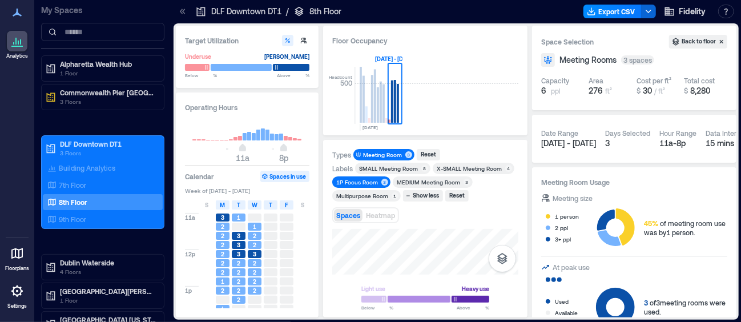
click at [450, 276] on div "Light use Heavy use Below ** % Above ** %" at bounding box center [425, 269] width 186 height 80
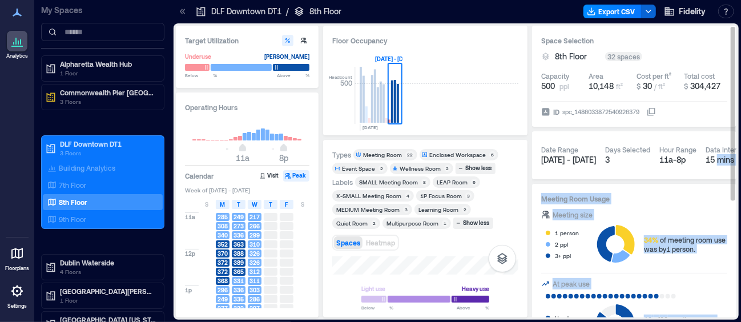
drag, startPoint x: 731, startPoint y: 76, endPoint x: 723, endPoint y: 168, distance: 91.7
click at [723, 168] on div "Space Selection 8th Floor 32 spaces Capacity 500 ppl Area 10,148 ft² Cost per f…" at bounding box center [634, 172] width 204 height 292
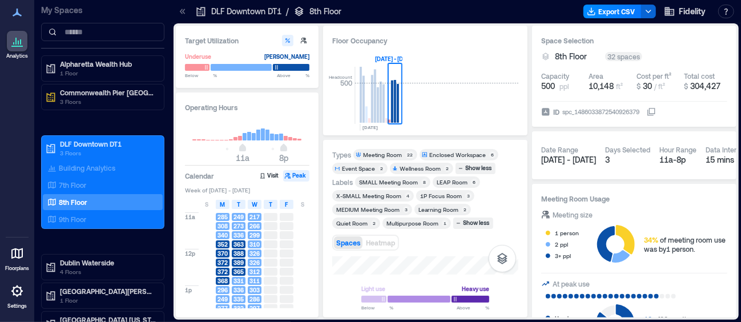
click at [428, 296] on div at bounding box center [425, 300] width 128 height 10
click at [441, 152] on div "Enclosed Workspace" at bounding box center [457, 155] width 57 height 8
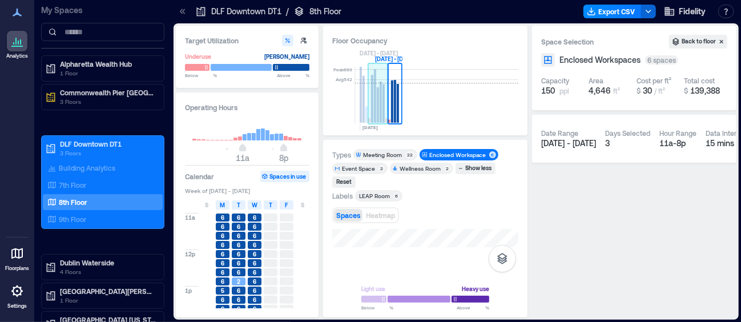
click at [377, 119] on rect at bounding box center [378, 104] width 2 height 35
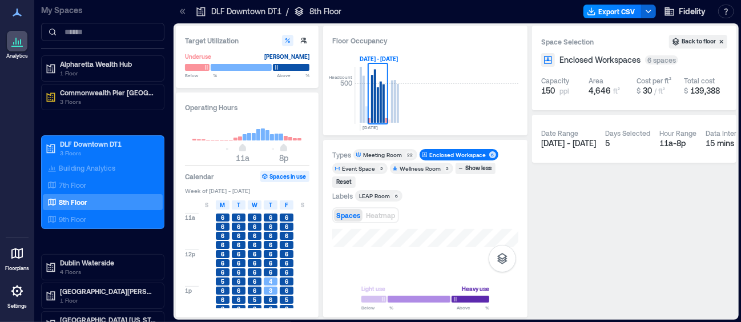
click at [364, 151] on div "Meeting Room" at bounding box center [382, 155] width 39 height 8
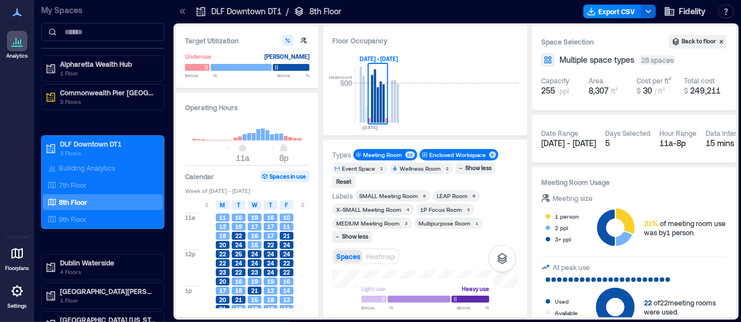
click at [430, 152] on div "Enclosed Workspace" at bounding box center [457, 155] width 57 height 8
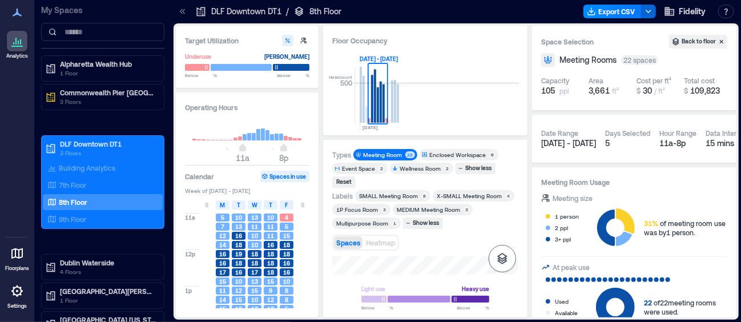
click at [503, 257] on icon "button" at bounding box center [502, 259] width 14 height 14
click at [511, 223] on div "Spaces" at bounding box center [502, 229] width 19 height 21
click at [498, 263] on icon "button" at bounding box center [502, 259] width 14 height 14
click at [501, 254] on icon "button" at bounding box center [502, 258] width 10 height 11
click at [499, 229] on icon "button" at bounding box center [502, 226] width 14 height 14
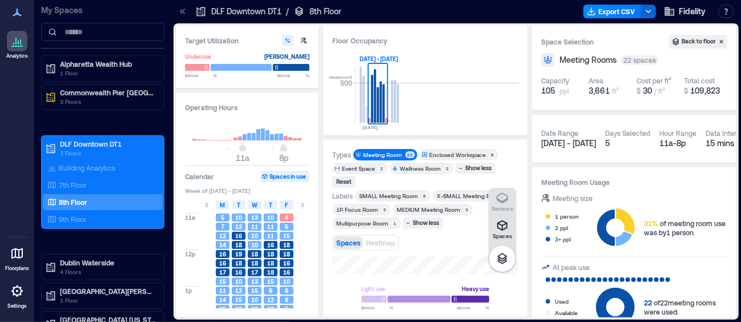
click at [425, 255] on div "Types Meeting Room 22 Enclosed Workspace 6 Event Space 2 Wellness Room 2 Show l…" at bounding box center [425, 229] width 186 height 160
click at [439, 224] on div "Show less" at bounding box center [426, 223] width 30 height 10
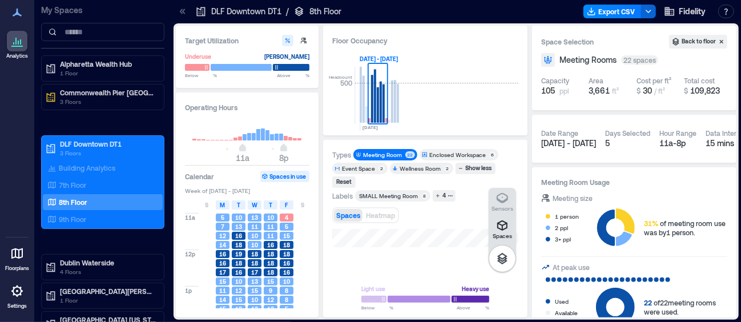
click at [426, 256] on div "Spaces Sensors" at bounding box center [425, 252] width 186 height 46
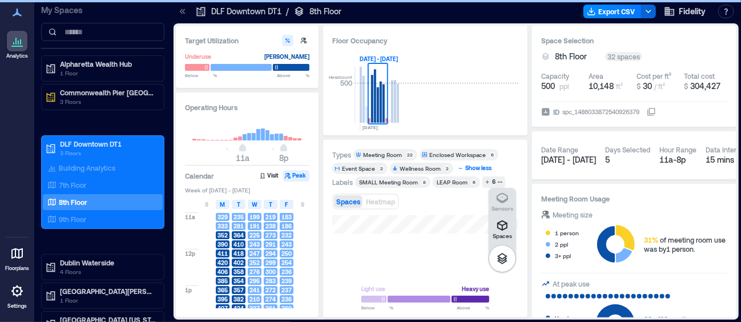
click at [455, 158] on div "Enclosed Workspace" at bounding box center [457, 155] width 57 height 8
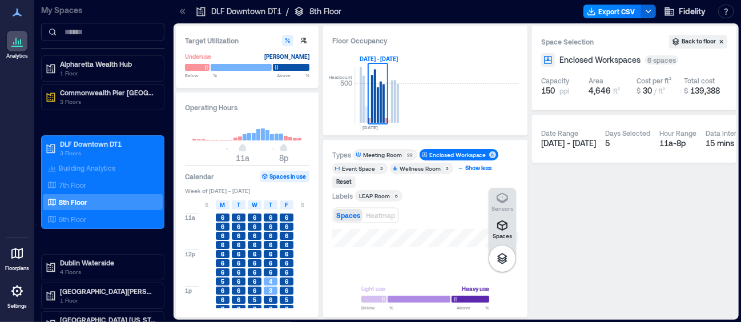
click at [416, 247] on div "Spaces Sensors" at bounding box center [425, 252] width 186 height 46
click at [474, 39] on div "Floor Occupancy" at bounding box center [425, 40] width 186 height 11
click at [691, 43] on button "Back to floor" at bounding box center [698, 42] width 58 height 14
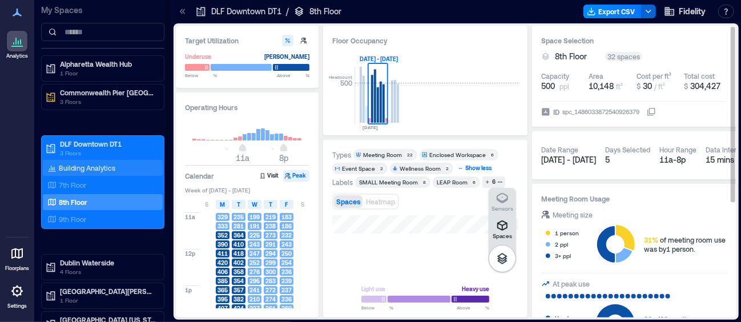
click at [70, 164] on p "Building Analytics" at bounding box center [87, 167] width 57 height 9
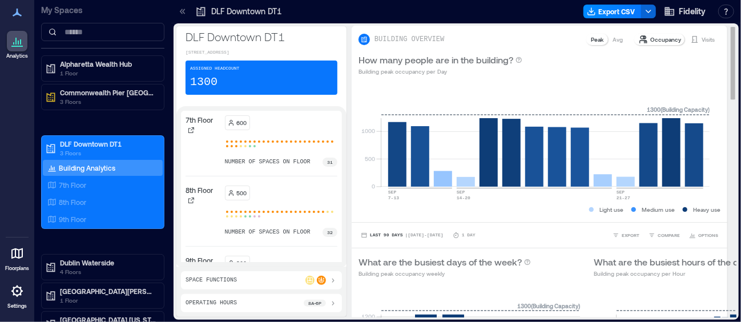
drag, startPoint x: 723, startPoint y: 78, endPoint x: 722, endPoint y: 96, distance: 18.3
click at [722, 96] on div "BUILDING OVERVIEW Peak Avg Occupancy Visits How many people are in the building…" at bounding box center [544, 172] width 385 height 292
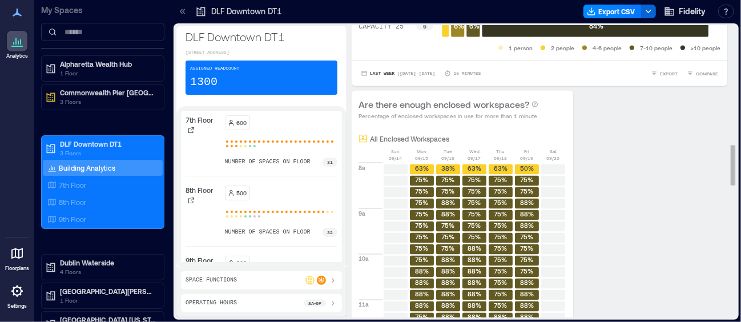
scroll to position [856, 0]
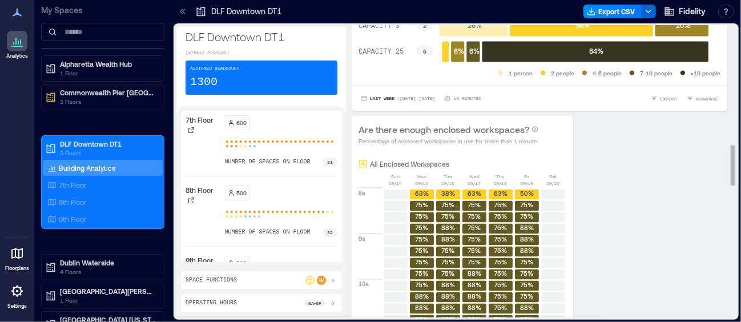
click at [392, 164] on p "All Enclosed Workspaces" at bounding box center [409, 163] width 79 height 9
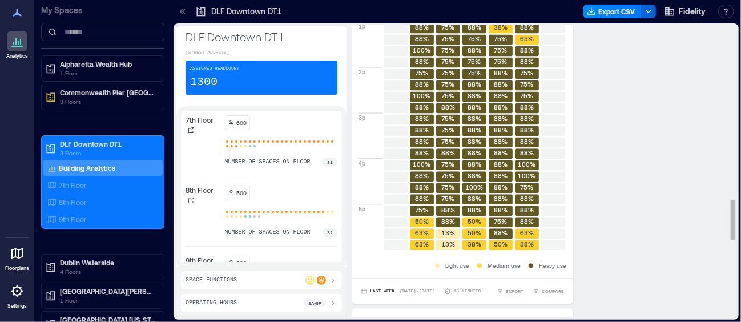
scroll to position [1251, 0]
